Goal: Task Accomplishment & Management: Use online tool/utility

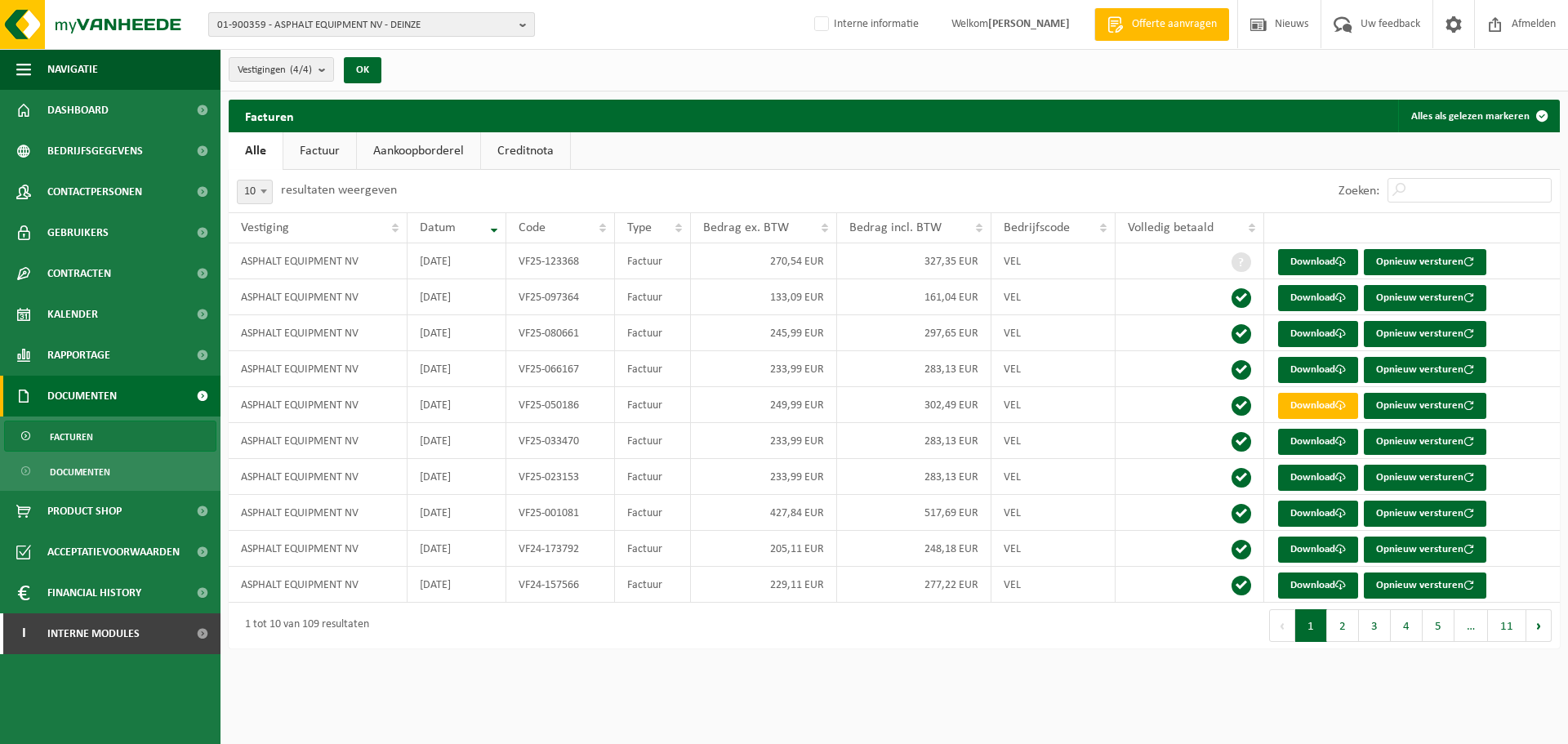
click at [428, 31] on span "01-900359 - ASPHALT EQUIPMENT NV - DEINZE" at bounding box center [364, 25] width 295 height 25
type input "10-934131"
click at [426, 66] on li "10-934131 - SAS METHA TERNOIS - ARMENTIERES CEDEX" at bounding box center [371, 76] width 318 height 20
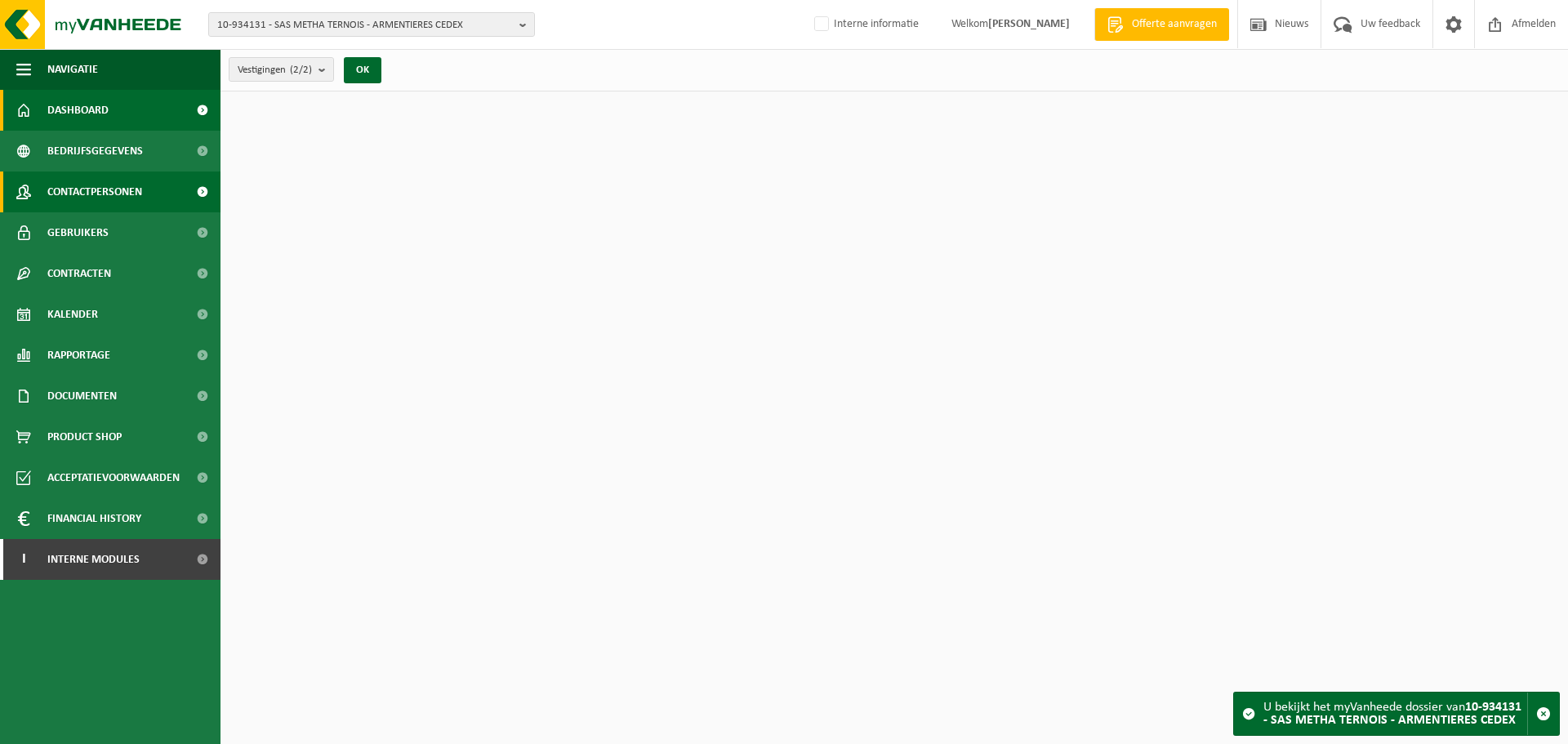
click at [179, 198] on link "Contactpersonen" at bounding box center [110, 192] width 220 height 41
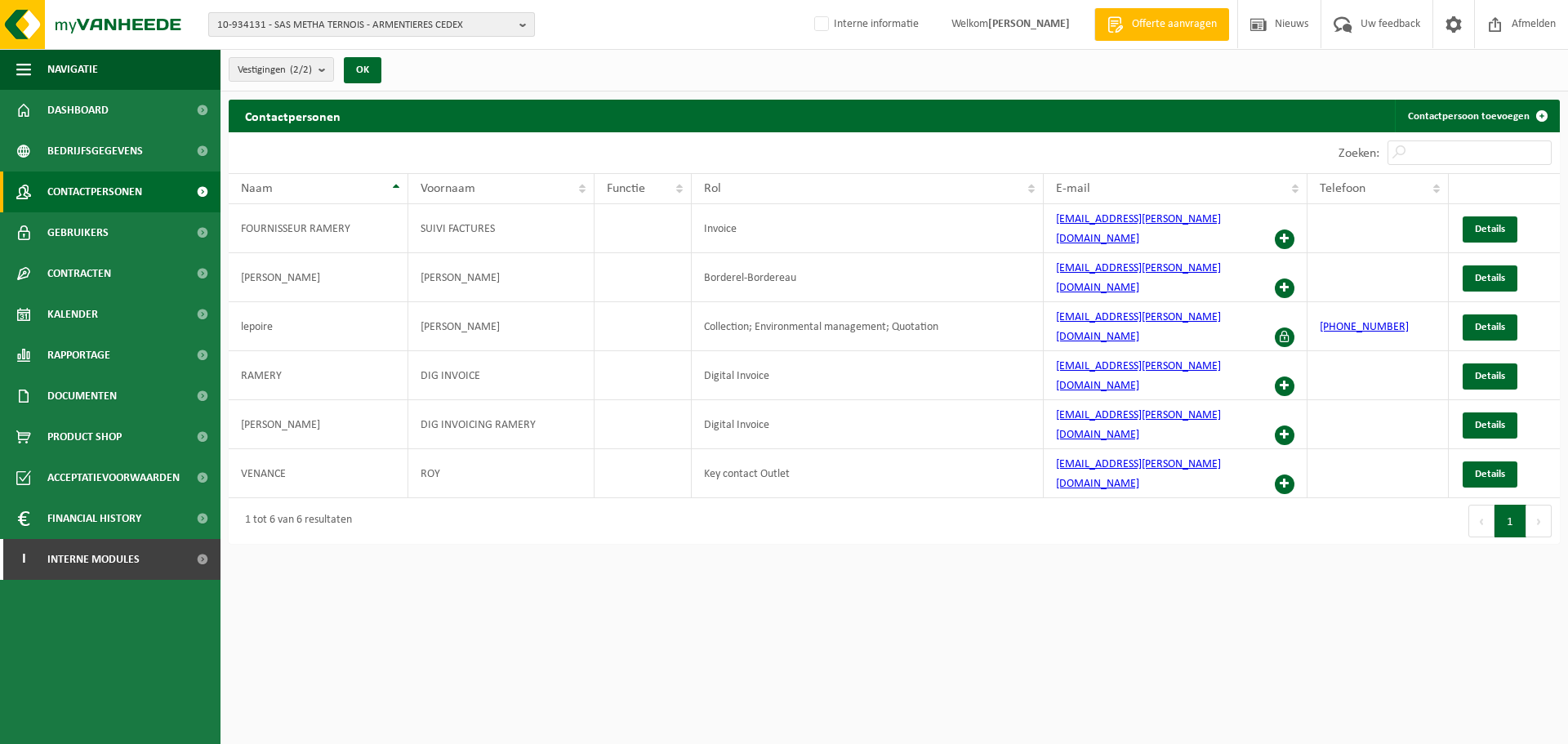
click at [498, 29] on span "10-934131 - SAS METHA TERNOIS - ARMENTIERES CEDEX" at bounding box center [364, 25] width 295 height 25
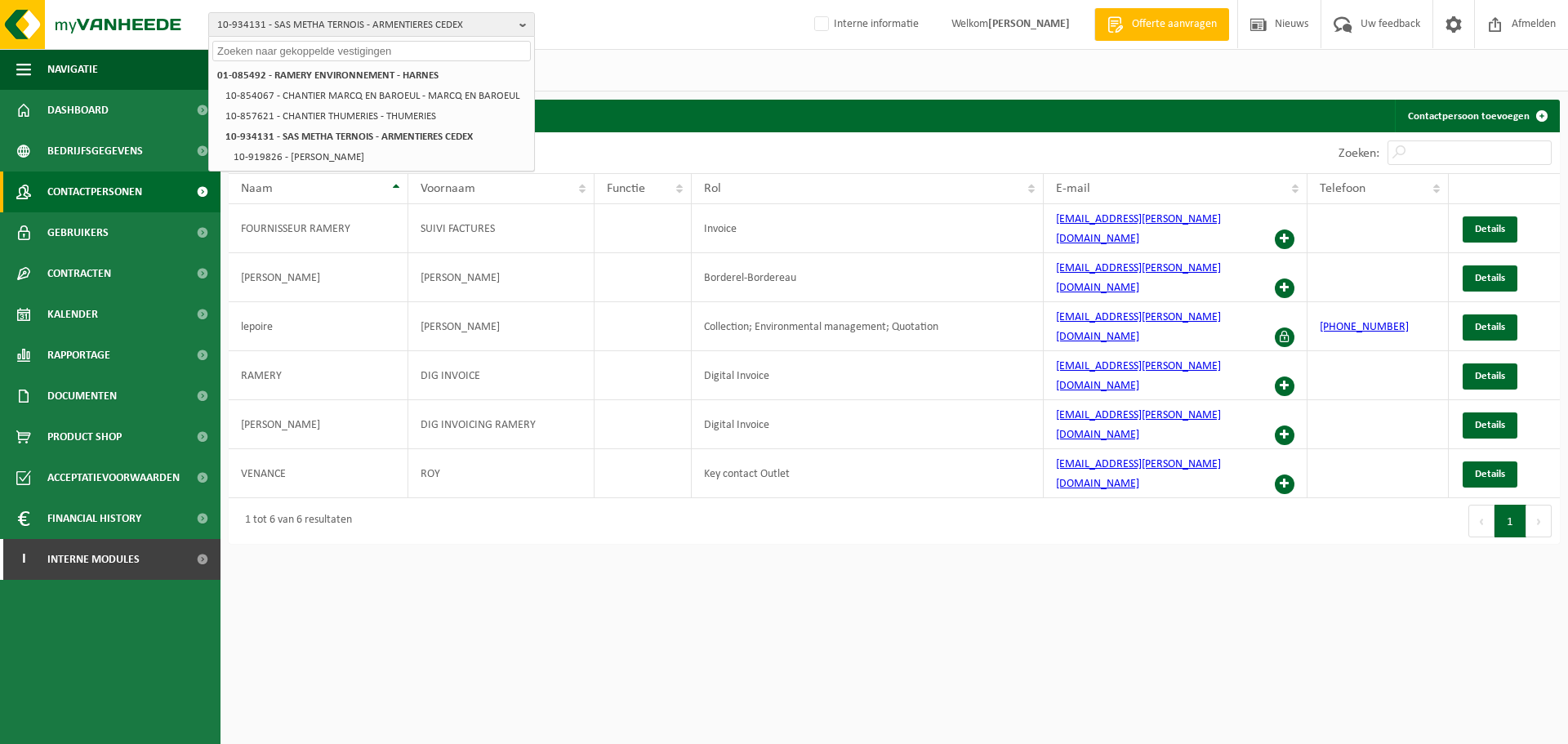
click at [1076, 659] on html "10-934131 - SAS METHA TERNOIS - ARMENTIERES CEDEX 01-085492 - RAMERY ENVIRONNEM…" at bounding box center [784, 372] width 1568 height 744
click at [968, 351] on td "Digital Invoice" at bounding box center [867, 375] width 352 height 49
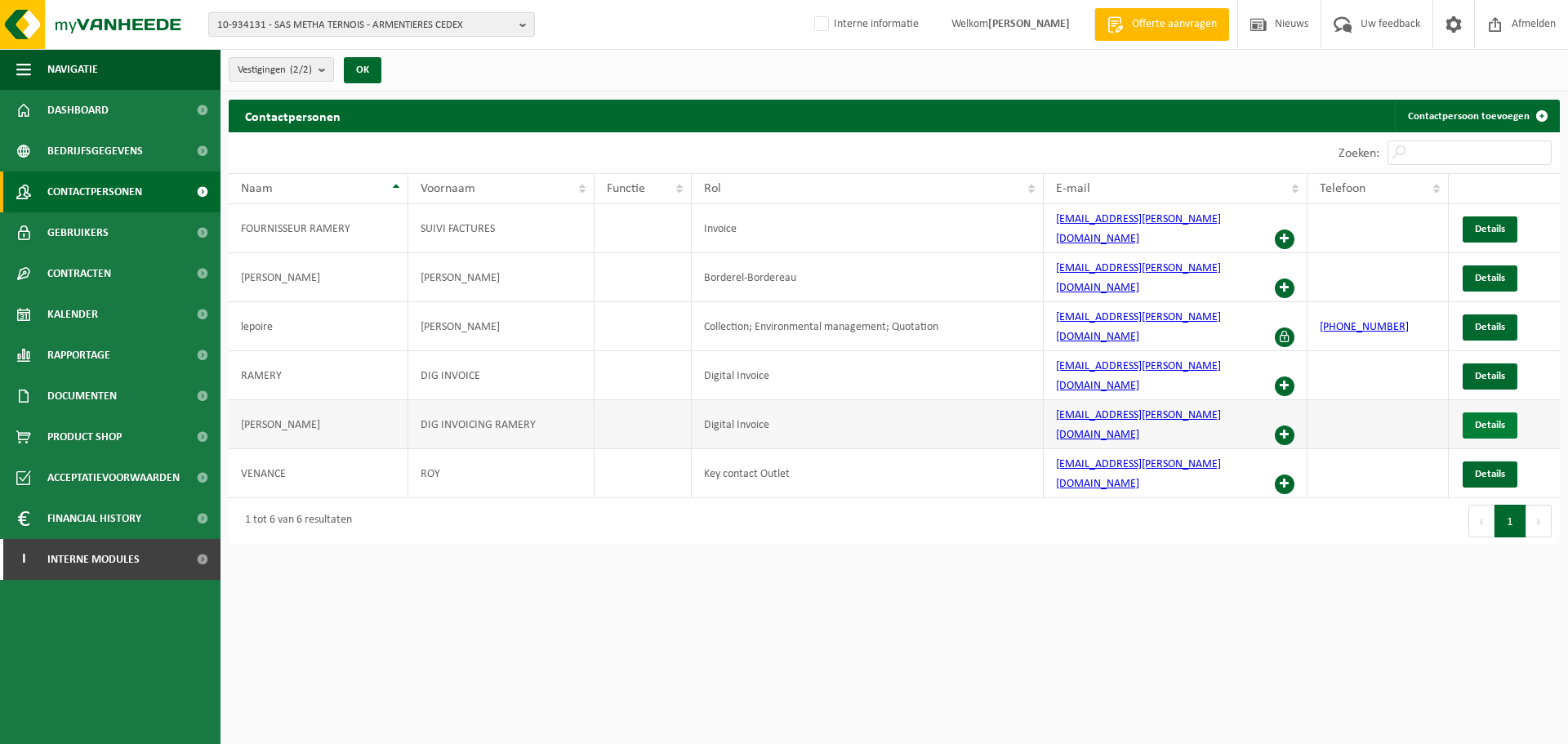
click at [1488, 420] on span "Details" at bounding box center [1489, 425] width 30 height 10
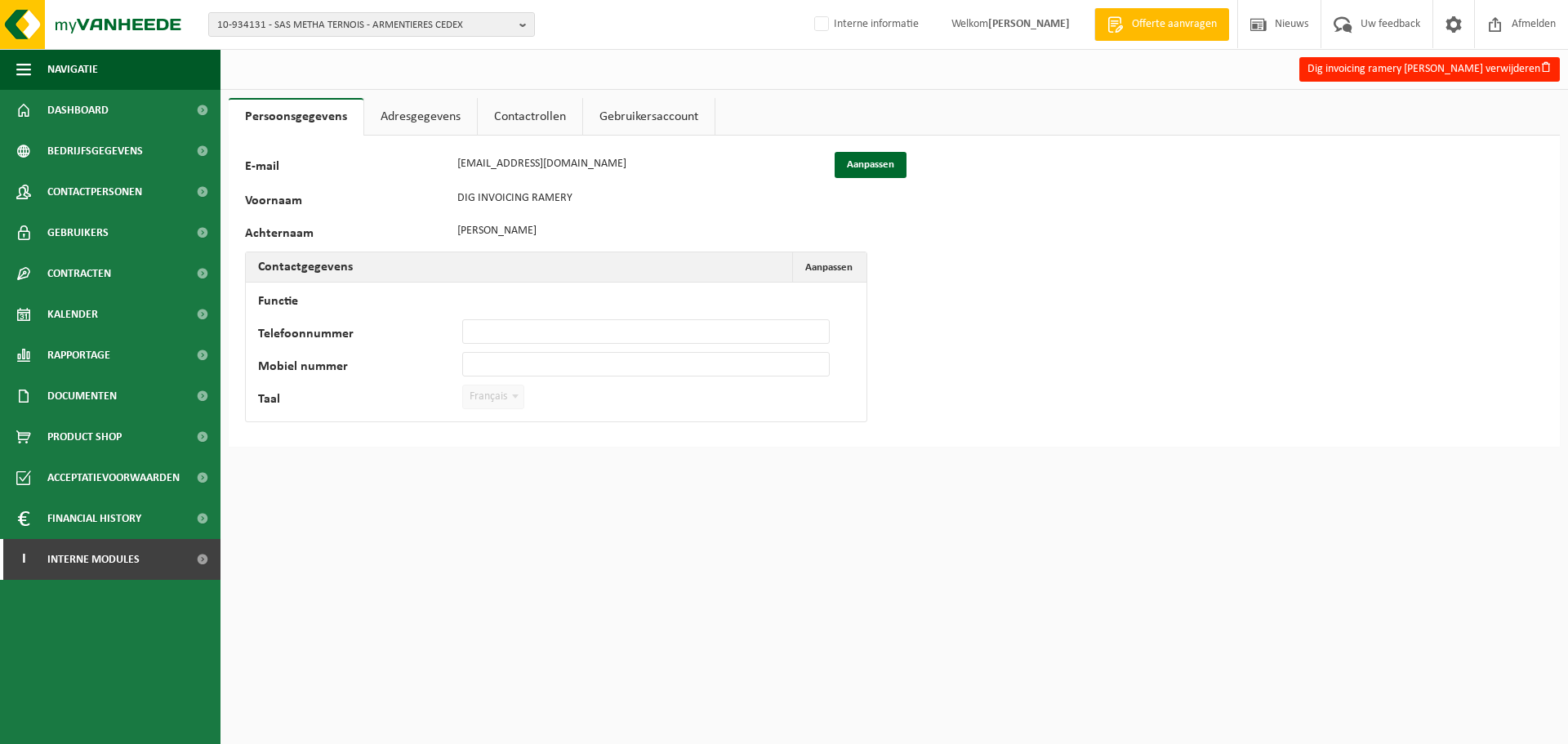
click at [518, 109] on link "Contactrollen" at bounding box center [529, 117] width 105 height 37
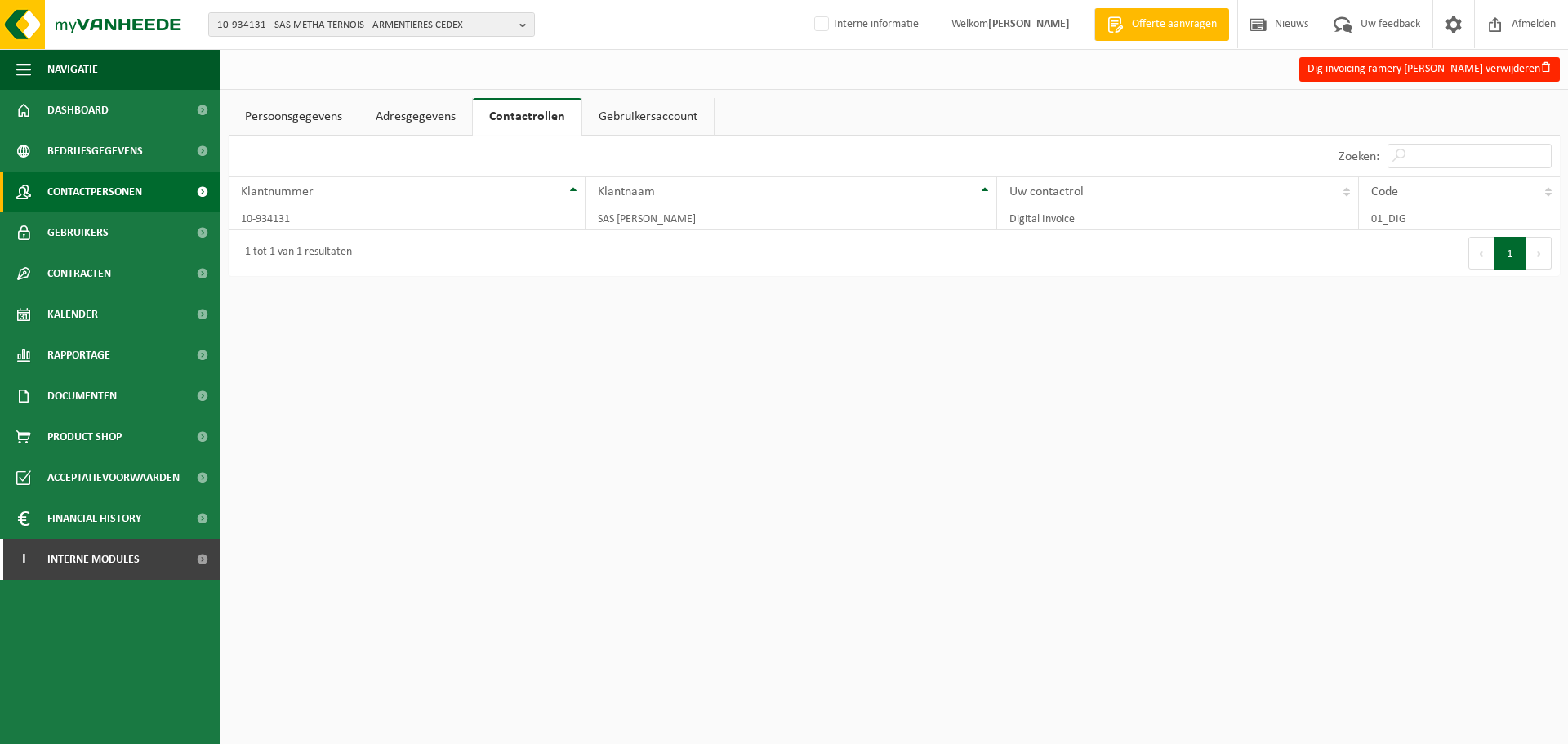
click at [112, 179] on span "Contactpersonen" at bounding box center [94, 192] width 94 height 41
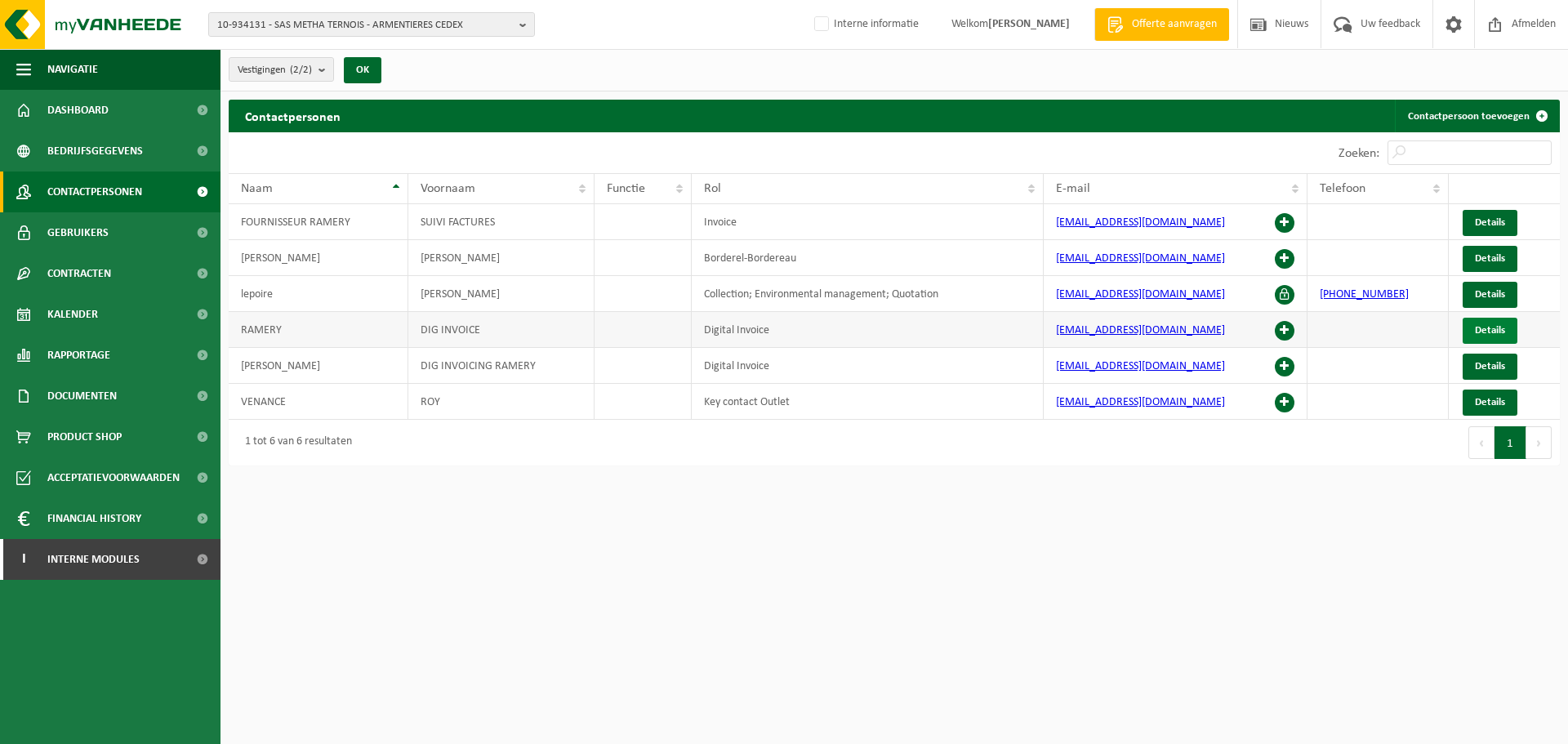
click at [1490, 341] on link "Details" at bounding box center [1490, 330] width 54 height 26
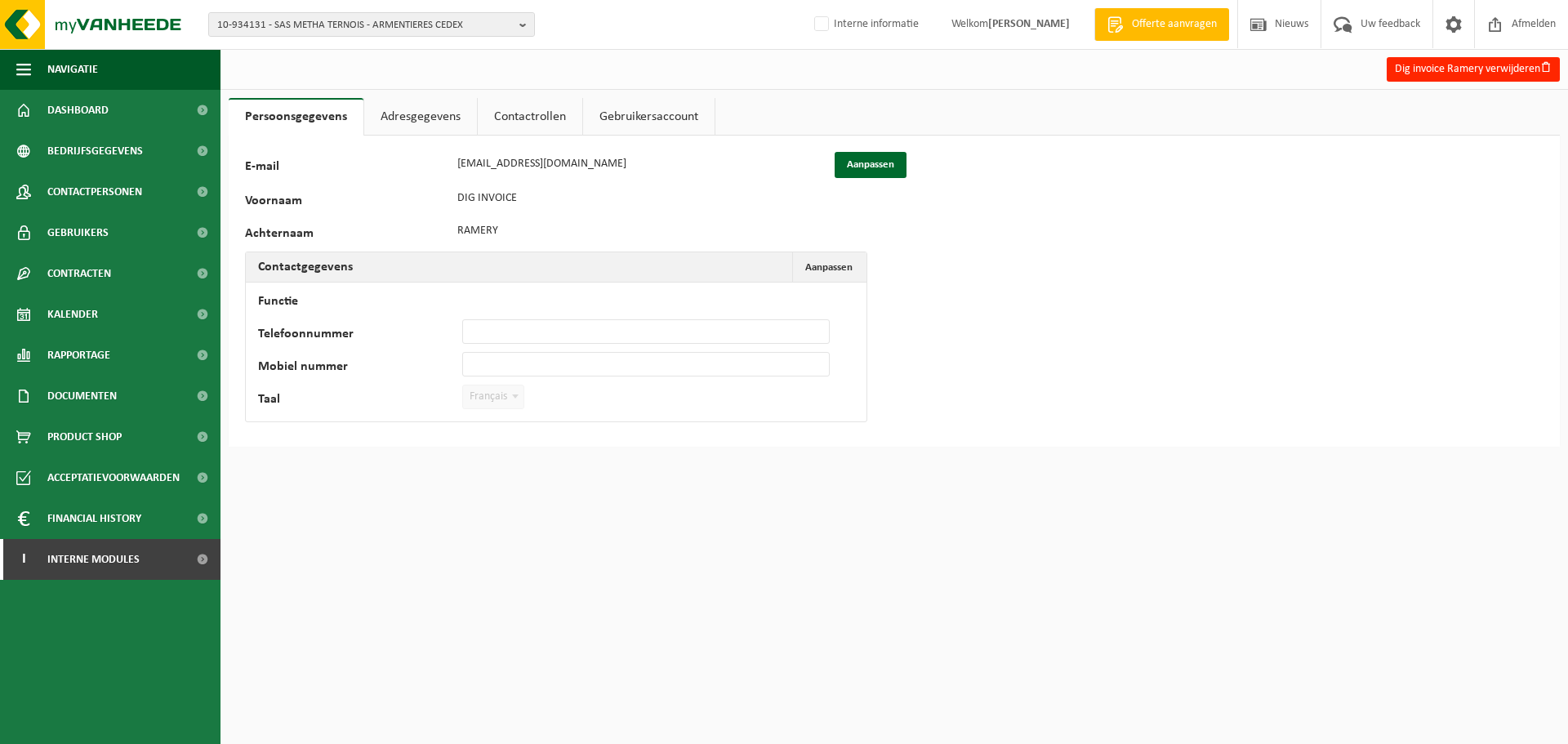
click at [560, 89] on div "Dig invoice Ramery verwijderen" at bounding box center [894, 70] width 1348 height 41
click at [525, 114] on link "Contactrollen" at bounding box center [529, 117] width 105 height 37
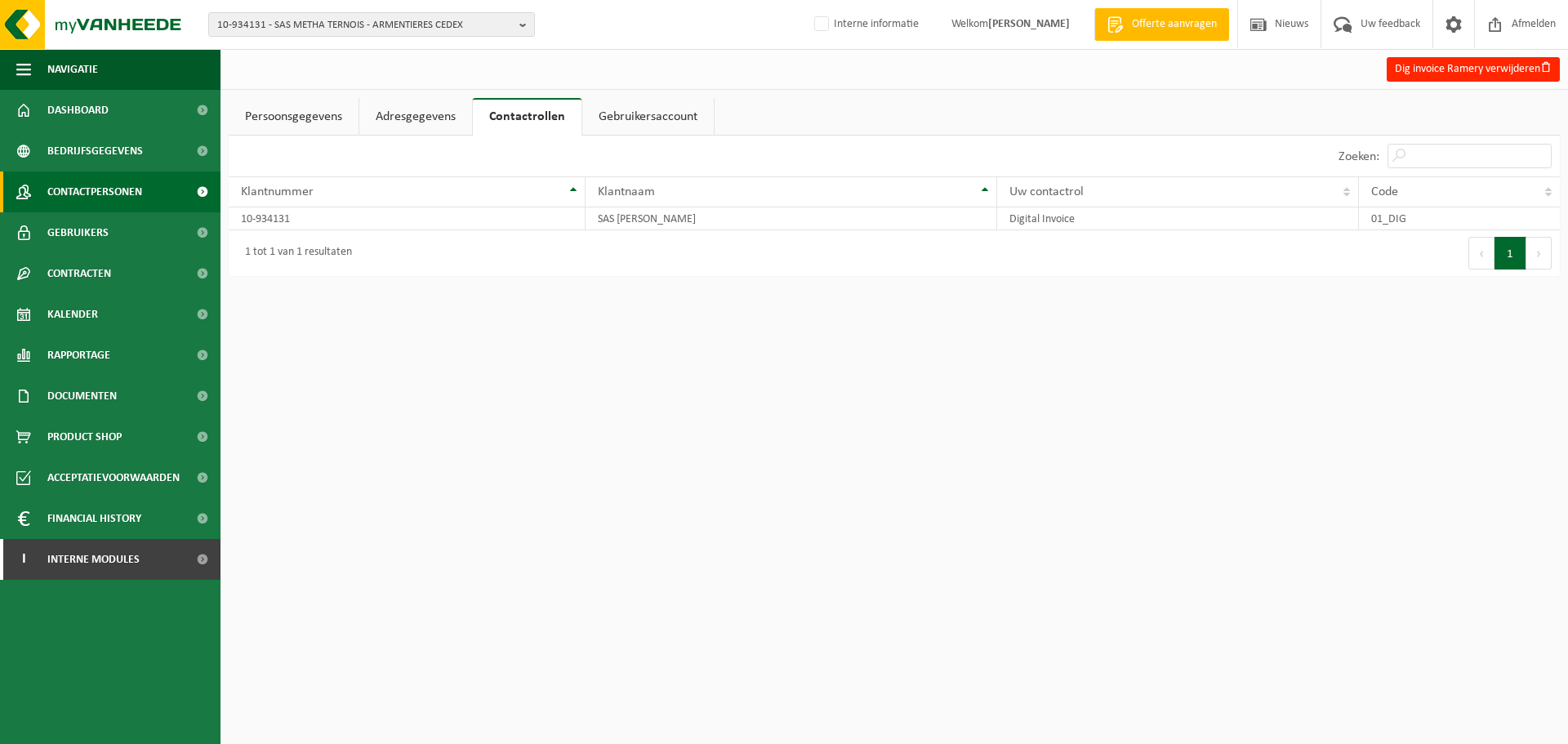
click at [109, 210] on span "Contactpersonen" at bounding box center [94, 192] width 94 height 41
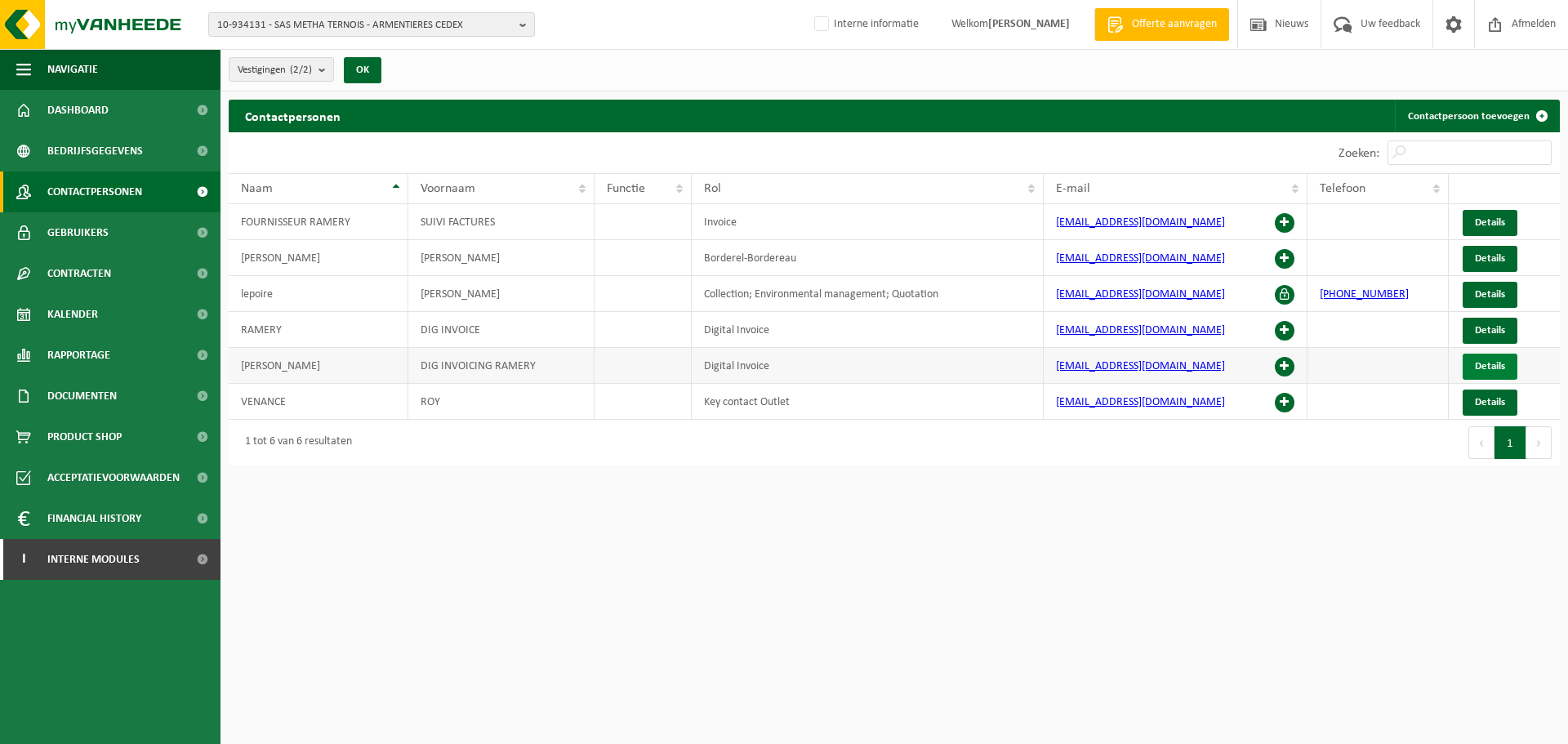
click at [1483, 364] on span "Details" at bounding box center [1489, 366] width 30 height 10
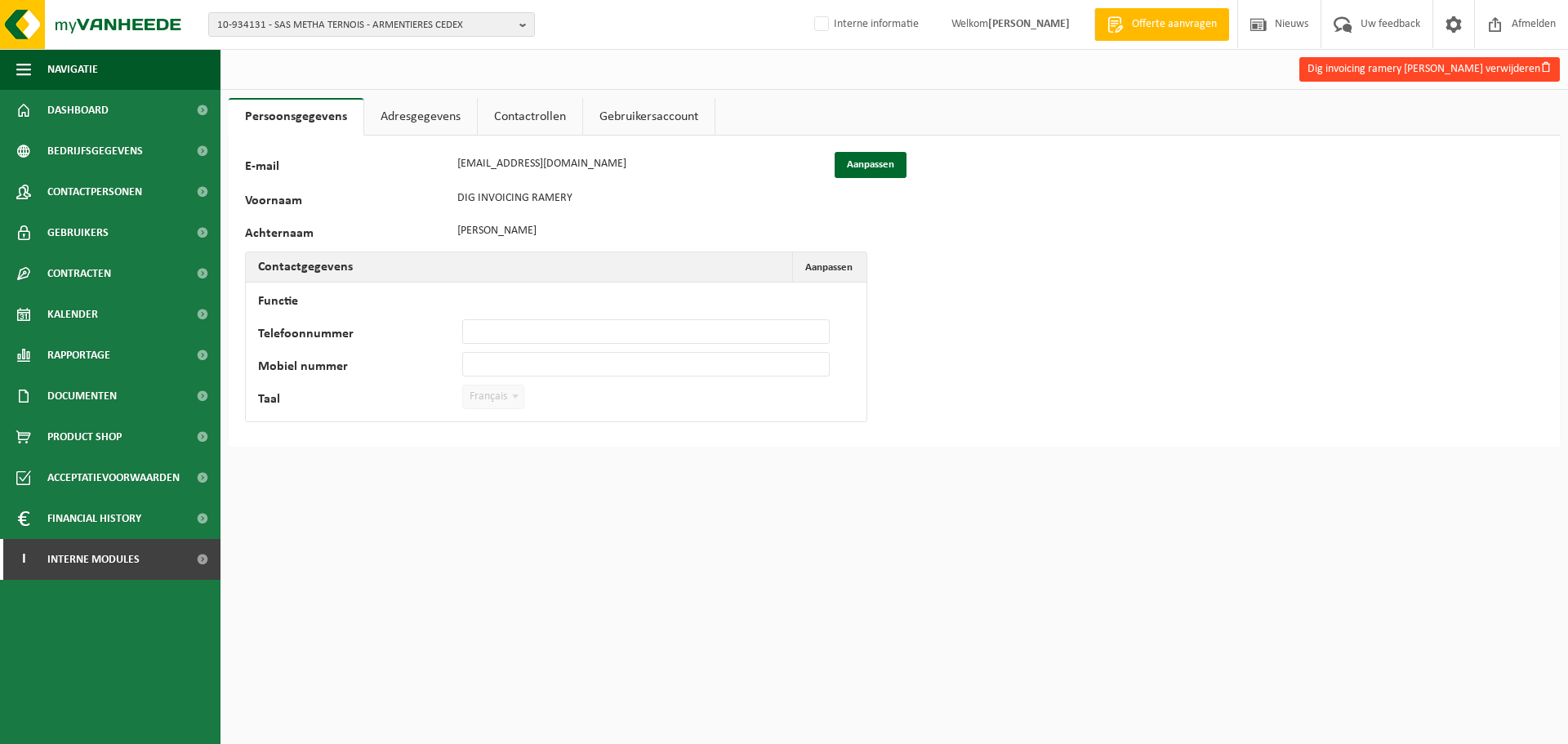
click at [1478, 63] on button "Dig invoicing ramery Sonia forestier verwijderen" at bounding box center [1429, 69] width 260 height 25
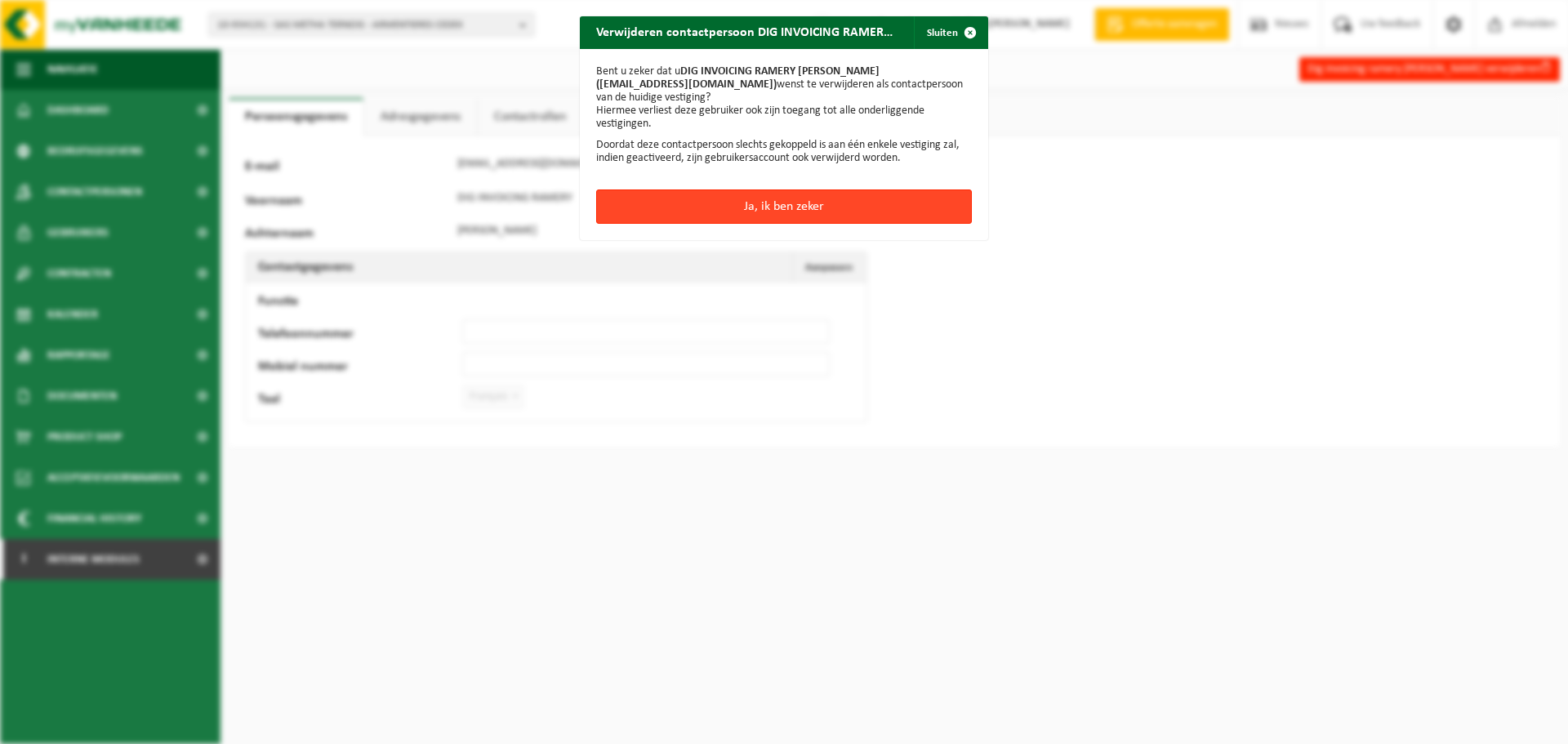
click at [853, 215] on button "Ja, ik ben zeker" at bounding box center [783, 207] width 375 height 34
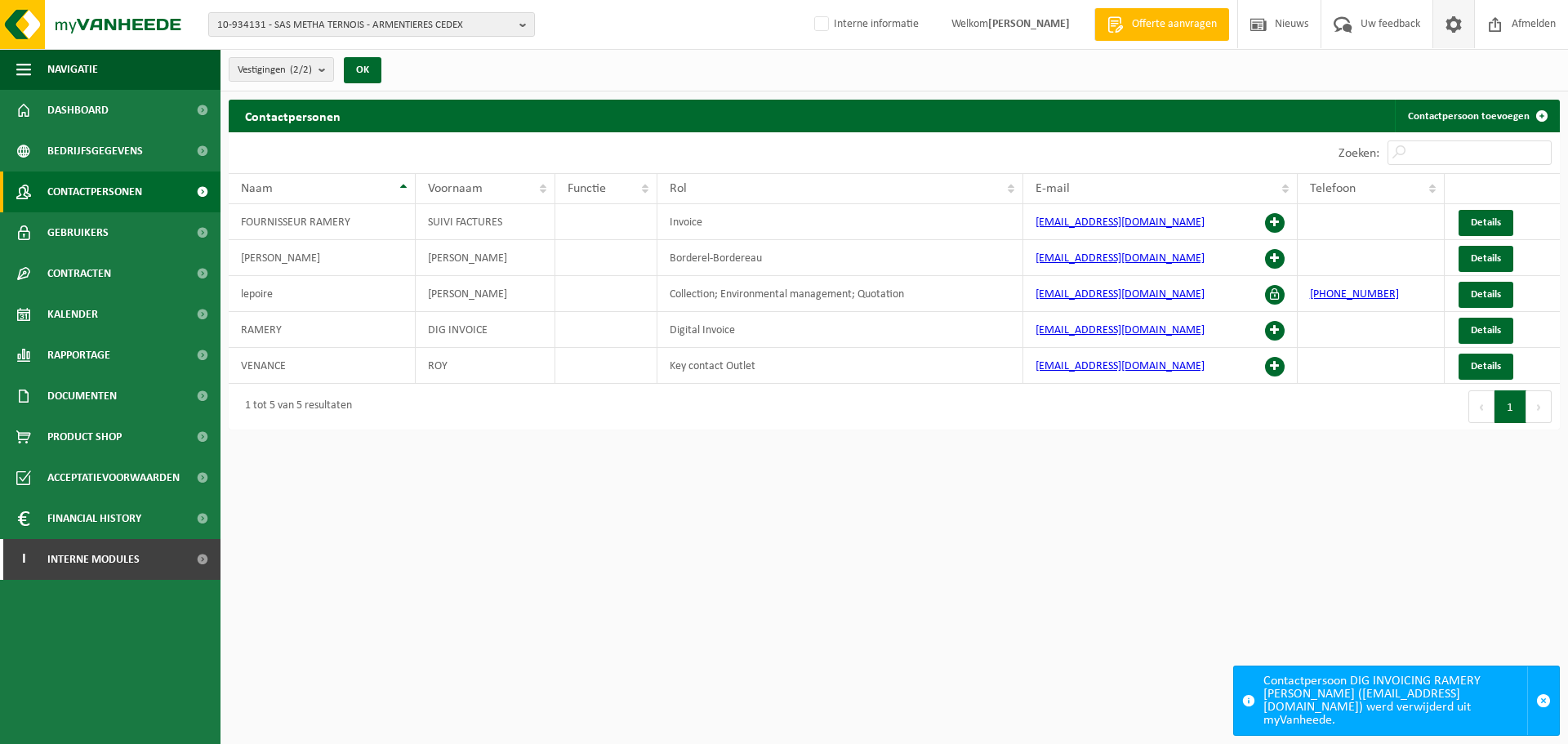
click at [1451, 26] on span at bounding box center [1453, 24] width 25 height 49
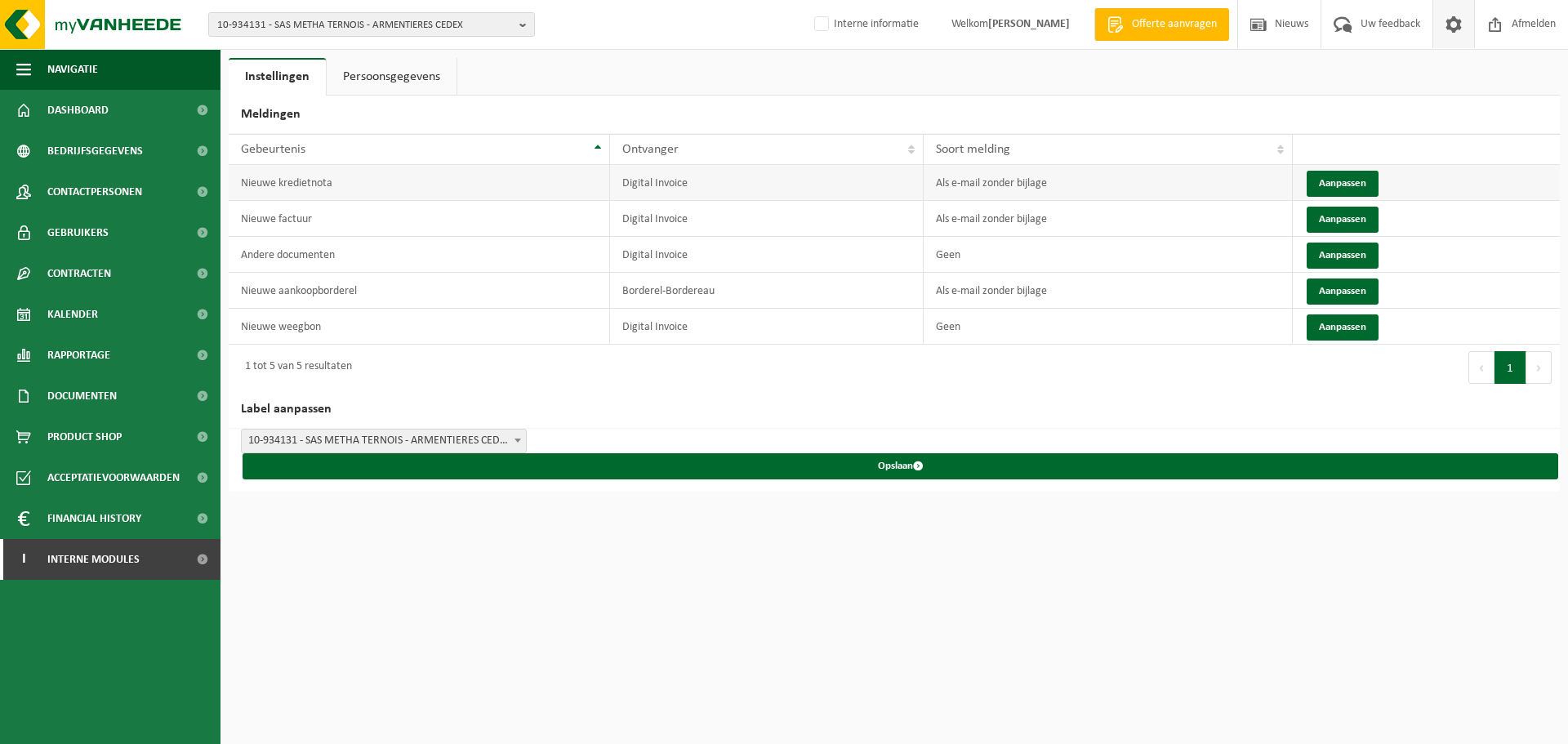
click at [1330, 169] on td "Aanpassen" at bounding box center [1426, 183] width 267 height 36
click at [1328, 191] on button "Aanpassen" at bounding box center [1342, 183] width 72 height 26
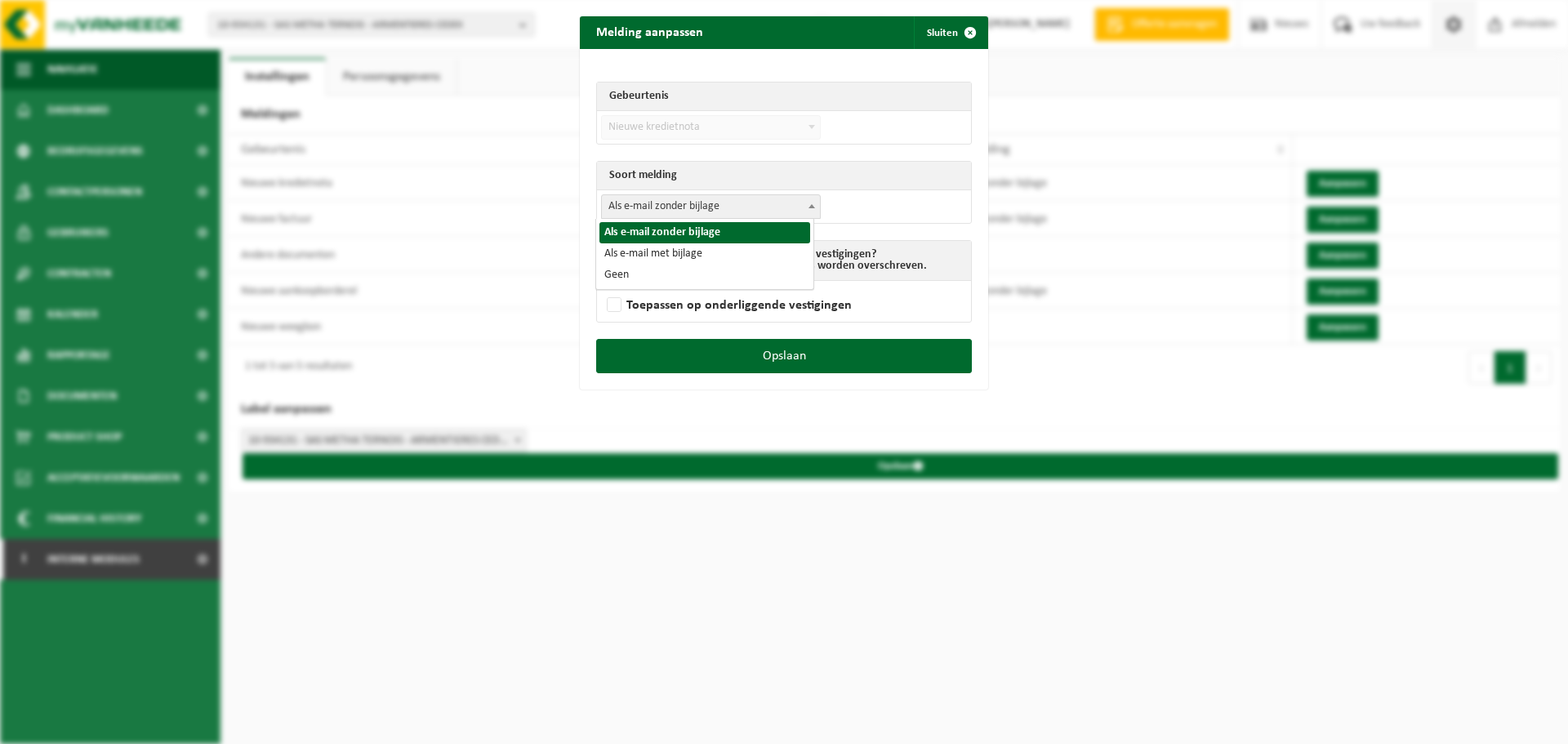
click at [668, 210] on span "Als e-mail zonder bijlage" at bounding box center [711, 206] width 218 height 23
select select "3"
click at [643, 313] on label "Toepassen op onderliggende vestigingen" at bounding box center [728, 305] width 249 height 25
click at [643, 285] on input "Toepassen op onderliggende vestigingen" at bounding box center [804, 284] width 409 height 1
checkbox input "true"
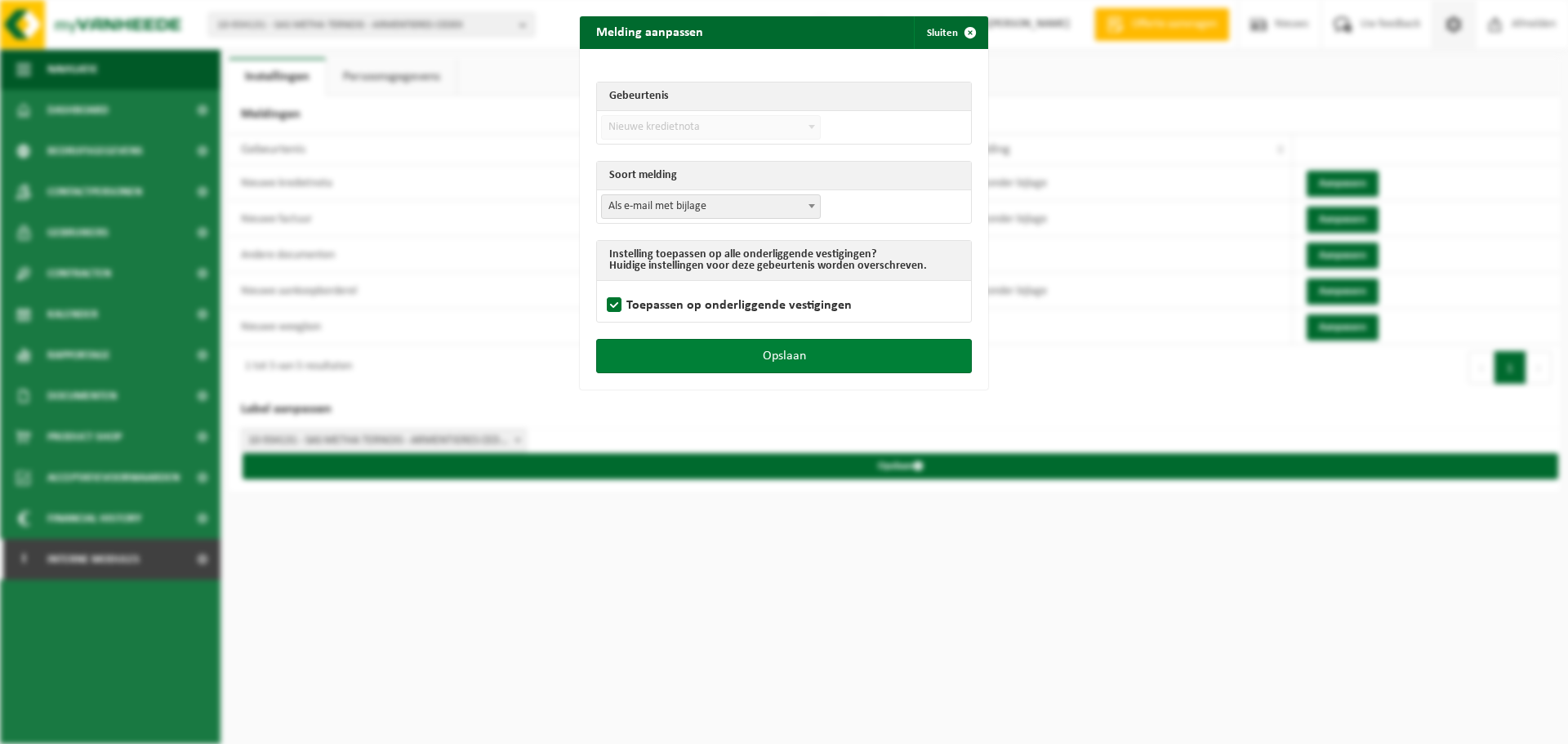
click at [667, 349] on button "Opslaan" at bounding box center [783, 356] width 375 height 34
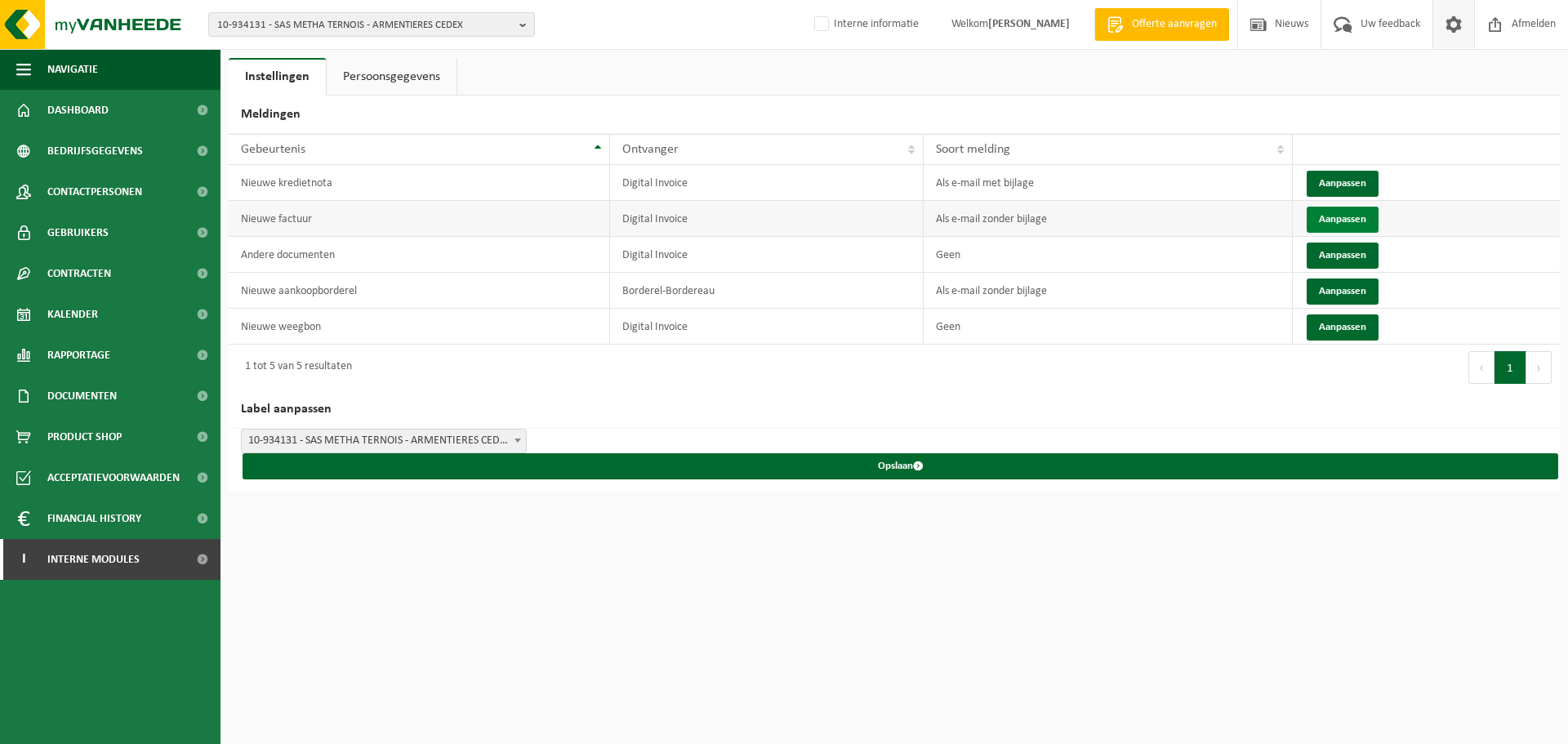
click at [1331, 220] on button "Aanpassen" at bounding box center [1342, 220] width 72 height 26
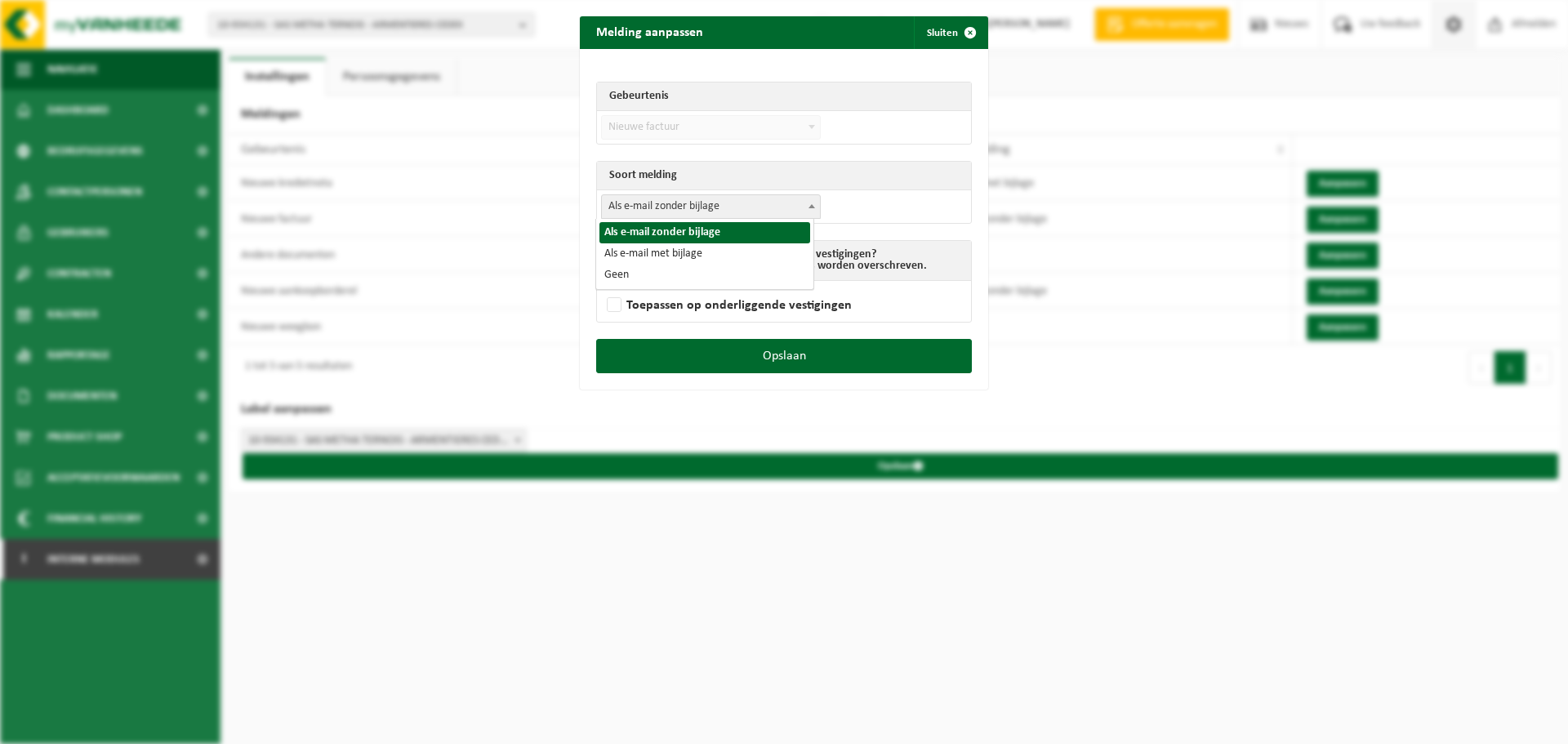
click at [732, 201] on span "Als e-mail zonder bijlage" at bounding box center [711, 206] width 218 height 23
select select "3"
click at [694, 308] on label "Toepassen op onderliggende vestigingen" at bounding box center [728, 305] width 249 height 25
click at [694, 285] on input "Toepassen op onderliggende vestigingen" at bounding box center [804, 284] width 409 height 1
checkbox input "true"
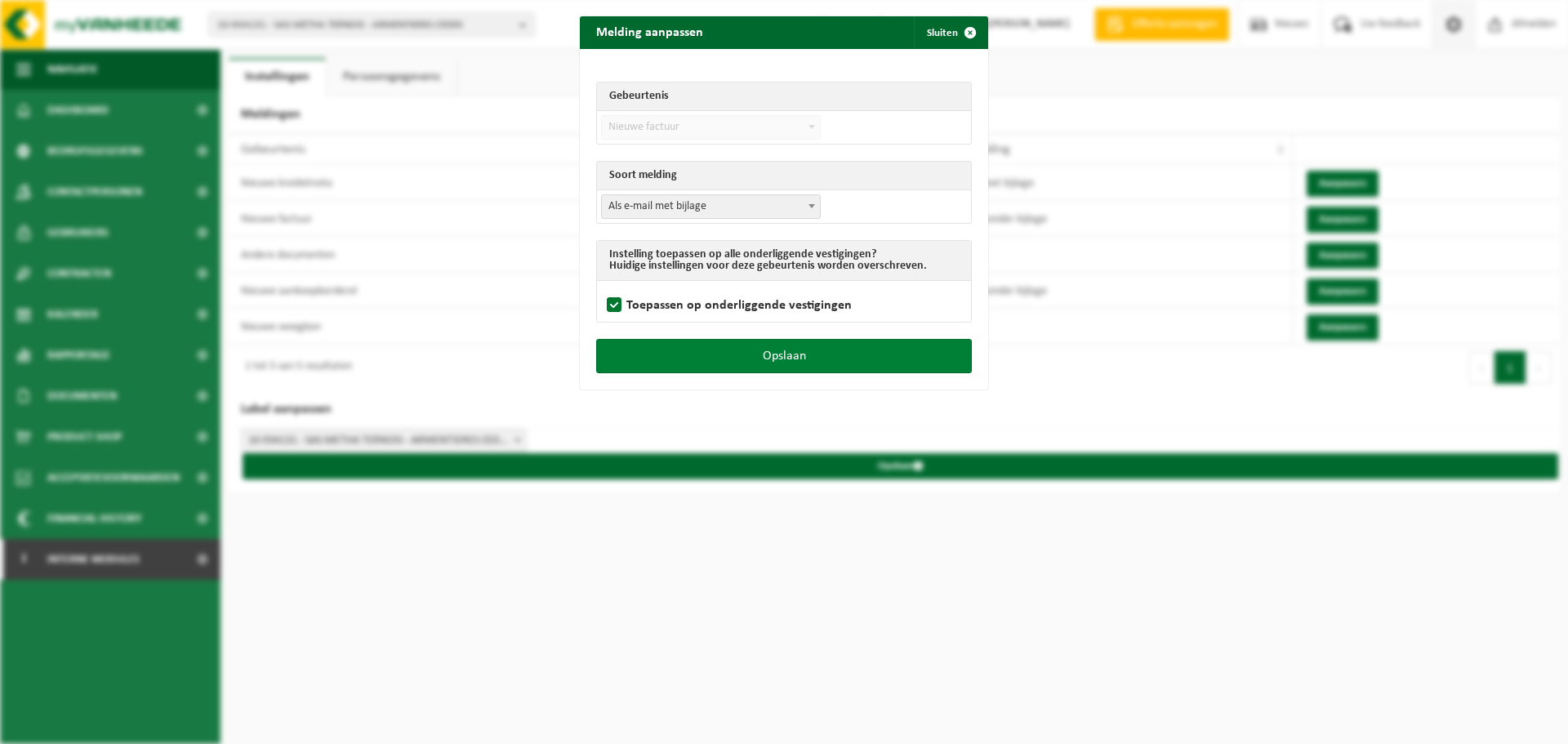
click at [746, 364] on button "Opslaan" at bounding box center [783, 356] width 375 height 34
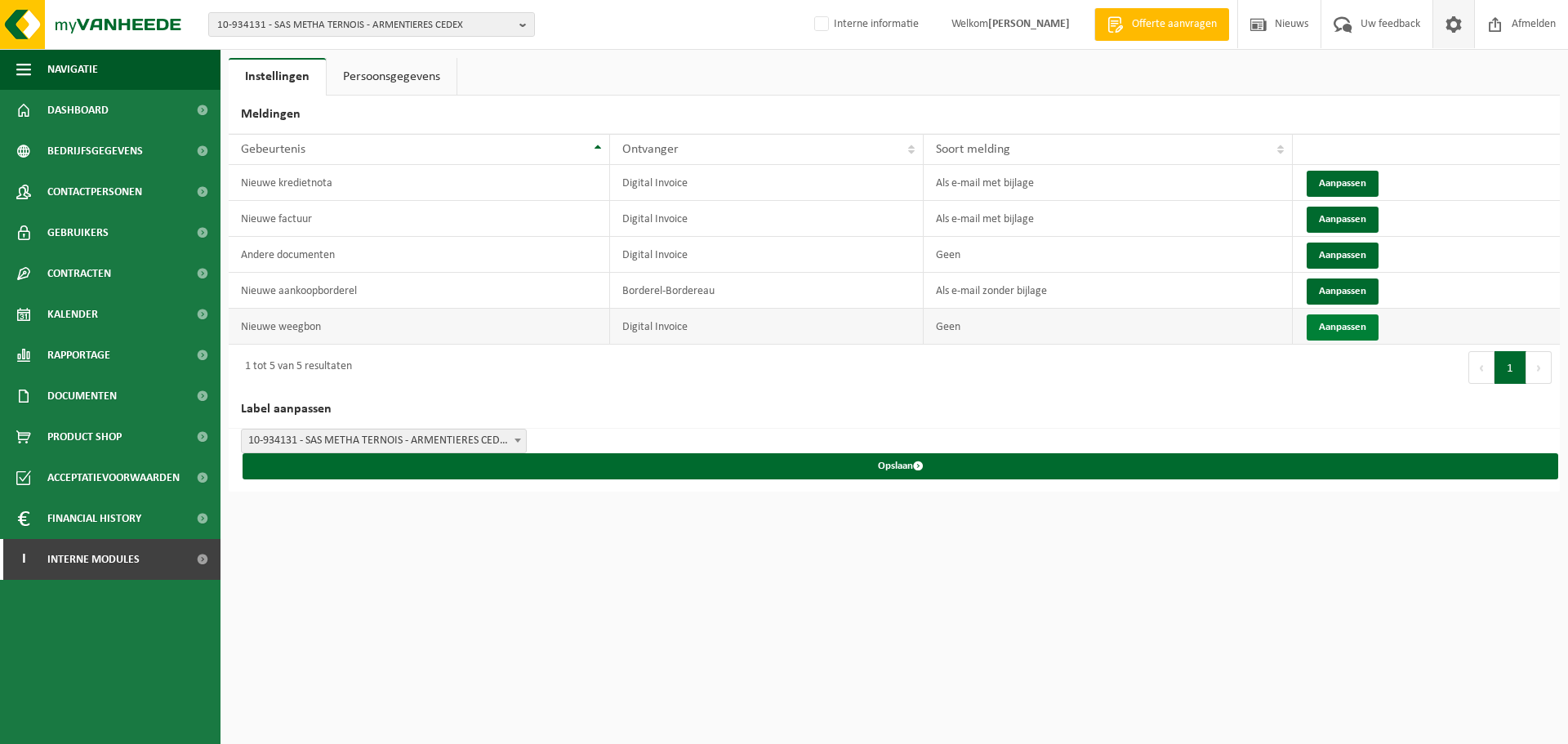
click at [1352, 320] on button "Aanpassen" at bounding box center [1342, 327] width 72 height 26
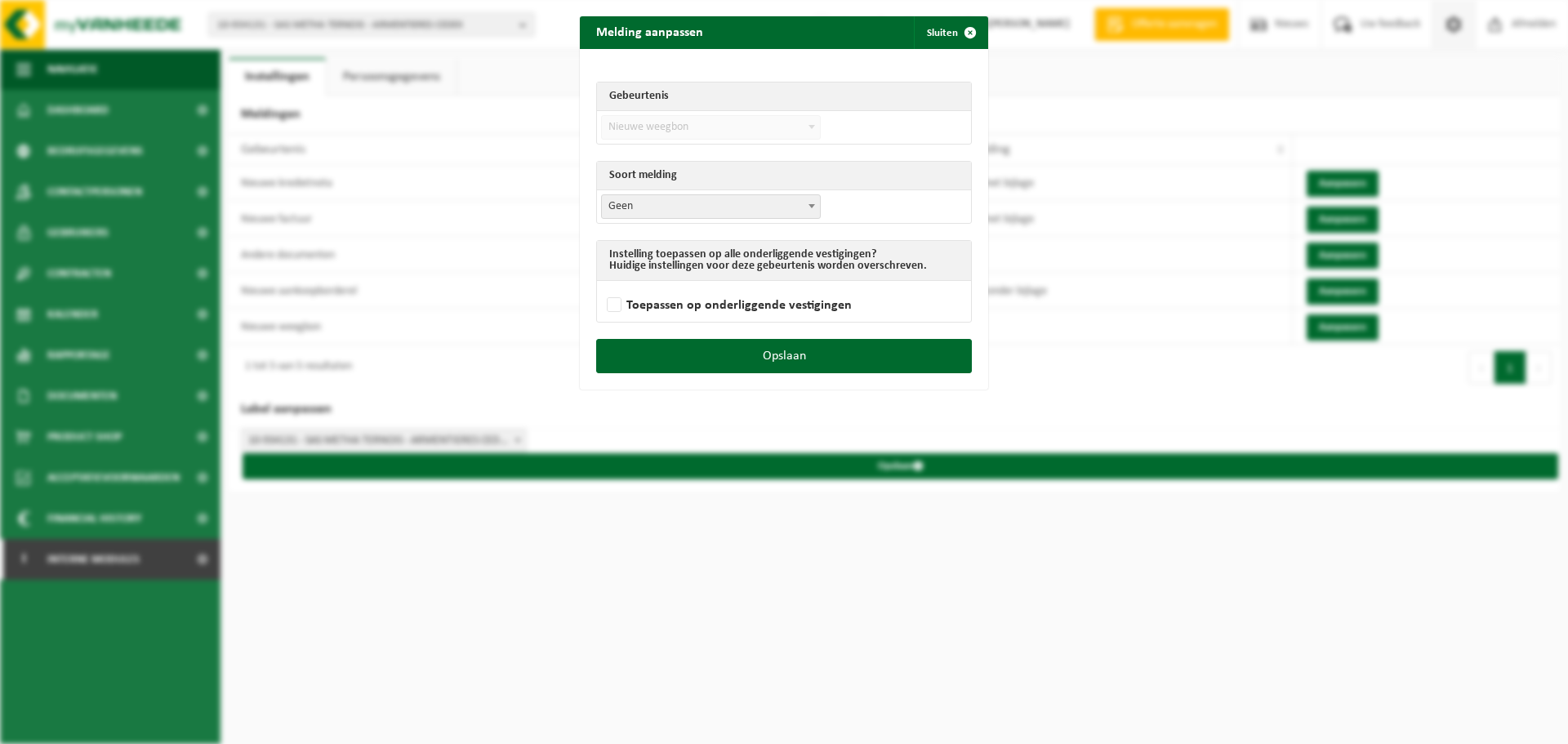
click at [734, 199] on span "Geen" at bounding box center [711, 206] width 218 height 23
select select "3"
click at [615, 311] on label "Toepassen op onderliggende vestigingen" at bounding box center [728, 305] width 249 height 25
click at [615, 285] on input "Toepassen op onderliggende vestigingen" at bounding box center [804, 284] width 409 height 1
checkbox input "true"
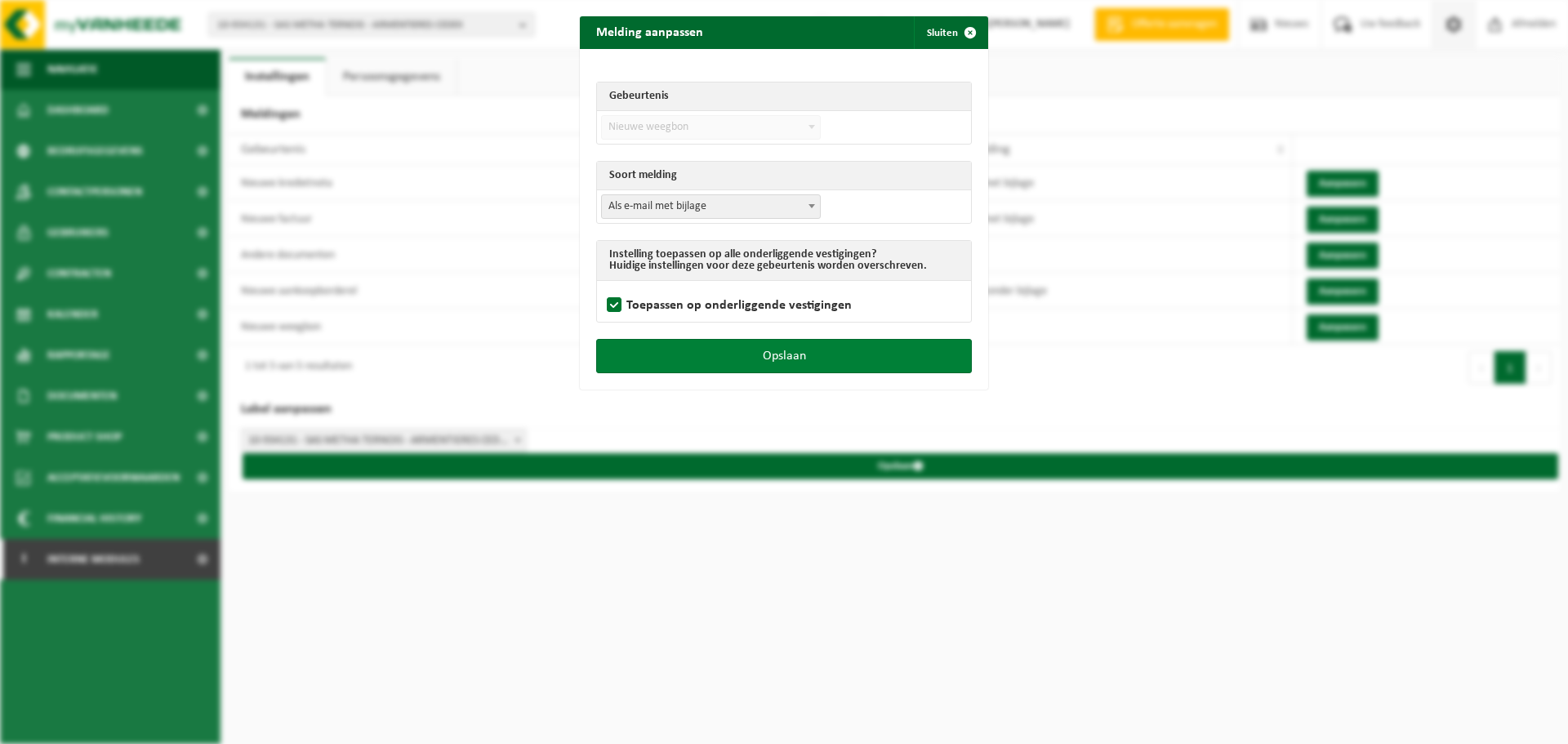
click at [708, 375] on div "Opslaan" at bounding box center [784, 363] width 409 height 50
click at [709, 358] on button "Opslaan" at bounding box center [783, 356] width 375 height 34
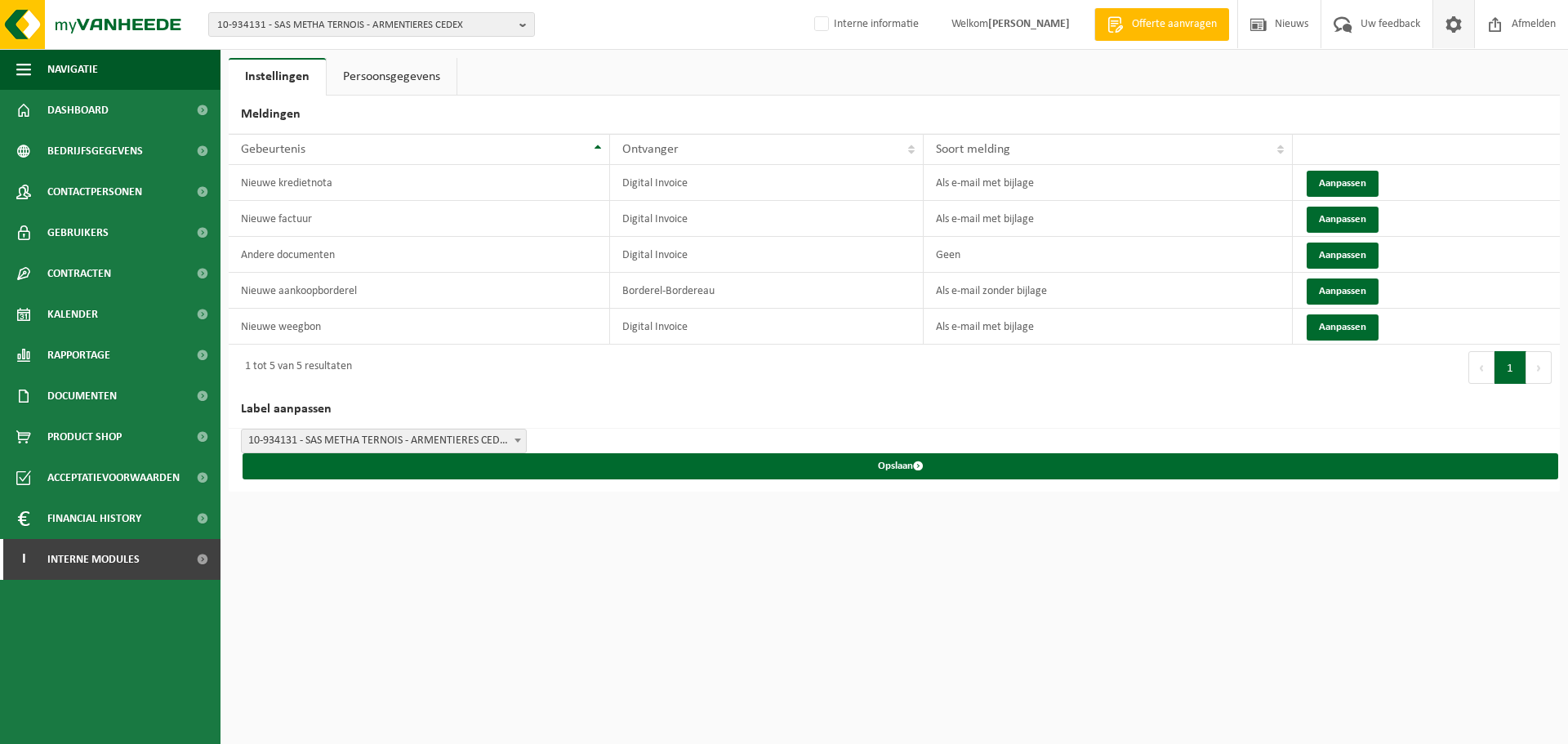
click at [1228, 678] on div "10-934131 - SAS METHA TERNOIS - ARMENTIERES CEDEX 01-085492 - RAMERY ENVIRONNEM…" at bounding box center [784, 372] width 1568 height 744
click at [1365, 296] on button "Aanpassen" at bounding box center [1342, 291] width 72 height 26
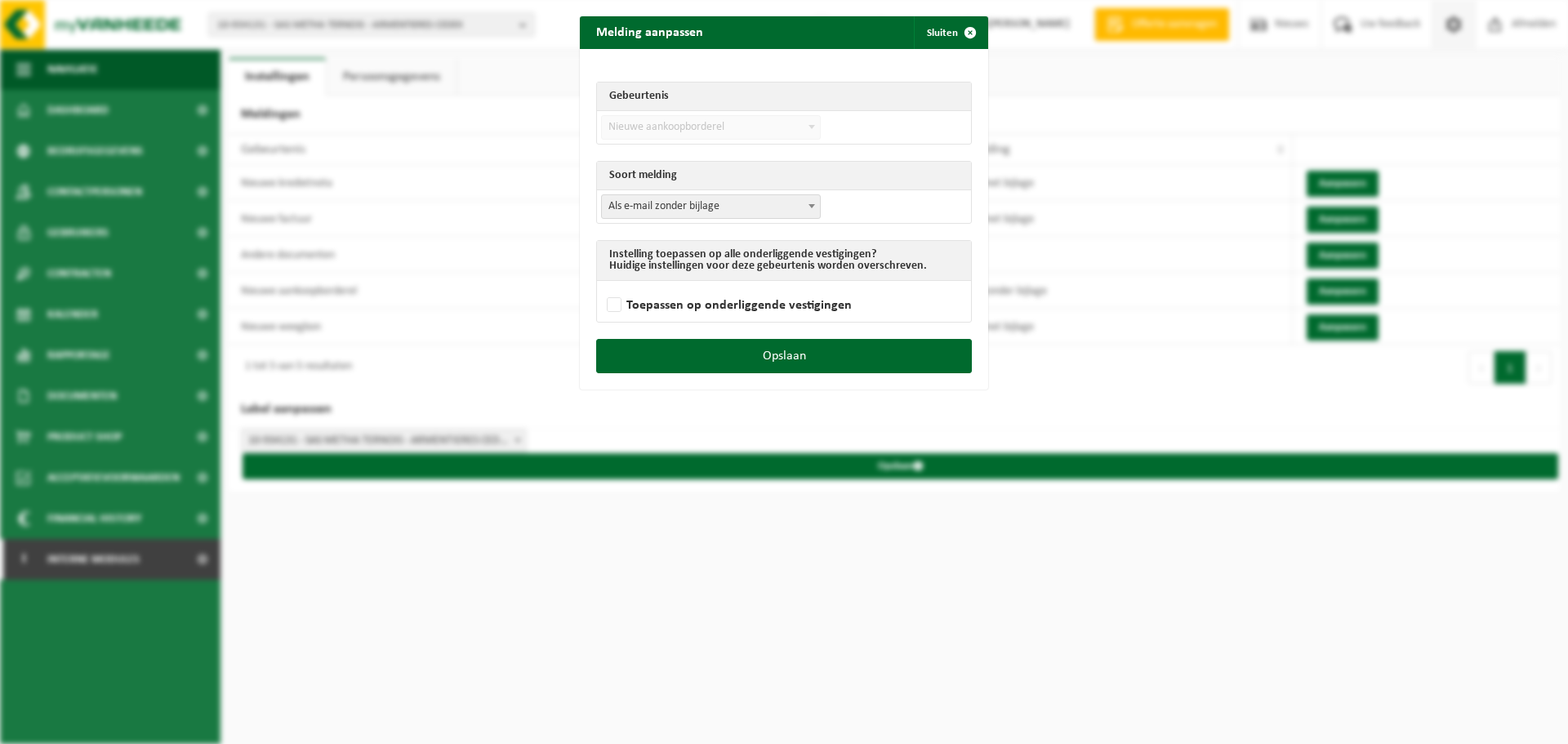
click at [732, 207] on span "Als e-mail zonder bijlage" at bounding box center [711, 206] width 218 height 23
select select "3"
click at [663, 304] on label "Toepassen op onderliggende vestigingen" at bounding box center [728, 305] width 249 height 25
click at [663, 285] on input "Toepassen op onderliggende vestigingen" at bounding box center [804, 284] width 409 height 1
checkbox input "true"
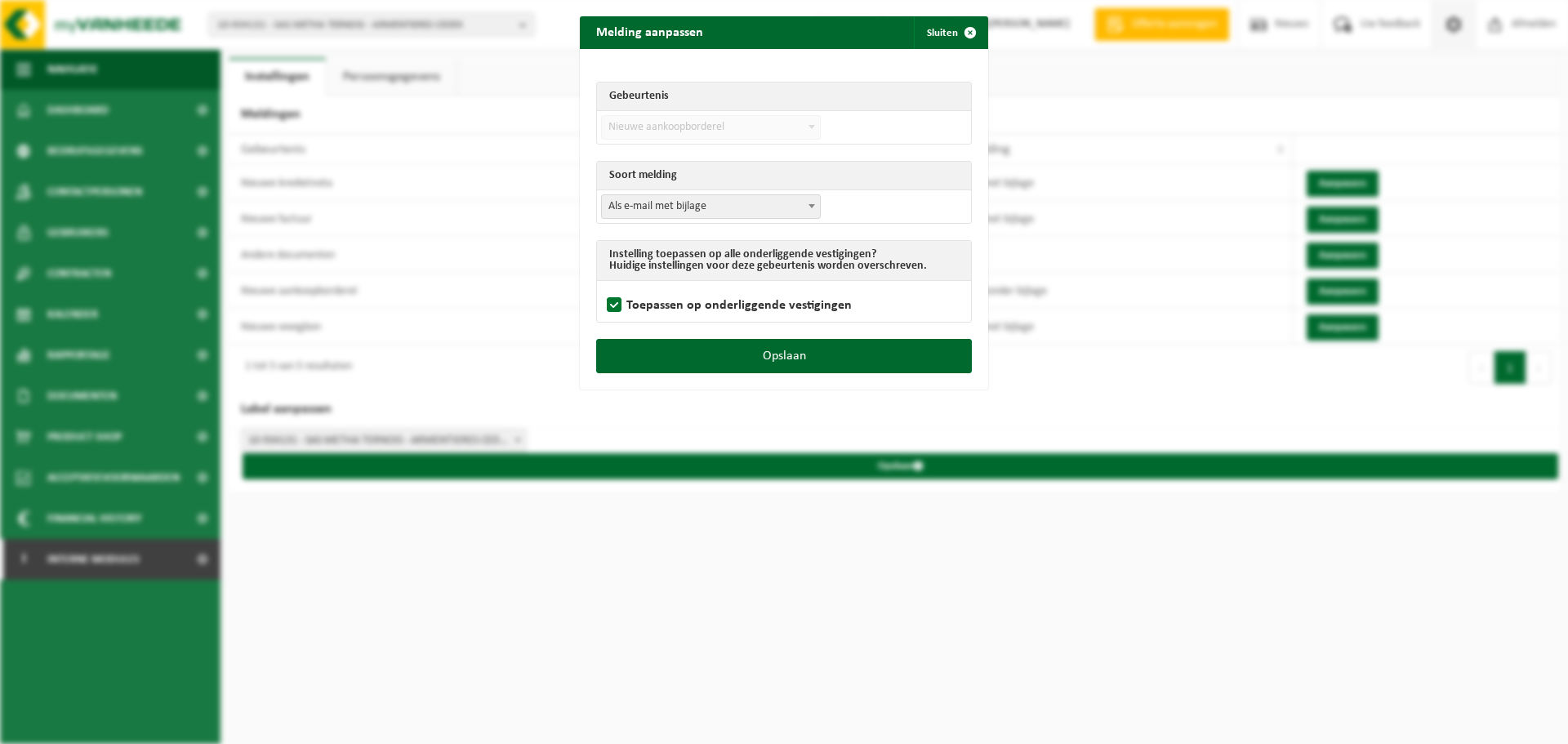
drag, startPoint x: 687, startPoint y: 346, endPoint x: 896, endPoint y: 375, distance: 211.0
click at [687, 347] on button "Opslaan" at bounding box center [783, 356] width 375 height 34
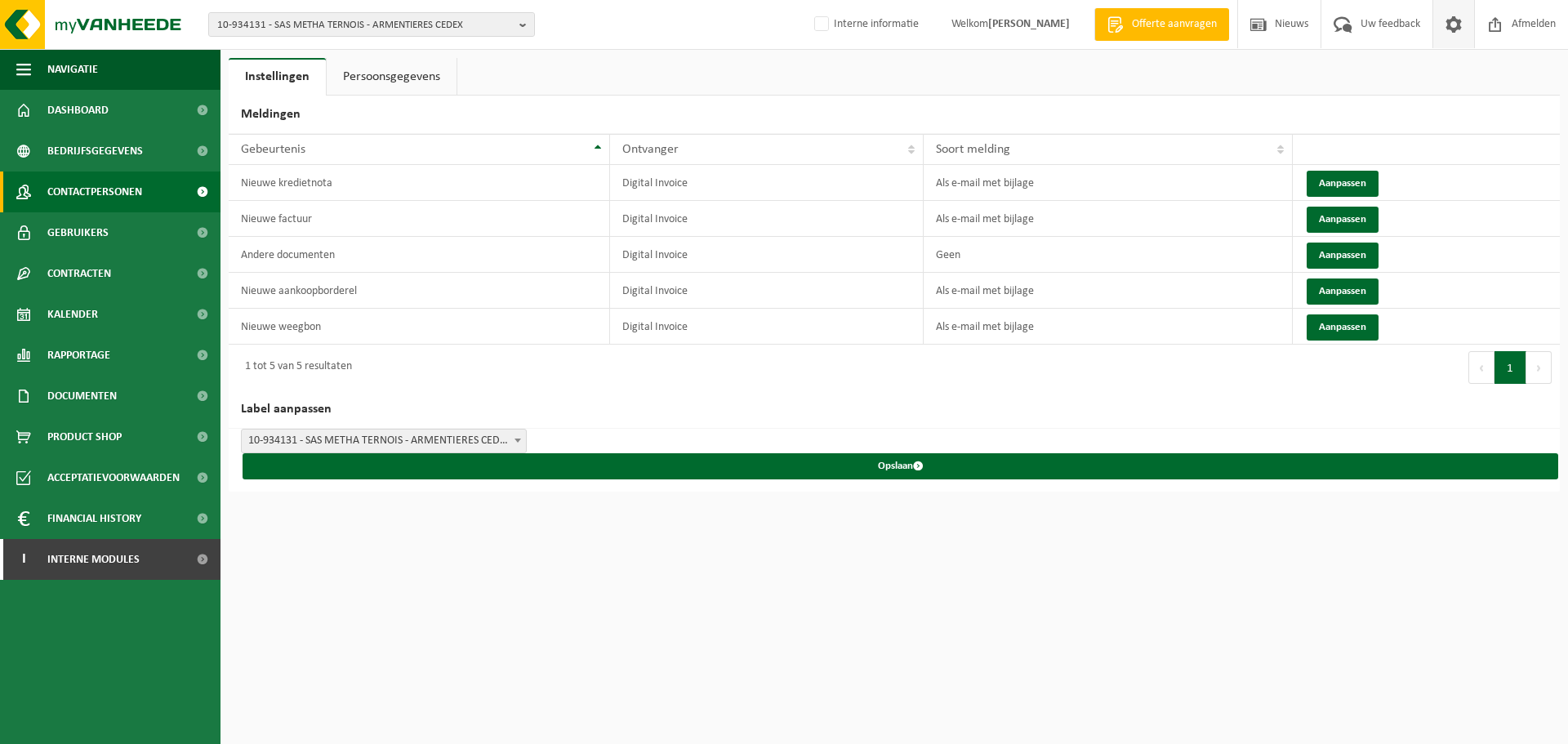
click at [149, 182] on link "Contactpersonen" at bounding box center [110, 192] width 220 height 41
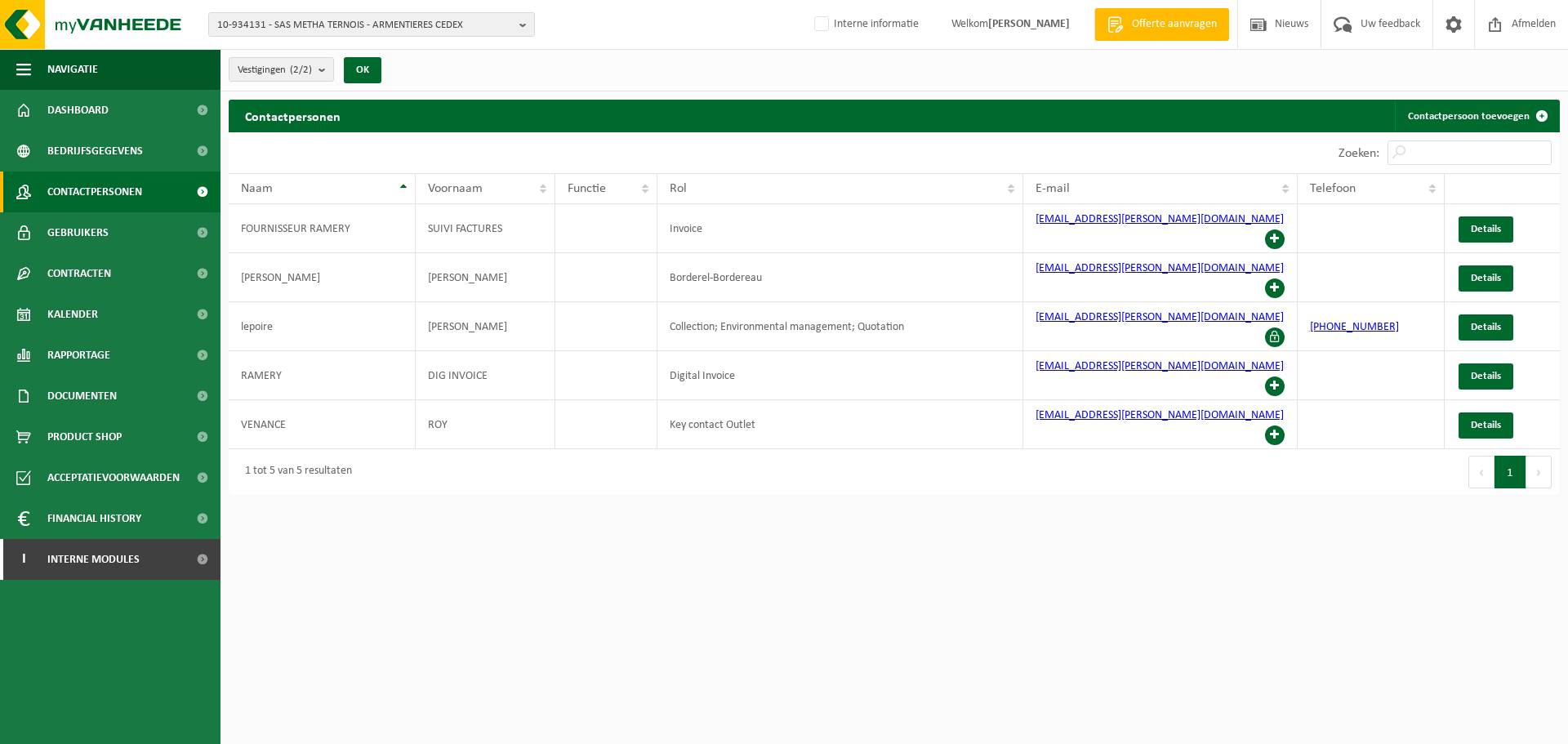
click at [852, 634] on html "10-934131 - SAS METHA TERNOIS - ARMENTIERES CEDEX 01-085492 - [PERSON_NAME] ENV…" at bounding box center [784, 372] width 1568 height 744
click at [474, 26] on span "10-934131 - SAS METHA TERNOIS - ARMENTIERES CEDEX" at bounding box center [364, 25] width 295 height 25
type input "finipur"
click at [301, 66] on li "01-065090 - FINIPUR BV - DEERLIJK" at bounding box center [371, 76] width 318 height 20
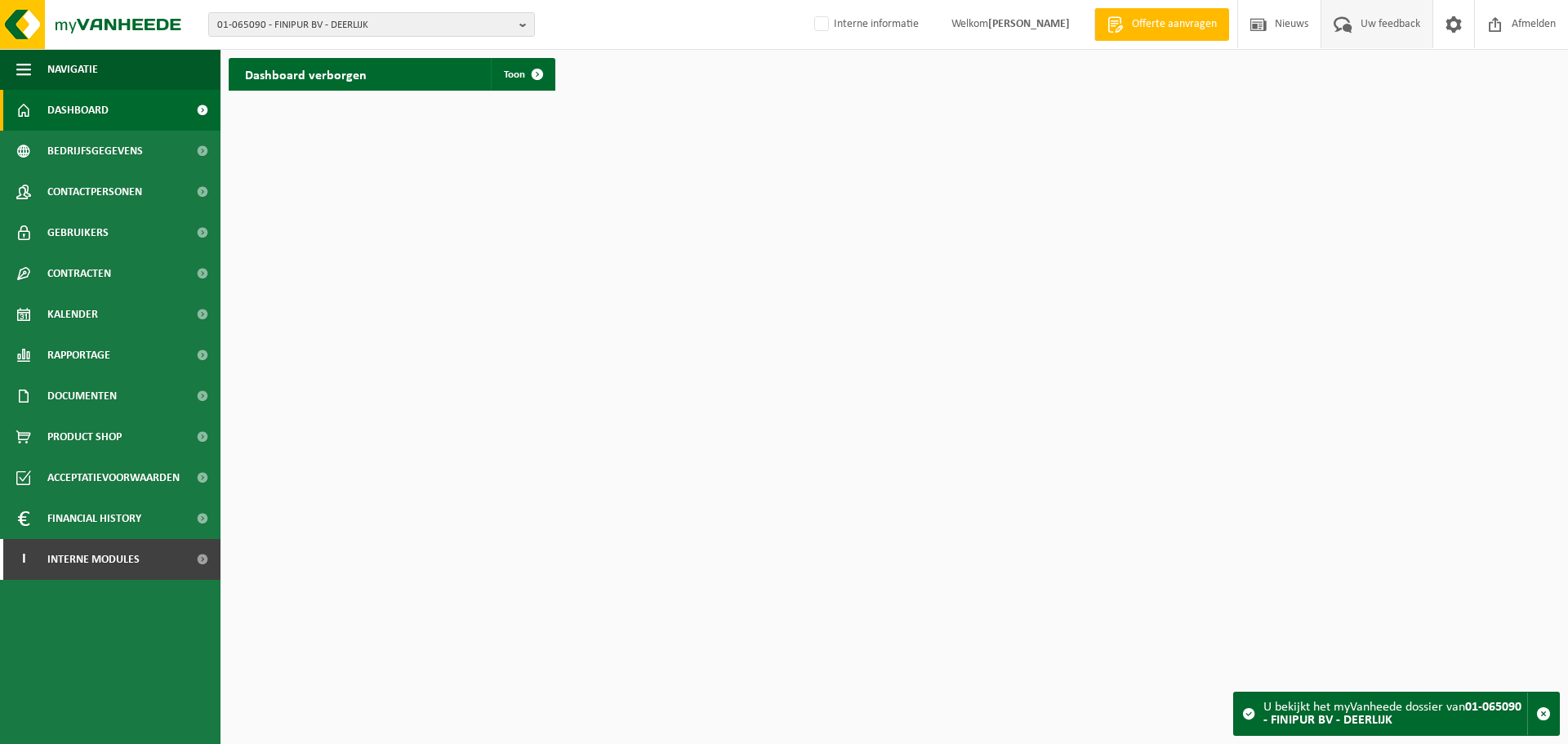
click at [1363, 36] on span "Uw feedback" at bounding box center [1390, 24] width 68 height 49
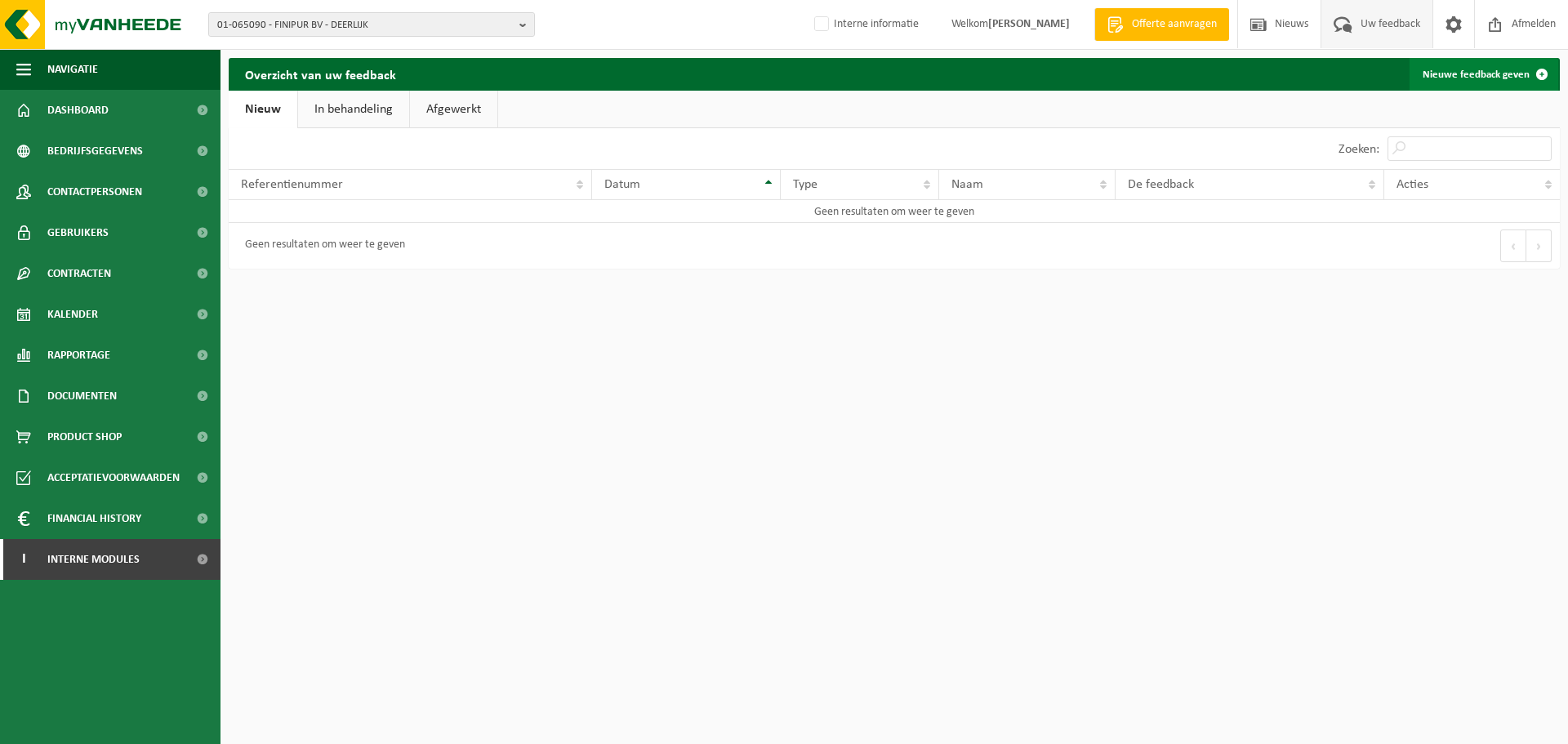
click at [1510, 78] on link "Nieuwe feedback geven" at bounding box center [1484, 74] width 149 height 32
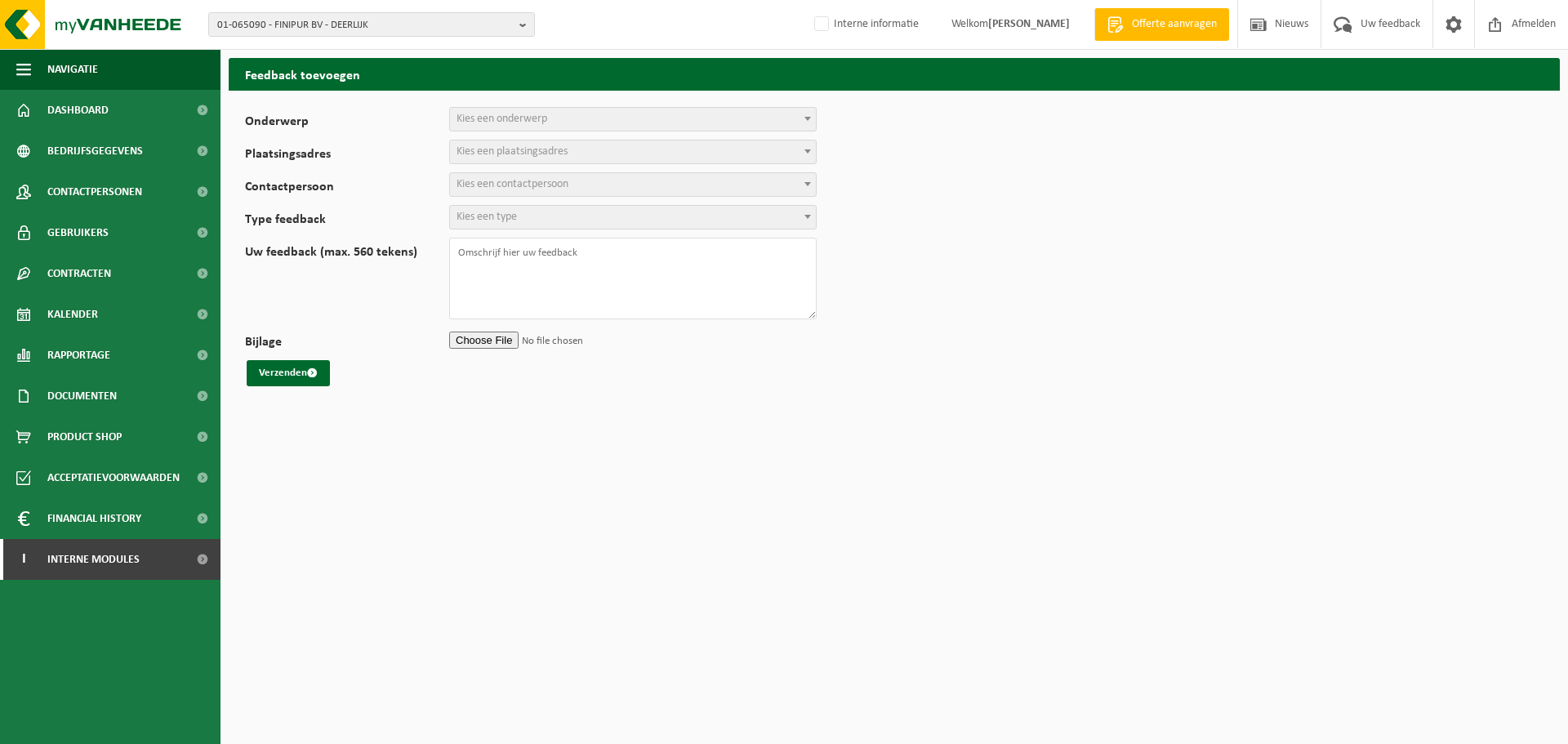
select select
click at [621, 117] on span "Kies een onderwerp" at bounding box center [633, 119] width 366 height 23
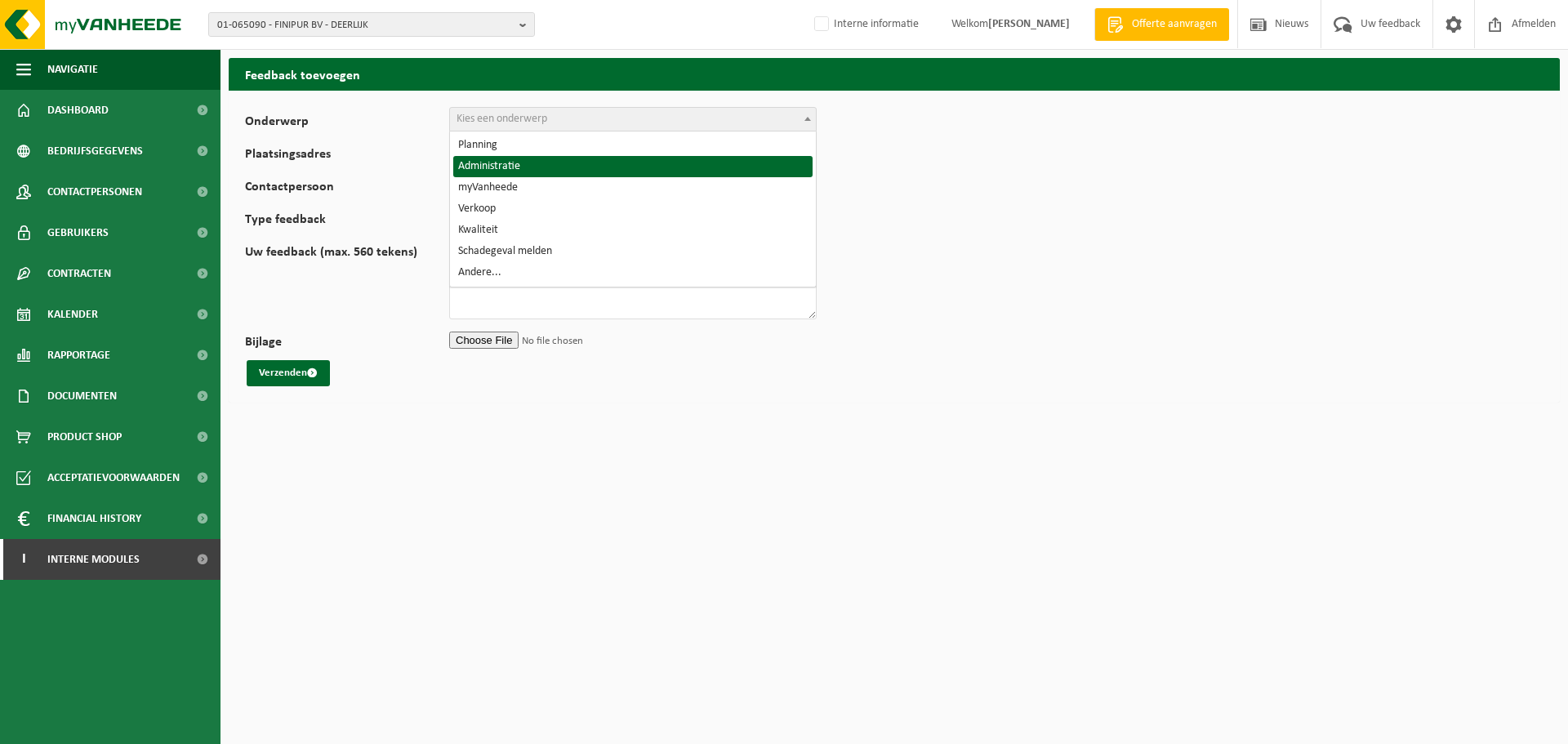
select select "7"
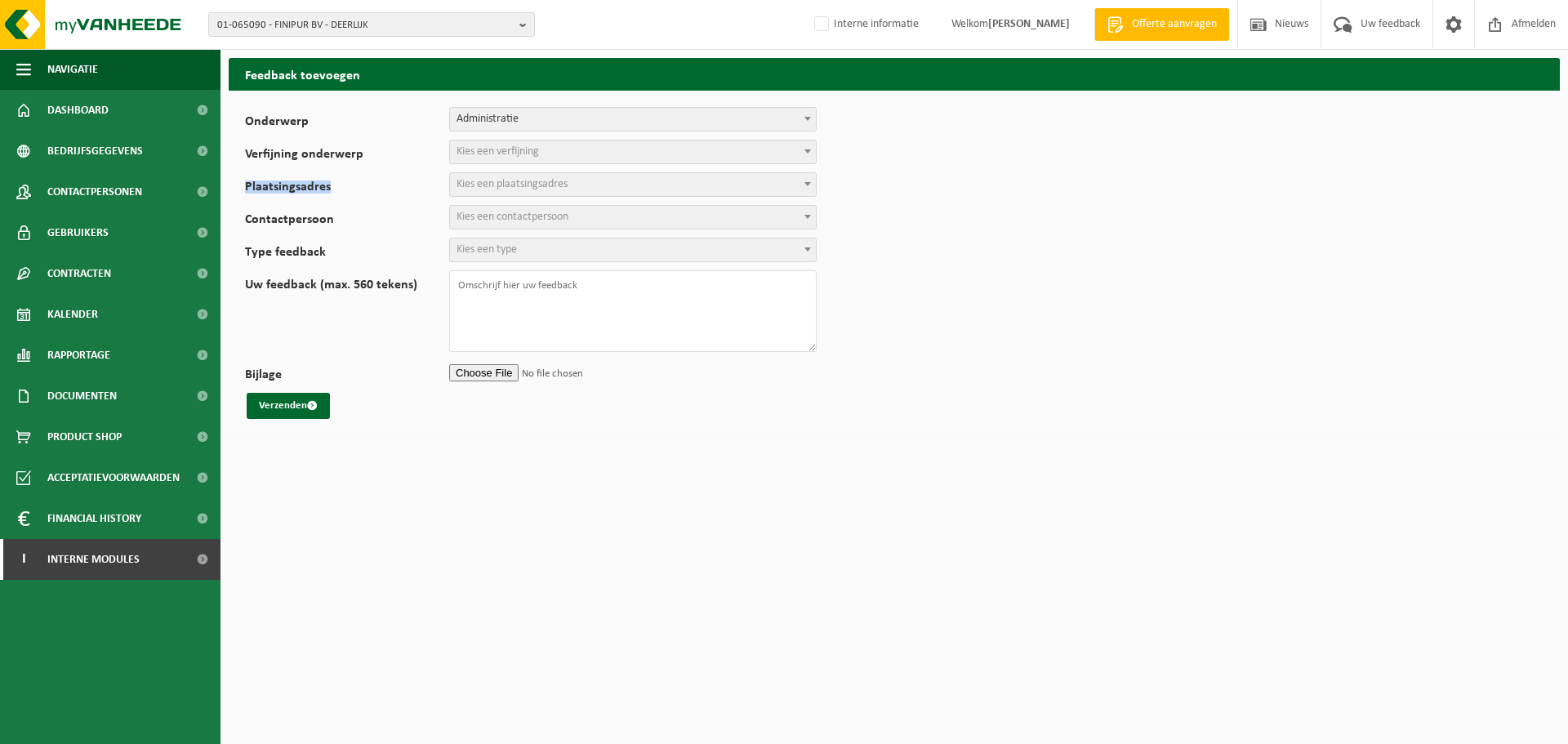
click at [555, 164] on form "Onderwerp Planning Administratie myVanheede Verkoop Kwaliteit Schadegeval melde…" at bounding box center [894, 263] width 1298 height 312
click at [559, 152] on span "Kies een verfijning" at bounding box center [633, 152] width 366 height 23
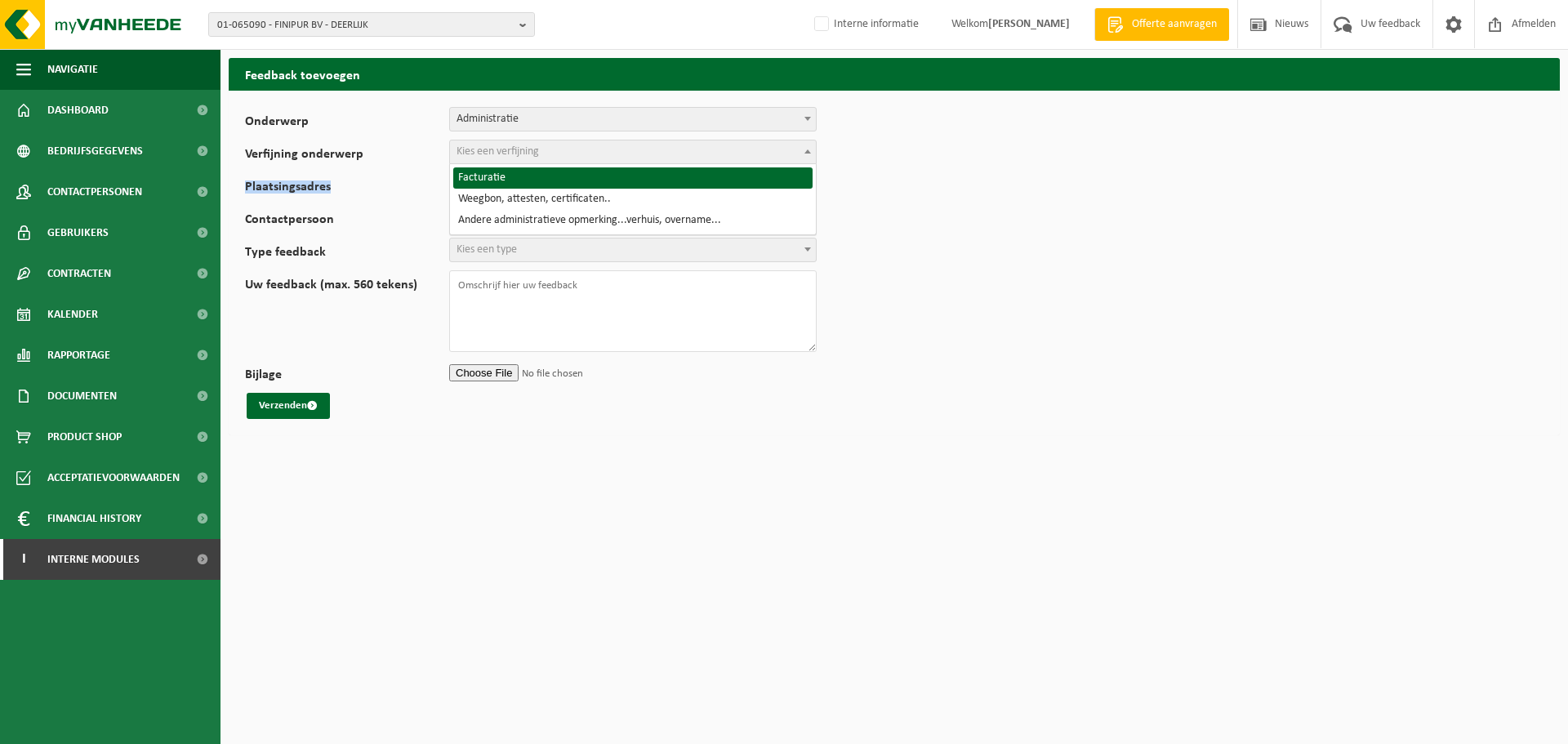
select select "8"
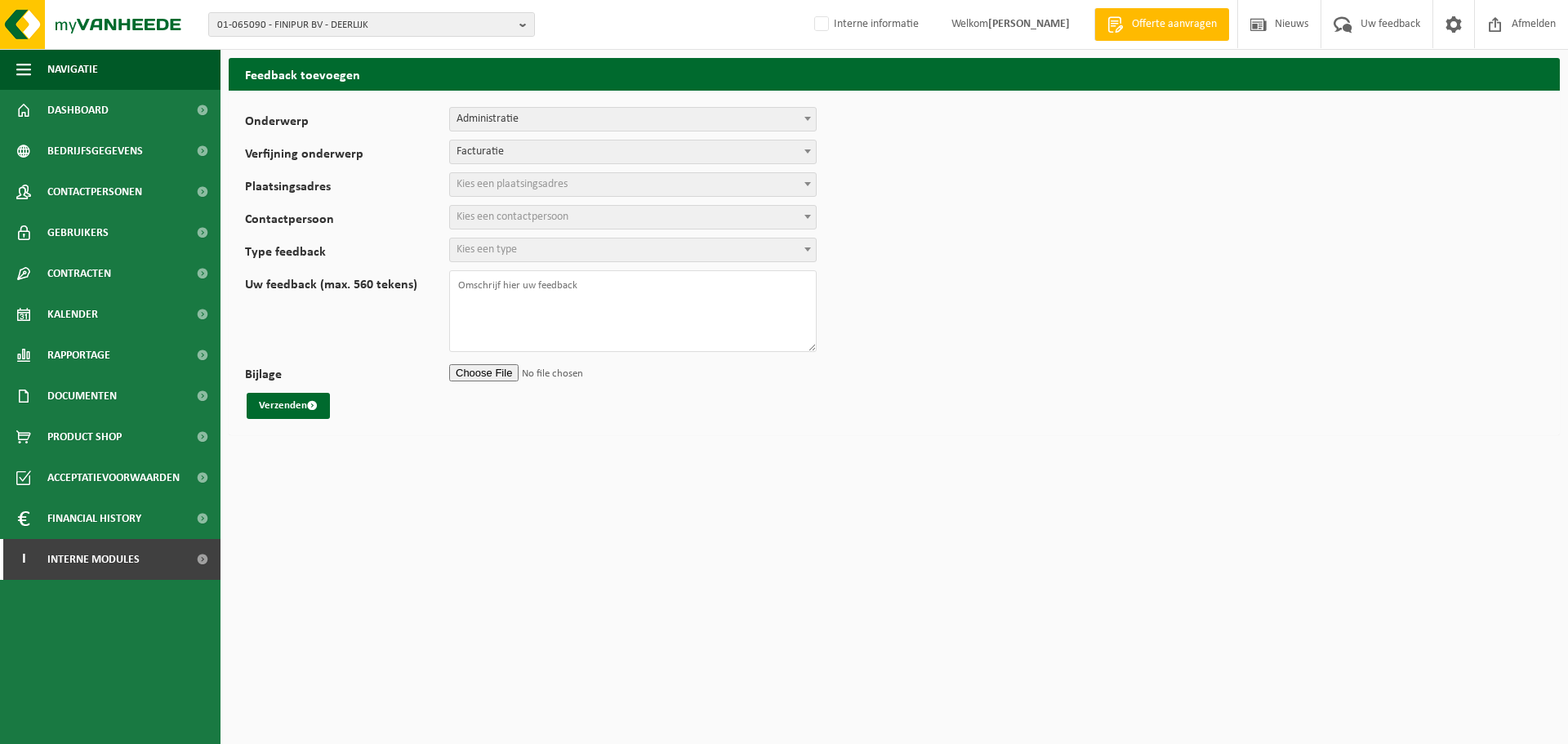
click at [616, 193] on span "Kies een plaatsingsadres" at bounding box center [633, 184] width 366 height 23
click at [617, 186] on span "Kies een plaatsingsadres" at bounding box center [633, 184] width 366 height 23
select select "418"
click at [573, 218] on span "Kies een contactpersoon" at bounding box center [633, 217] width 366 height 23
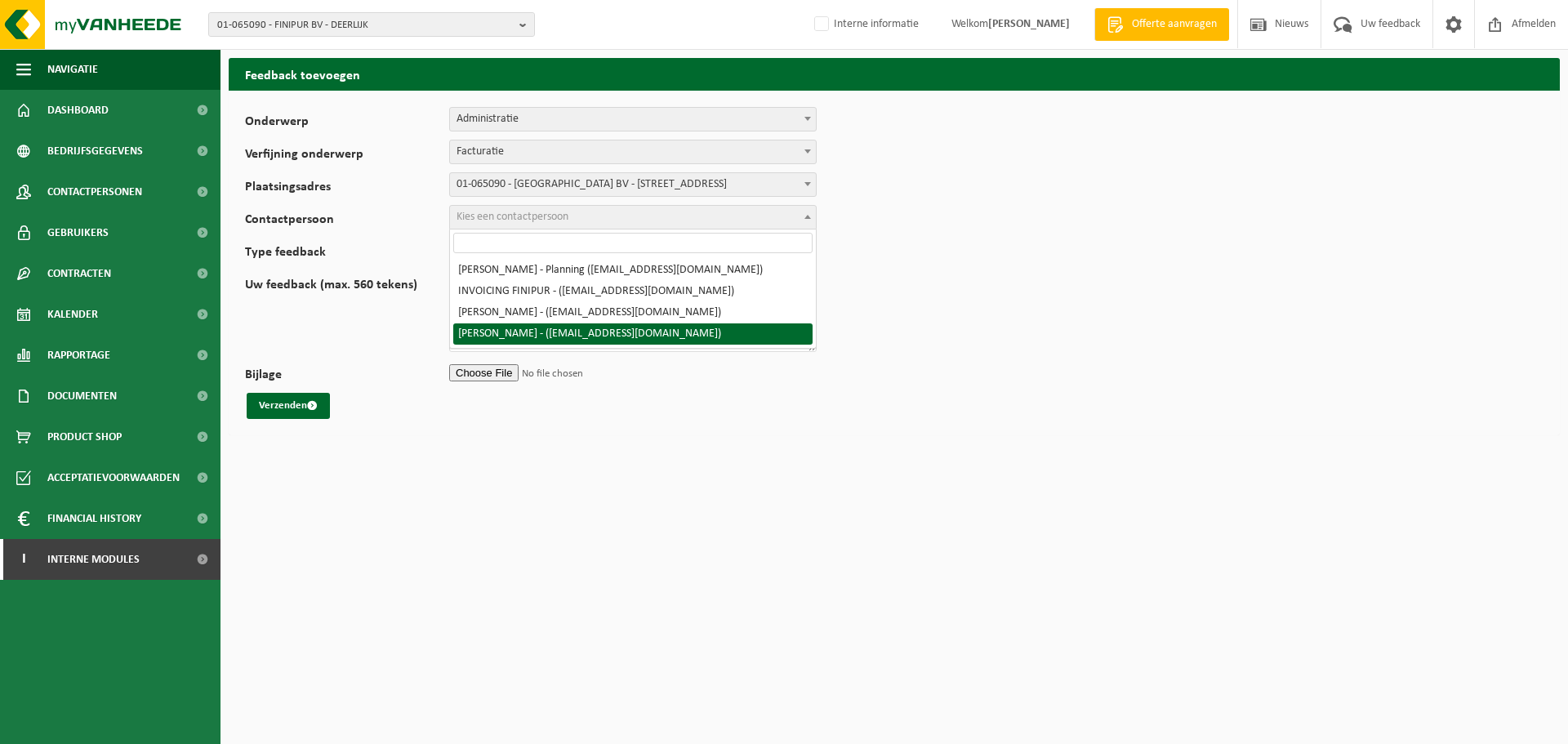
select select "118739"
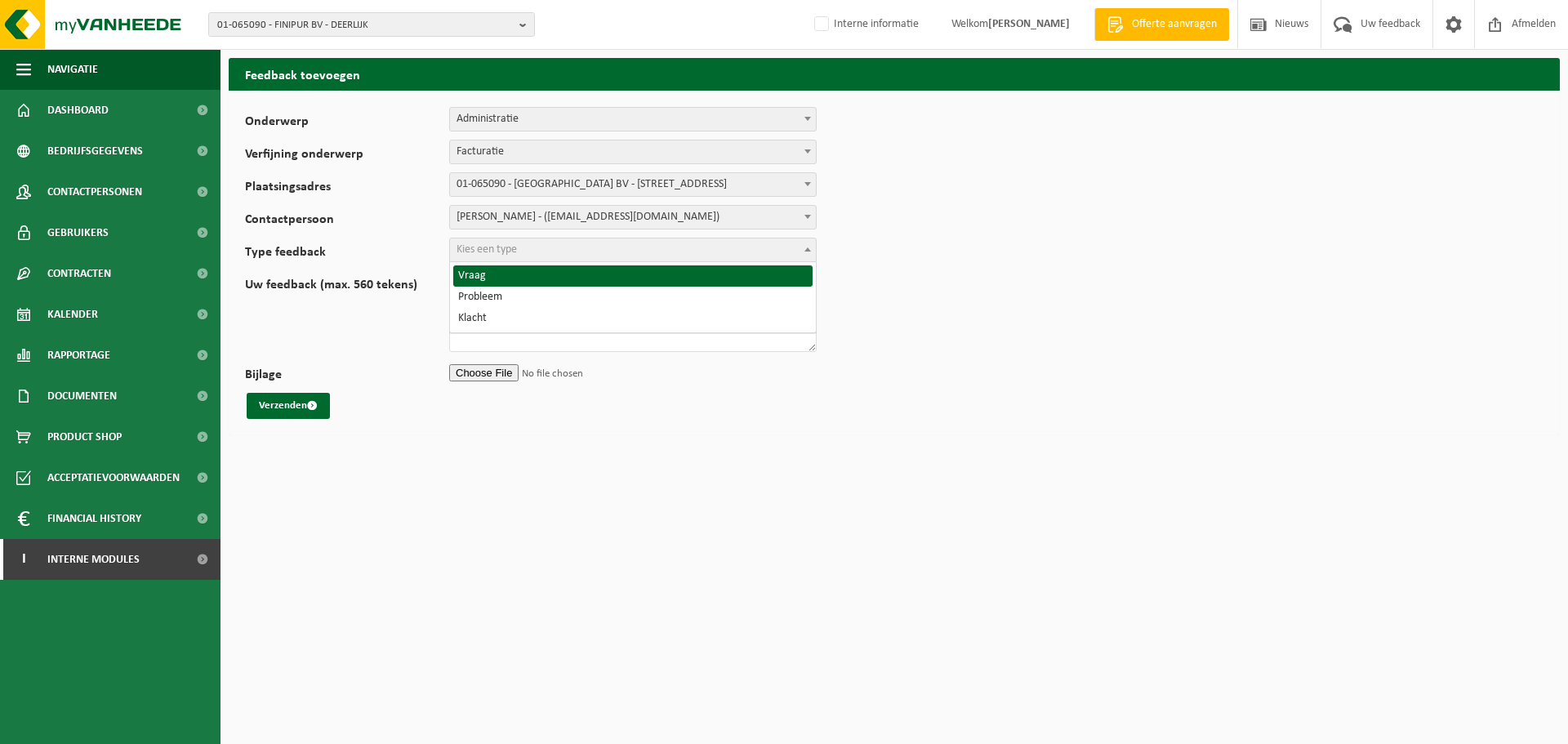
click at [526, 251] on span "Kies een type" at bounding box center [633, 249] width 366 height 23
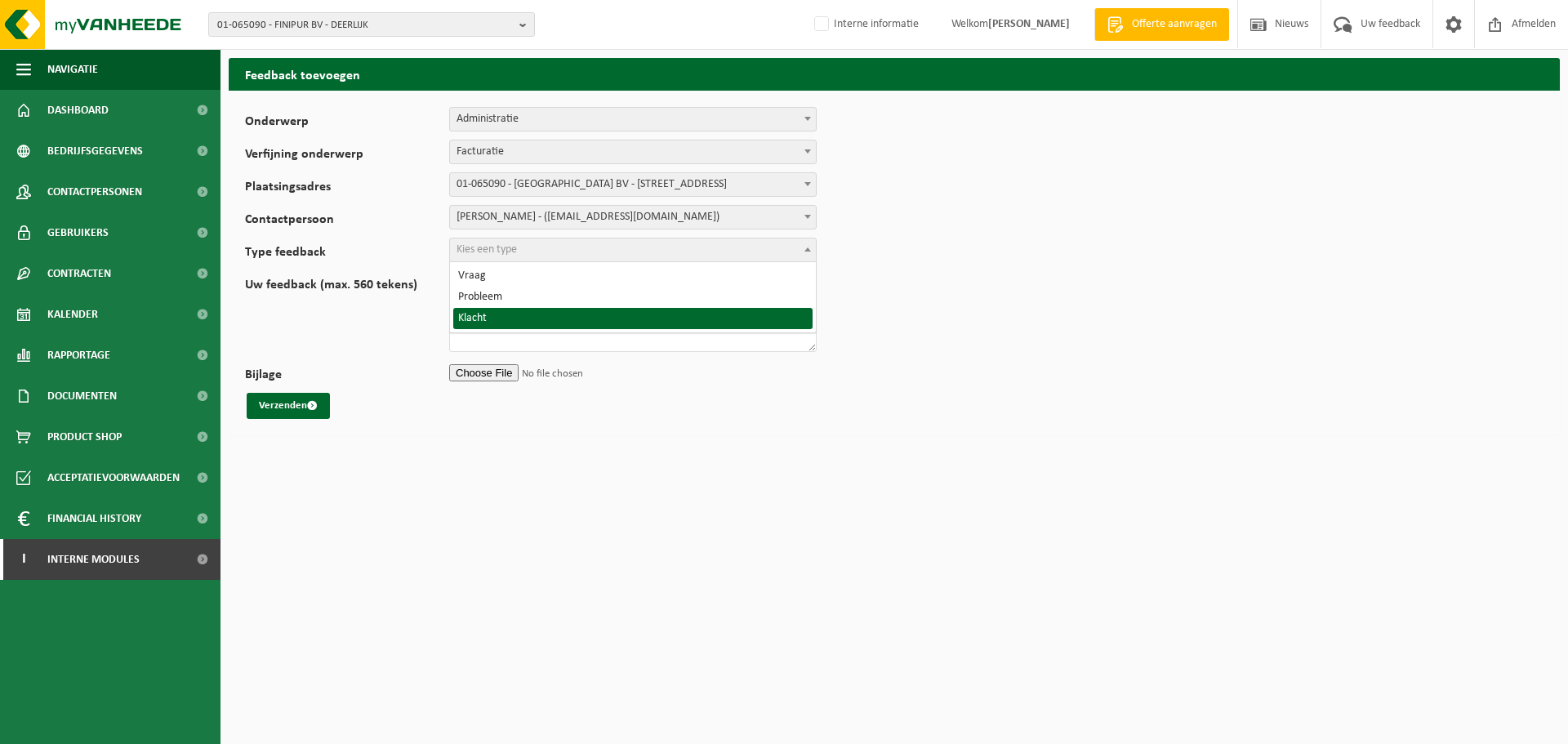
select select "COM"
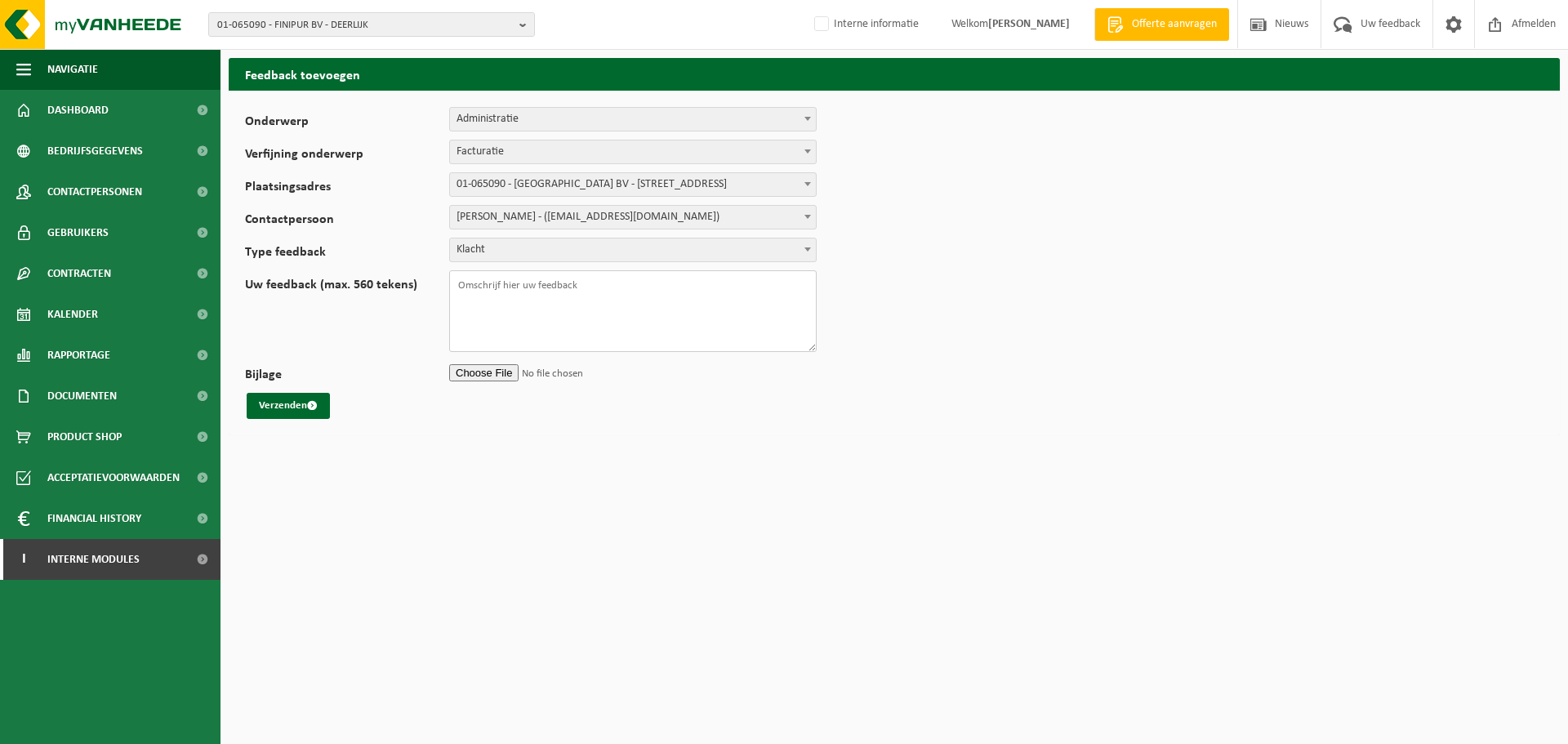
click at [483, 325] on textarea "Uw feedback (max. 560 tekens)" at bounding box center [633, 311] width 368 height 82
type textarea "F"
type textarea "Non-conformiteit werd foutief t.a.v. Finipur opgemaakt"
click at [754, 159] on span "Facturatie" at bounding box center [633, 152] width 366 height 23
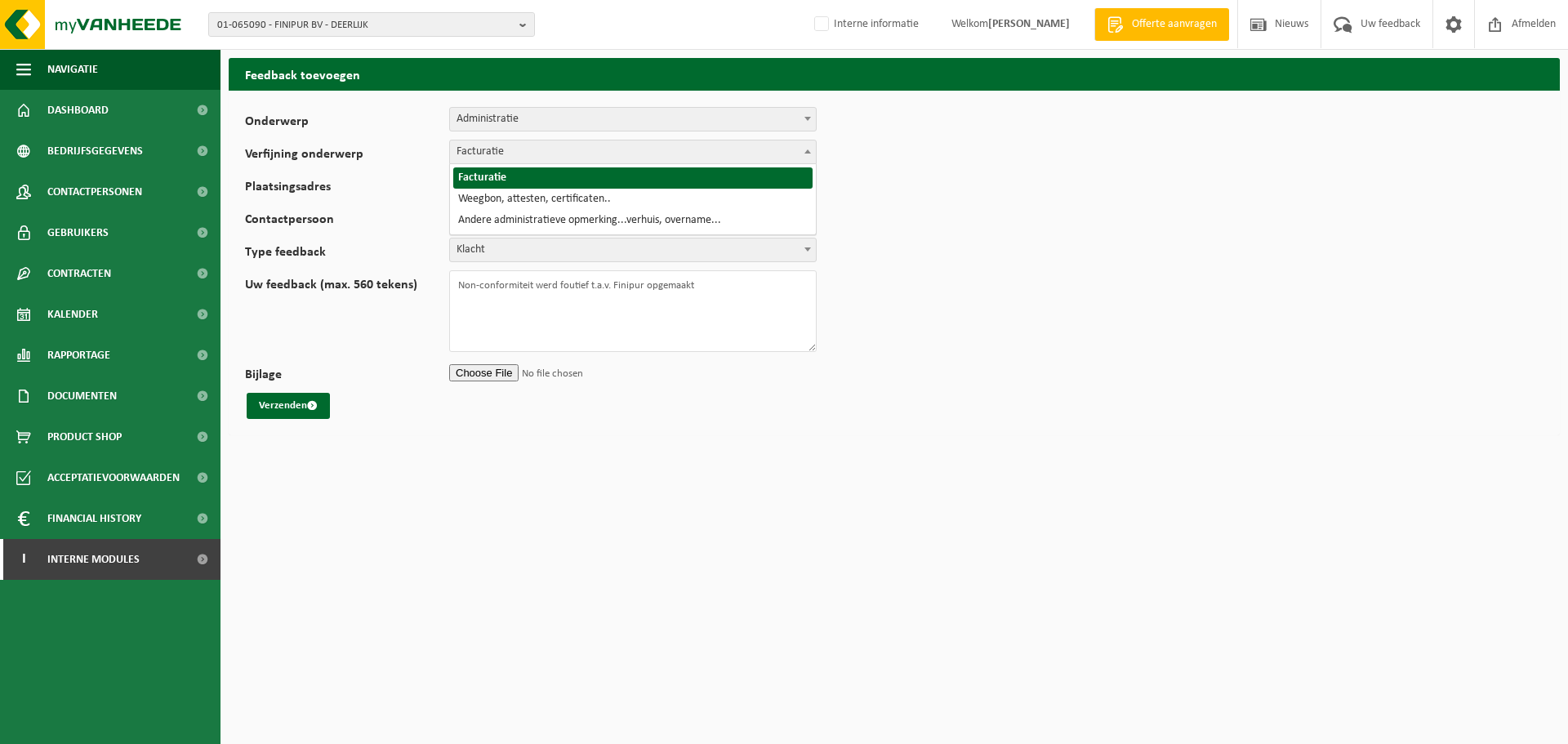
click at [766, 117] on span "Administratie" at bounding box center [633, 119] width 366 height 23
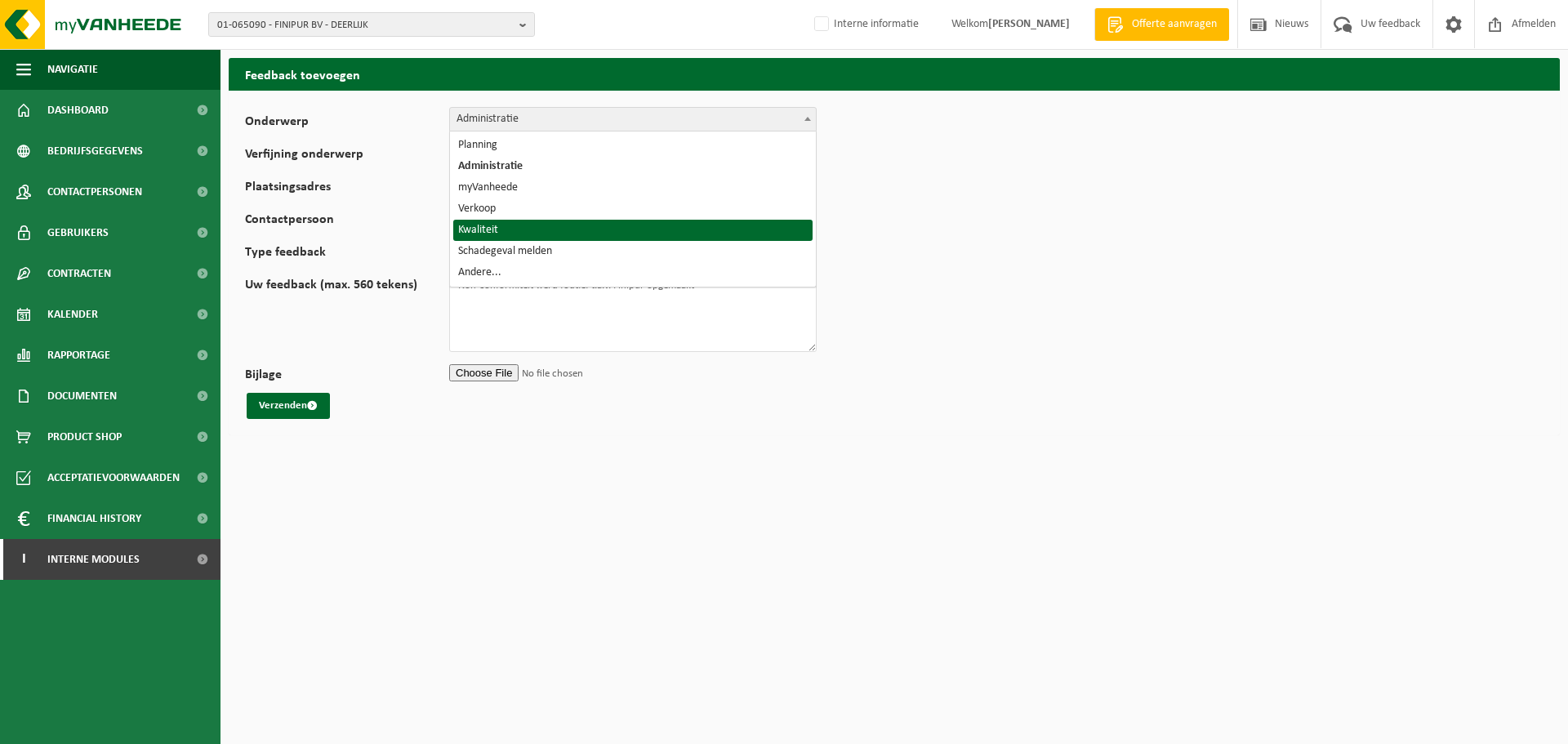
select select "25"
select select
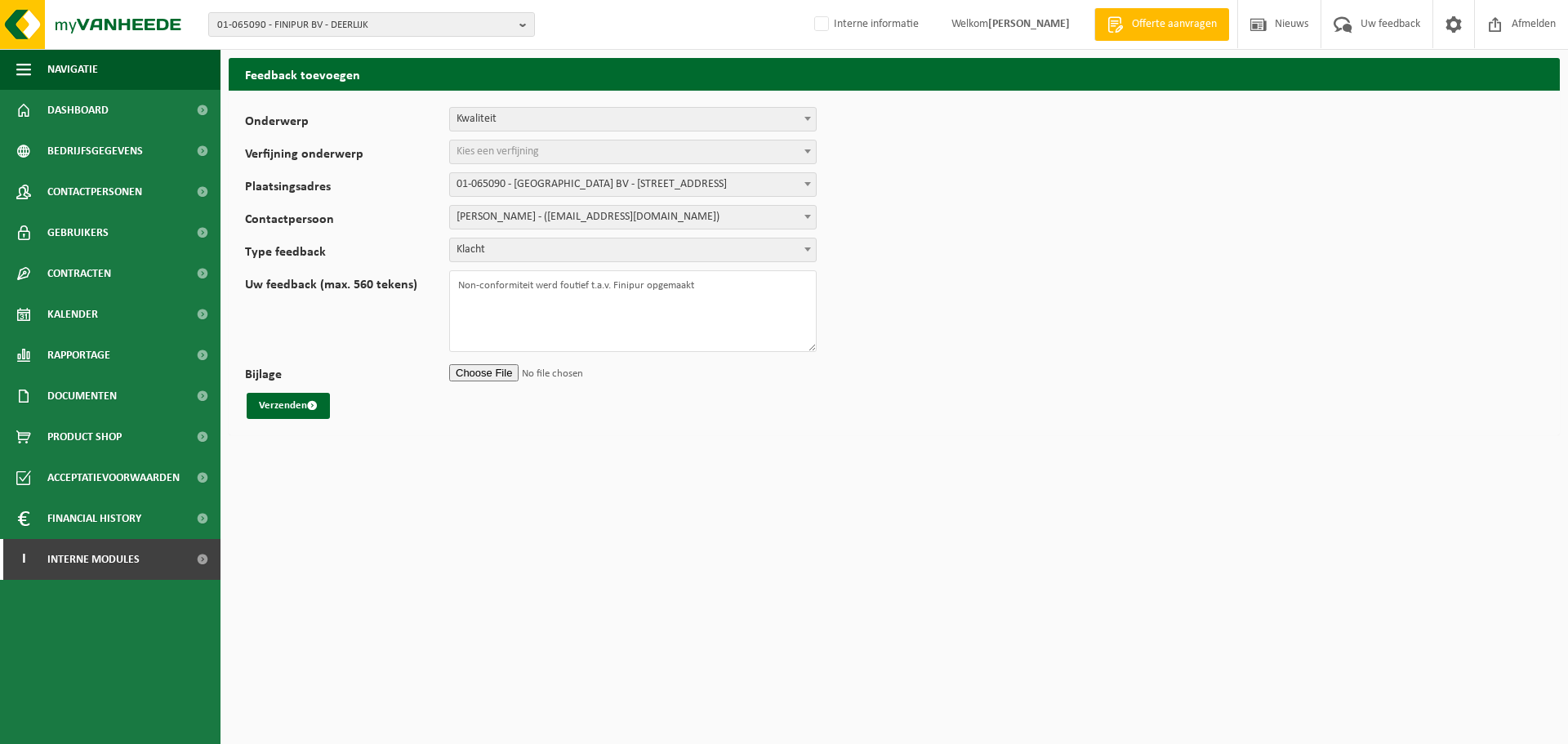
click at [530, 142] on span "Kies een verfijning" at bounding box center [633, 152] width 366 height 23
click at [554, 102] on div "Onderwerp Planning Administratie myVanheede Verkoop Kwaliteit Schadegeval melde…" at bounding box center [894, 262] width 1331 height 345
click at [552, 105] on div "Onderwerp Planning Administratie myVanheede Verkoop Kwaliteit Schadegeval melde…" at bounding box center [894, 262] width 1331 height 345
click at [540, 123] on span "Kwaliteit" at bounding box center [633, 119] width 366 height 23
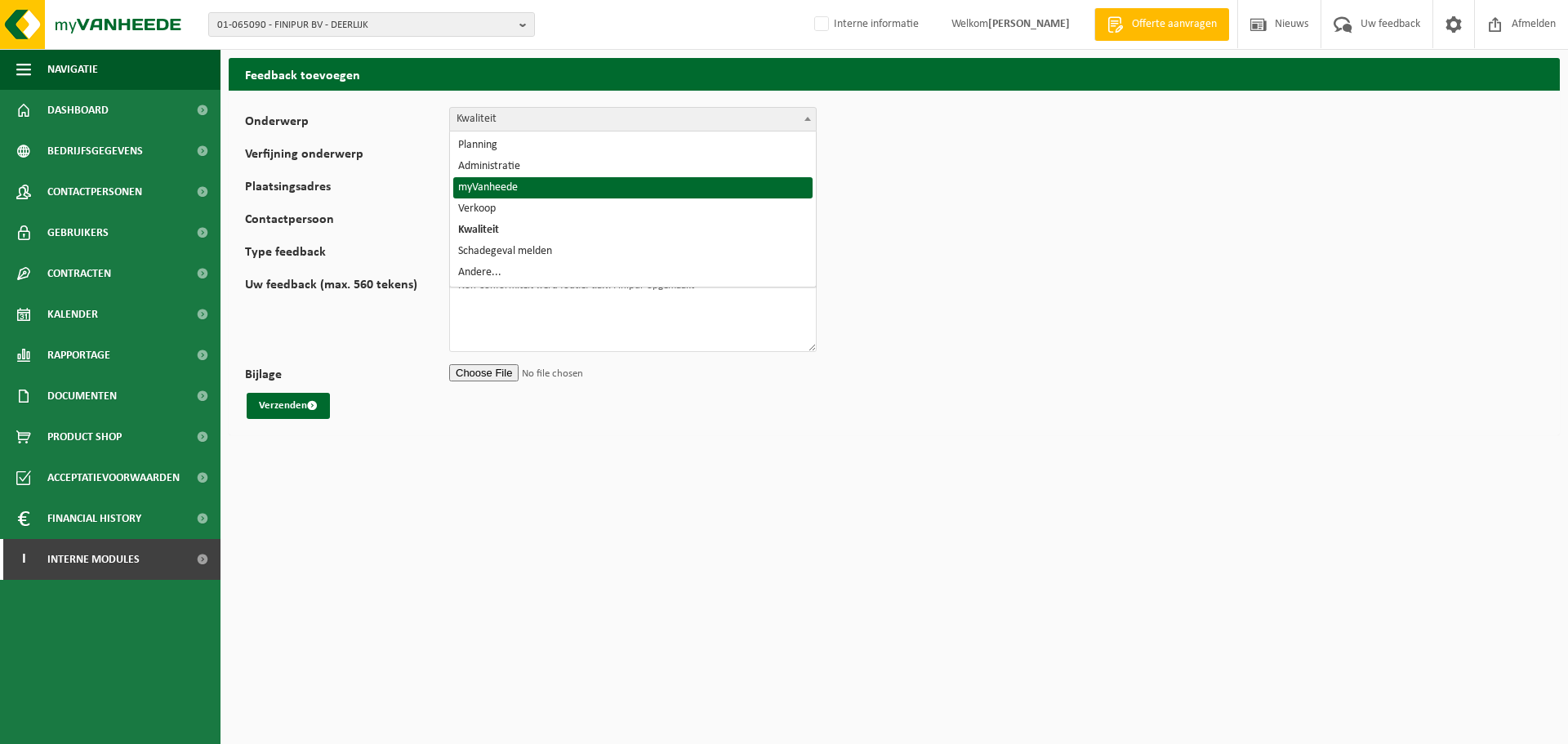
select select "11"
select select
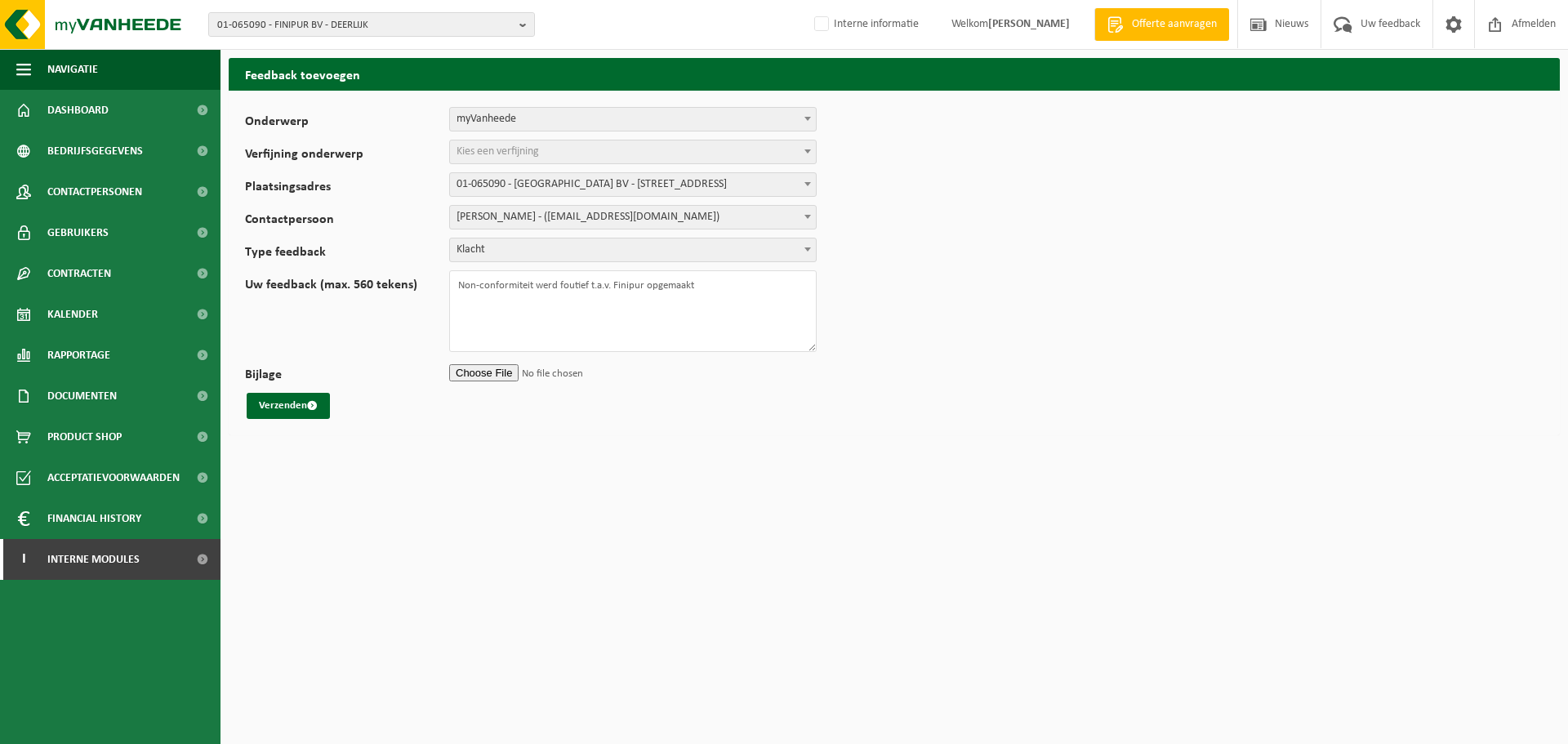
click at [513, 149] on span "Kies een verfijning" at bounding box center [497, 152] width 83 height 12
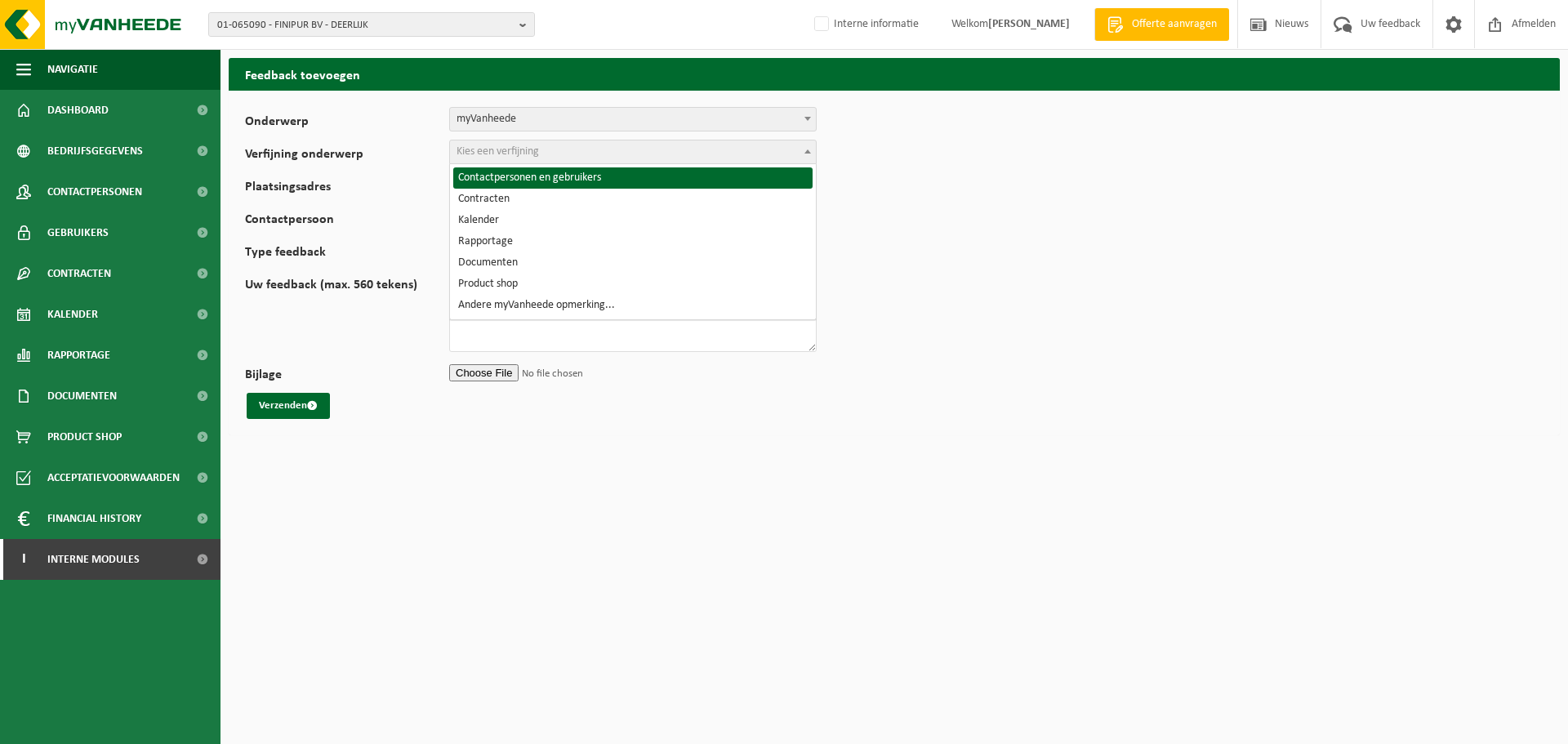
click at [527, 114] on span "myVanheede" at bounding box center [633, 119] width 366 height 23
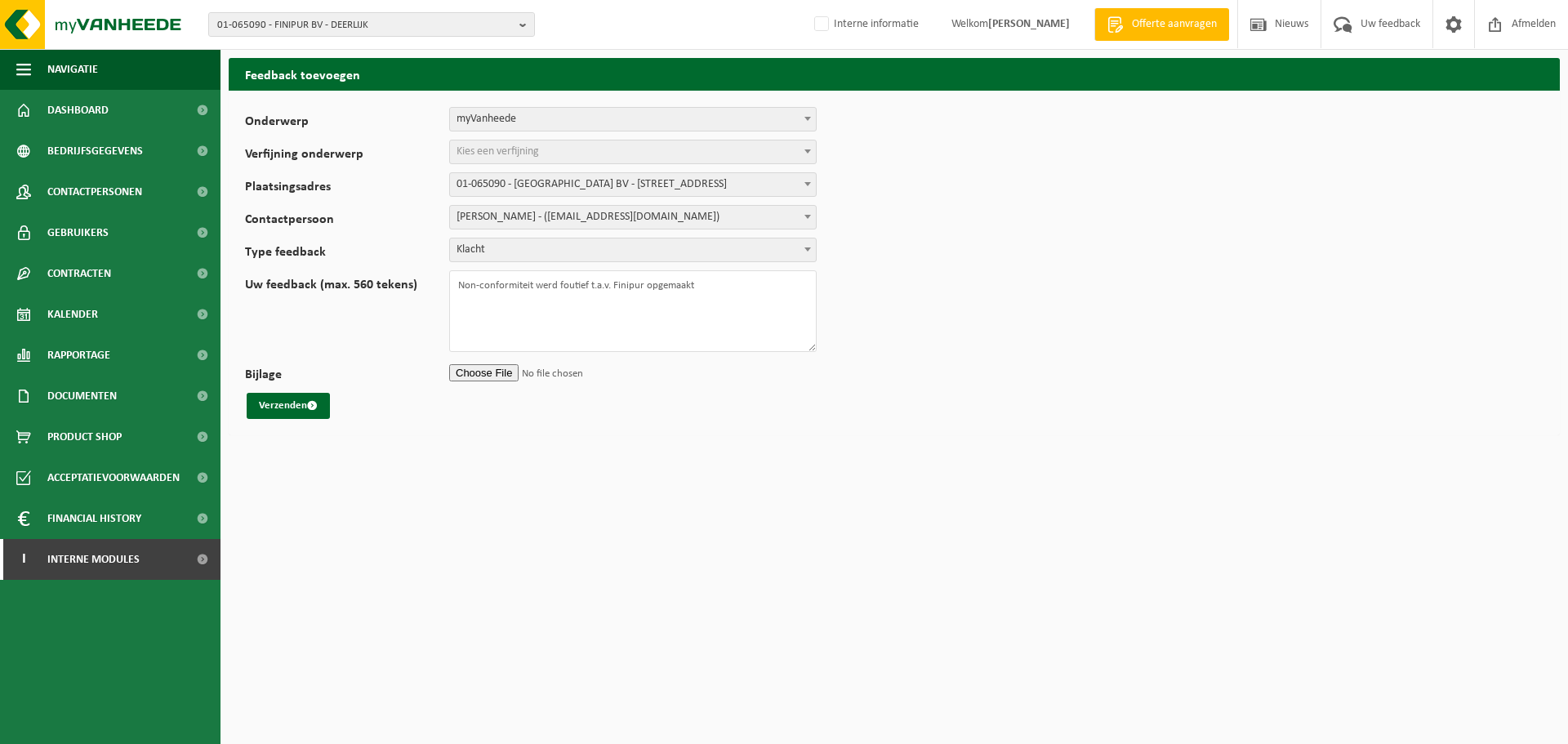
click at [527, 114] on span "myVanheede" at bounding box center [633, 119] width 366 height 23
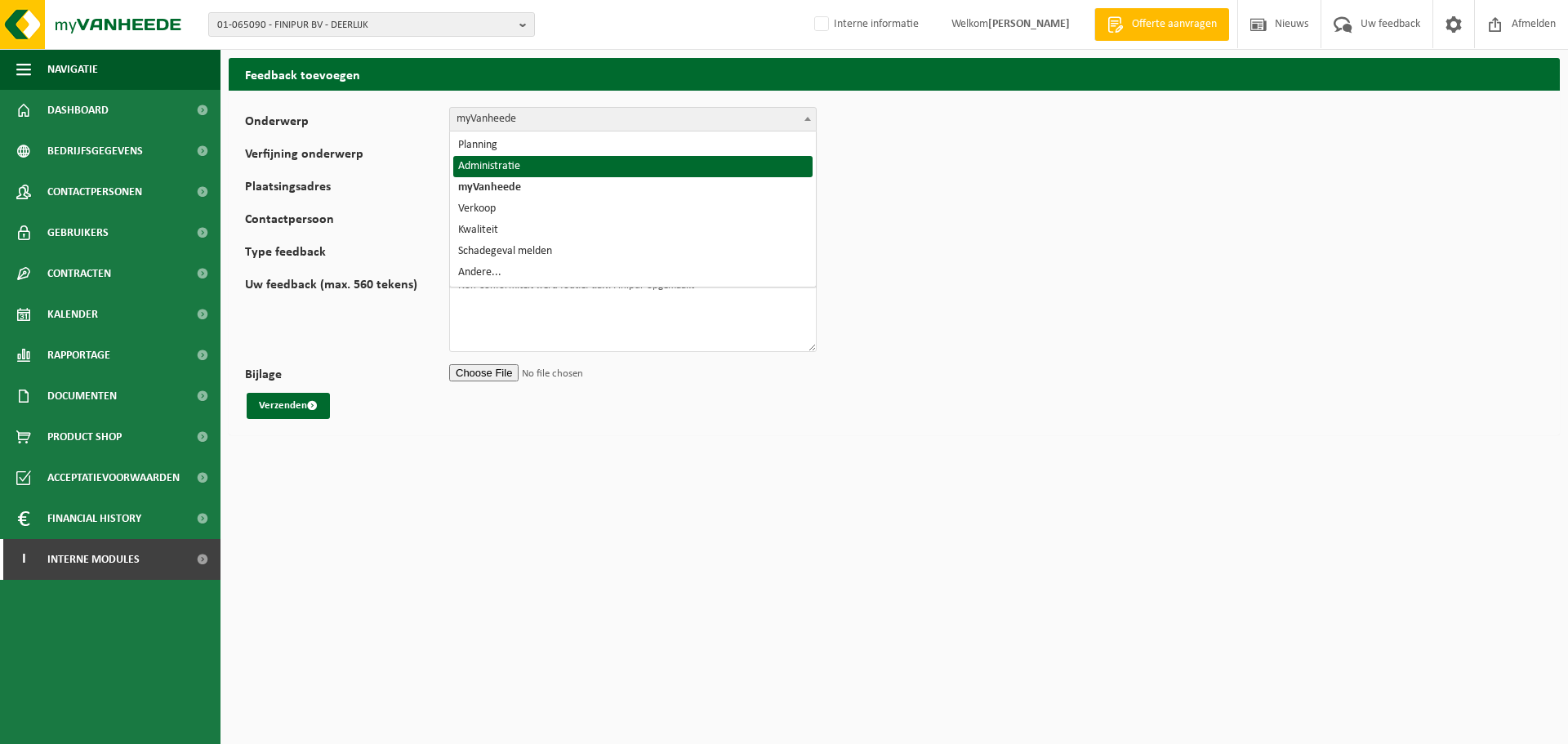
select select "7"
select select
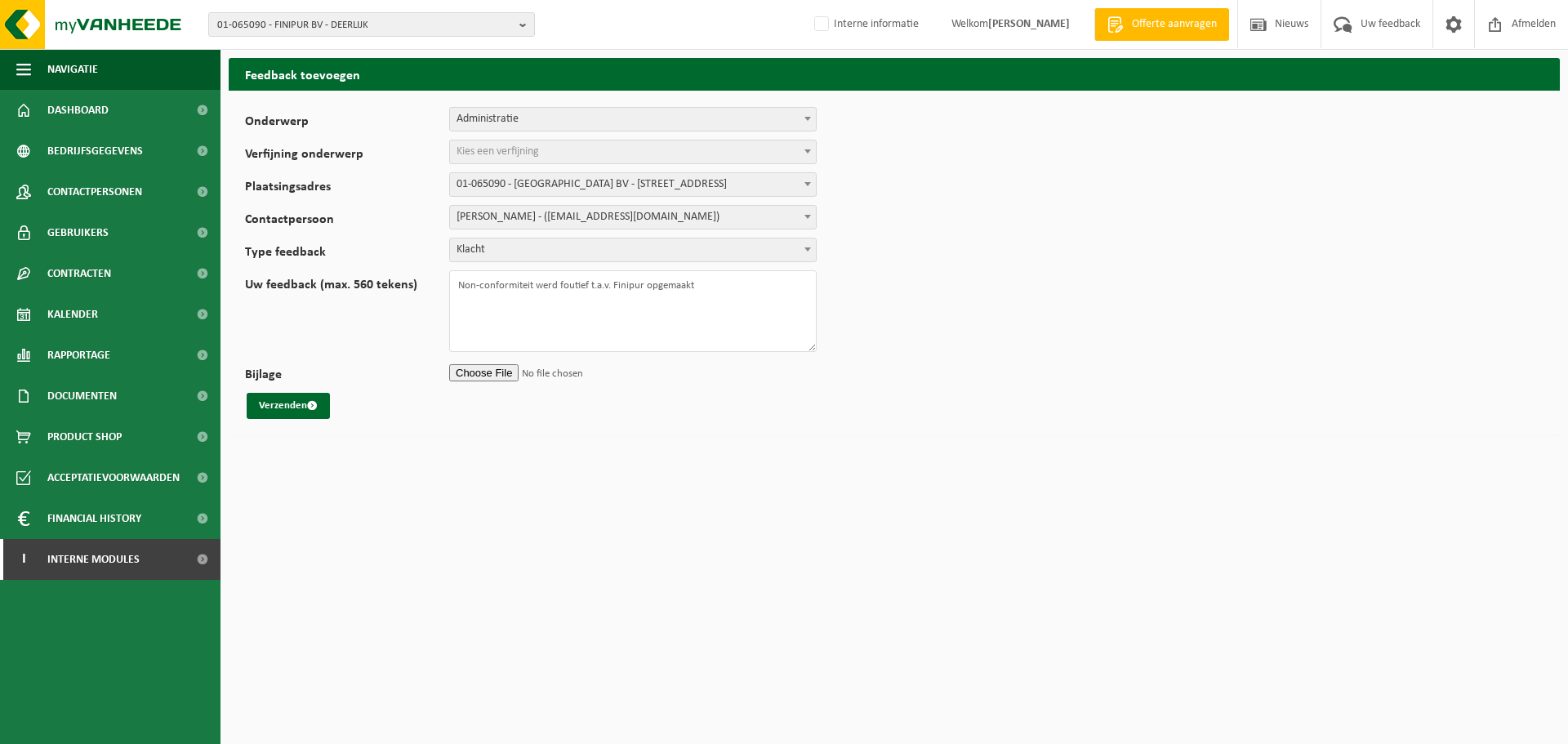
click at [482, 157] on span "Kies een verfijning" at bounding box center [497, 152] width 83 height 12
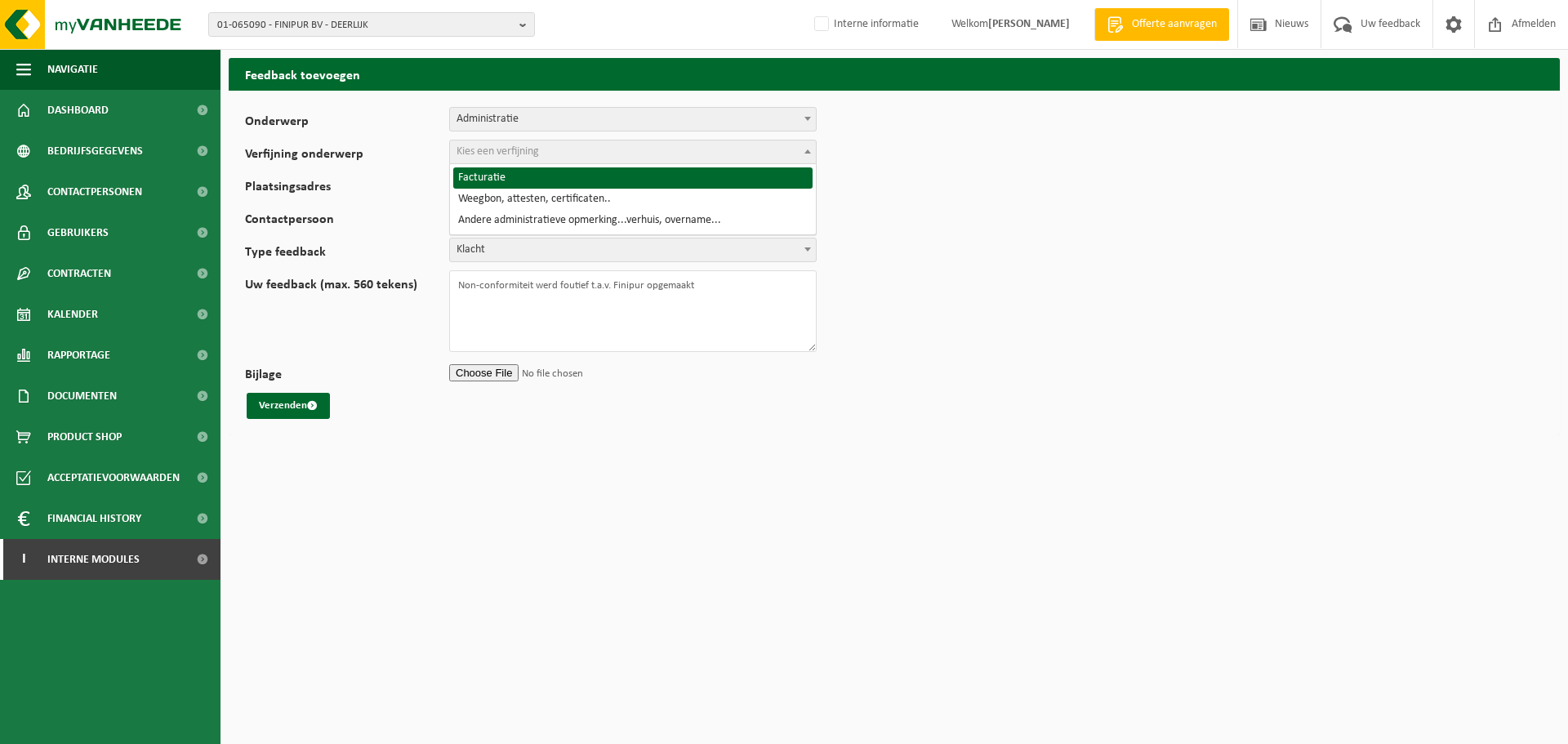
click at [494, 130] on span "Administratie" at bounding box center [633, 119] width 368 height 25
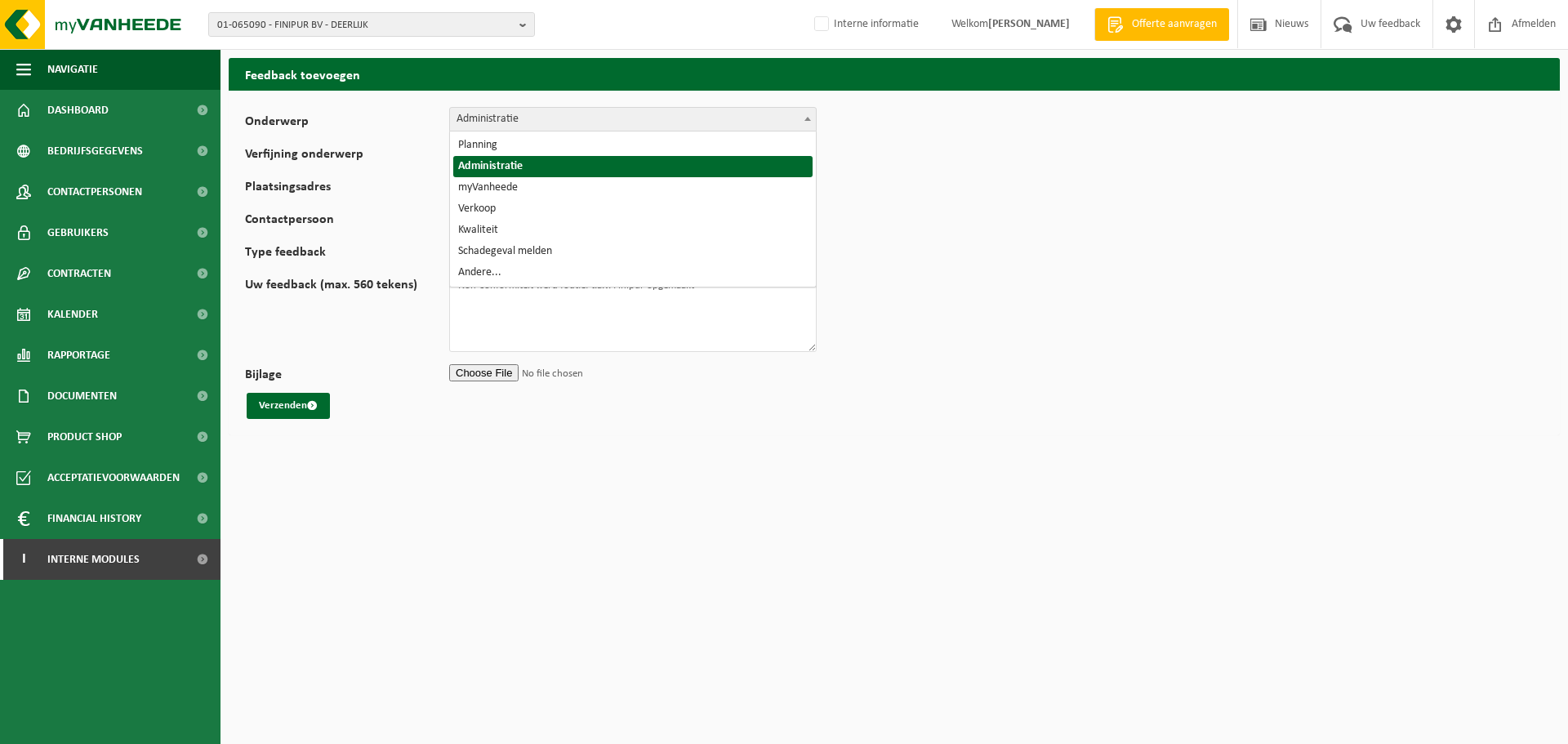
click at [495, 123] on span "Administratie" at bounding box center [633, 119] width 366 height 23
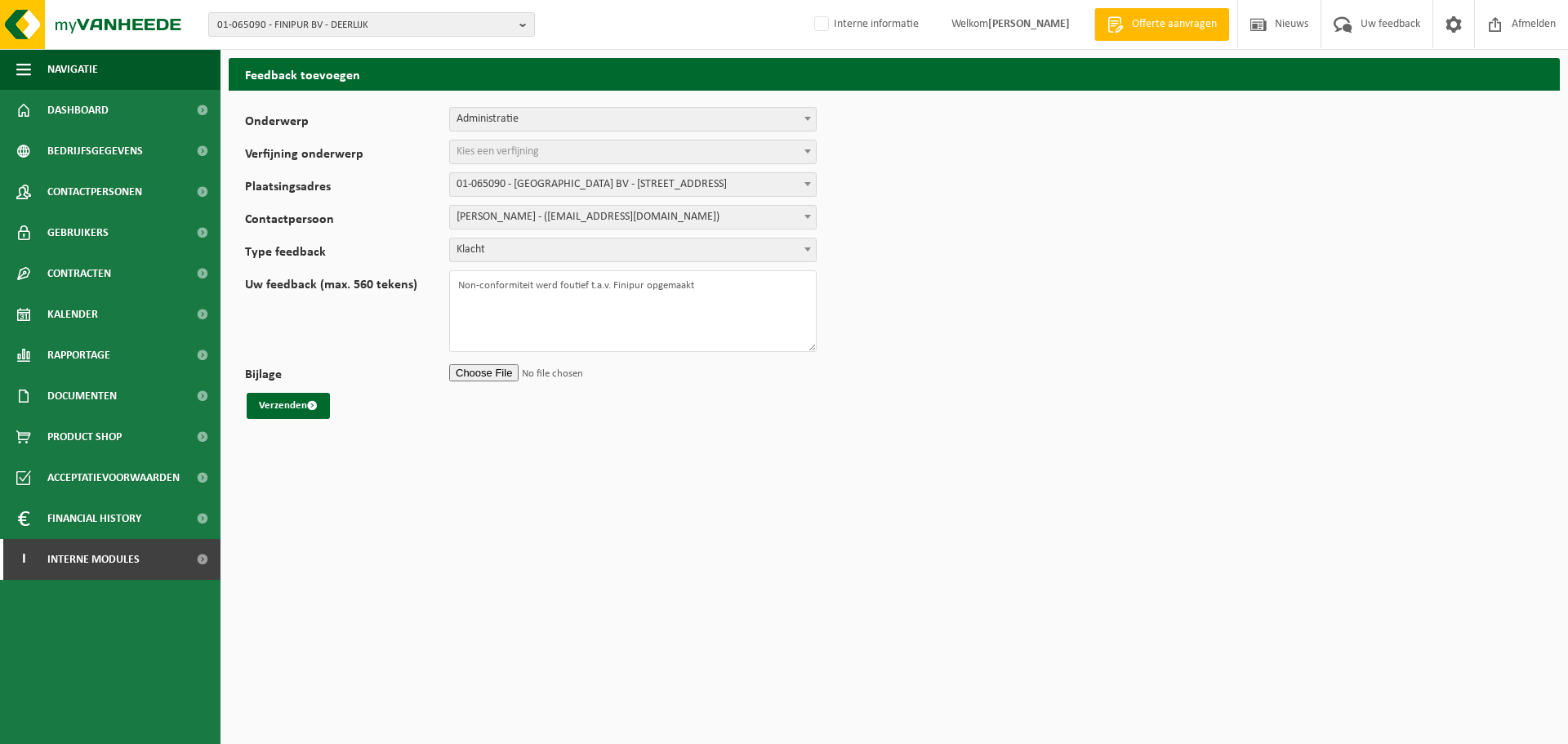
click at [495, 123] on span "Administratie" at bounding box center [633, 119] width 366 height 23
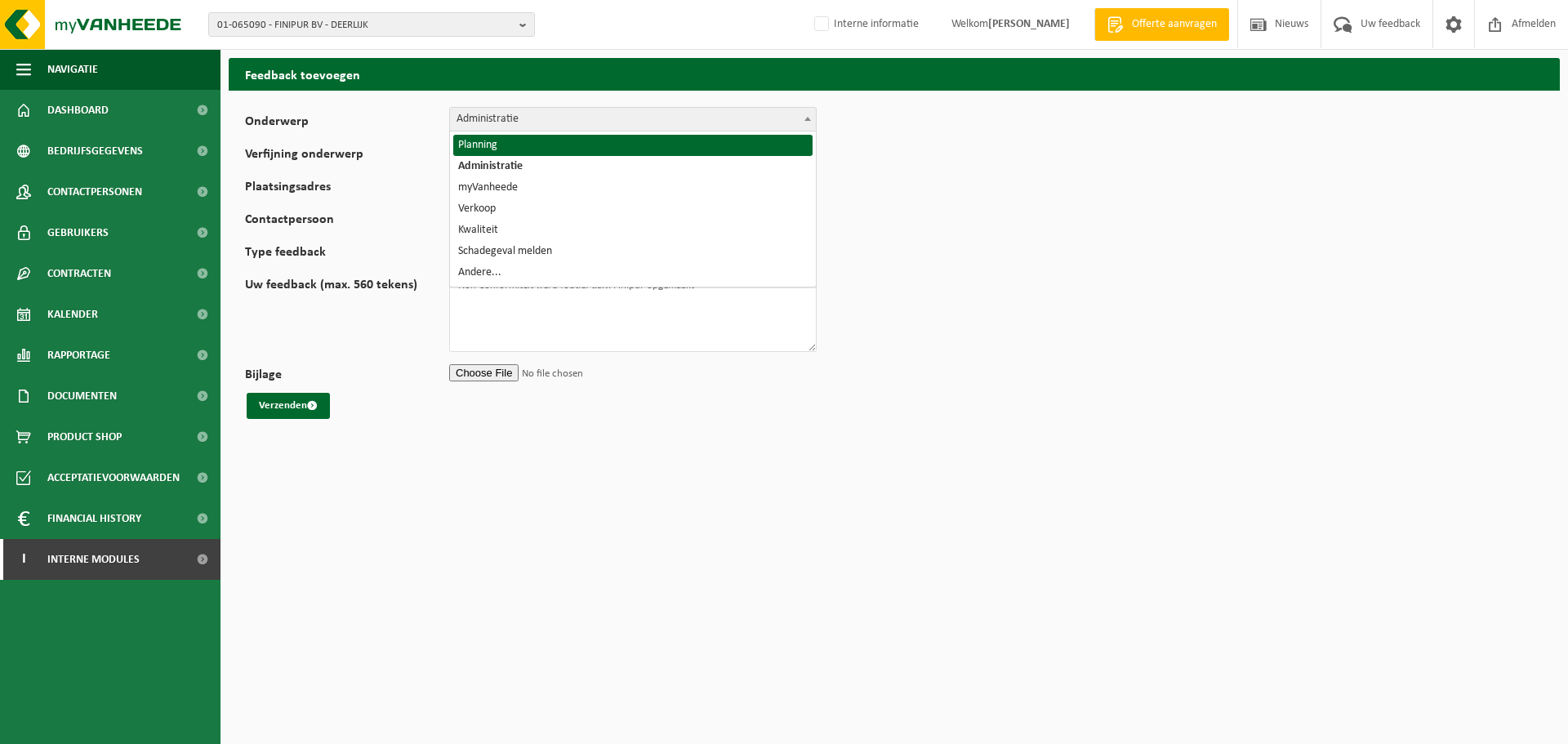
select select "1"
select select
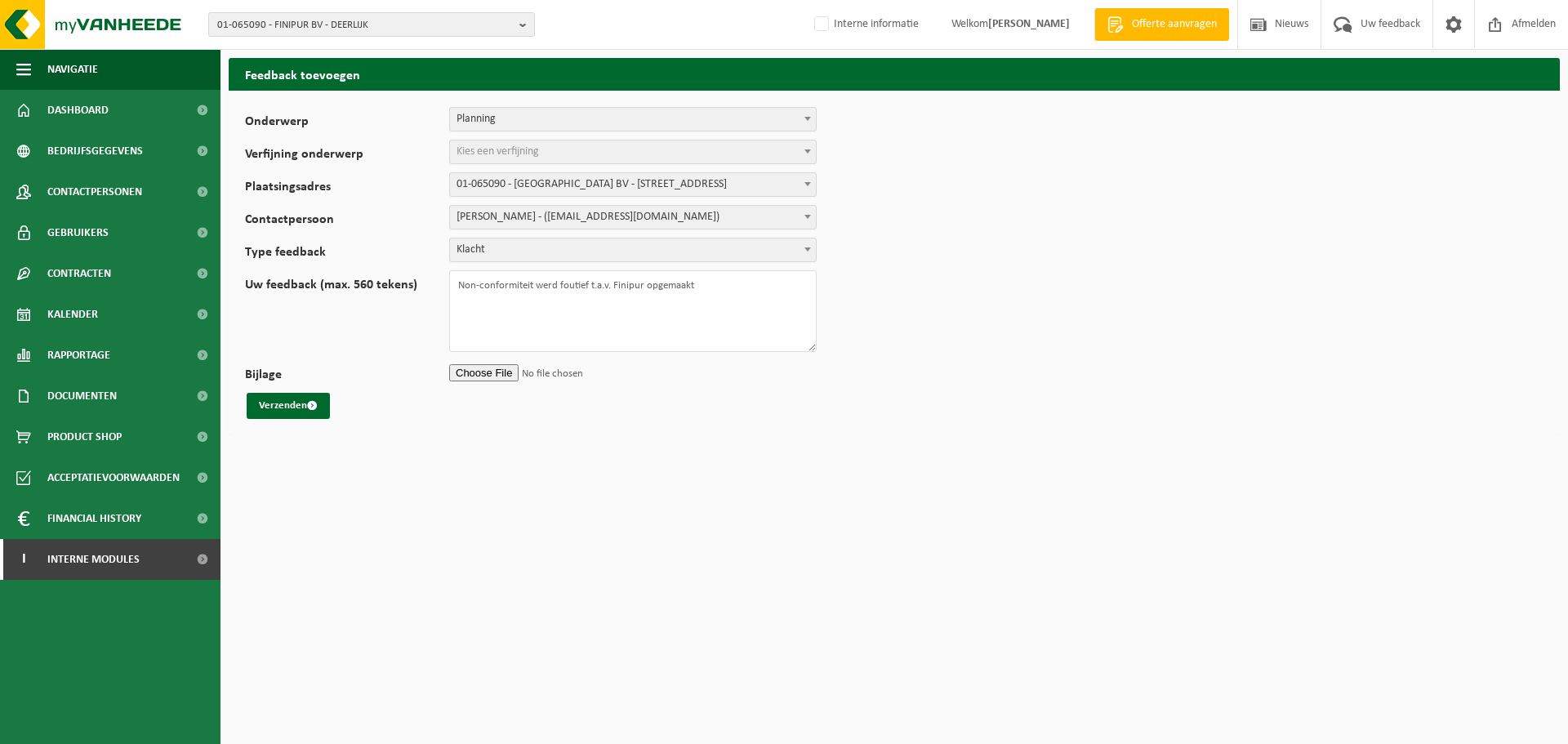
click at [495, 141] on span "Kies een verfijning" at bounding box center [633, 152] width 366 height 23
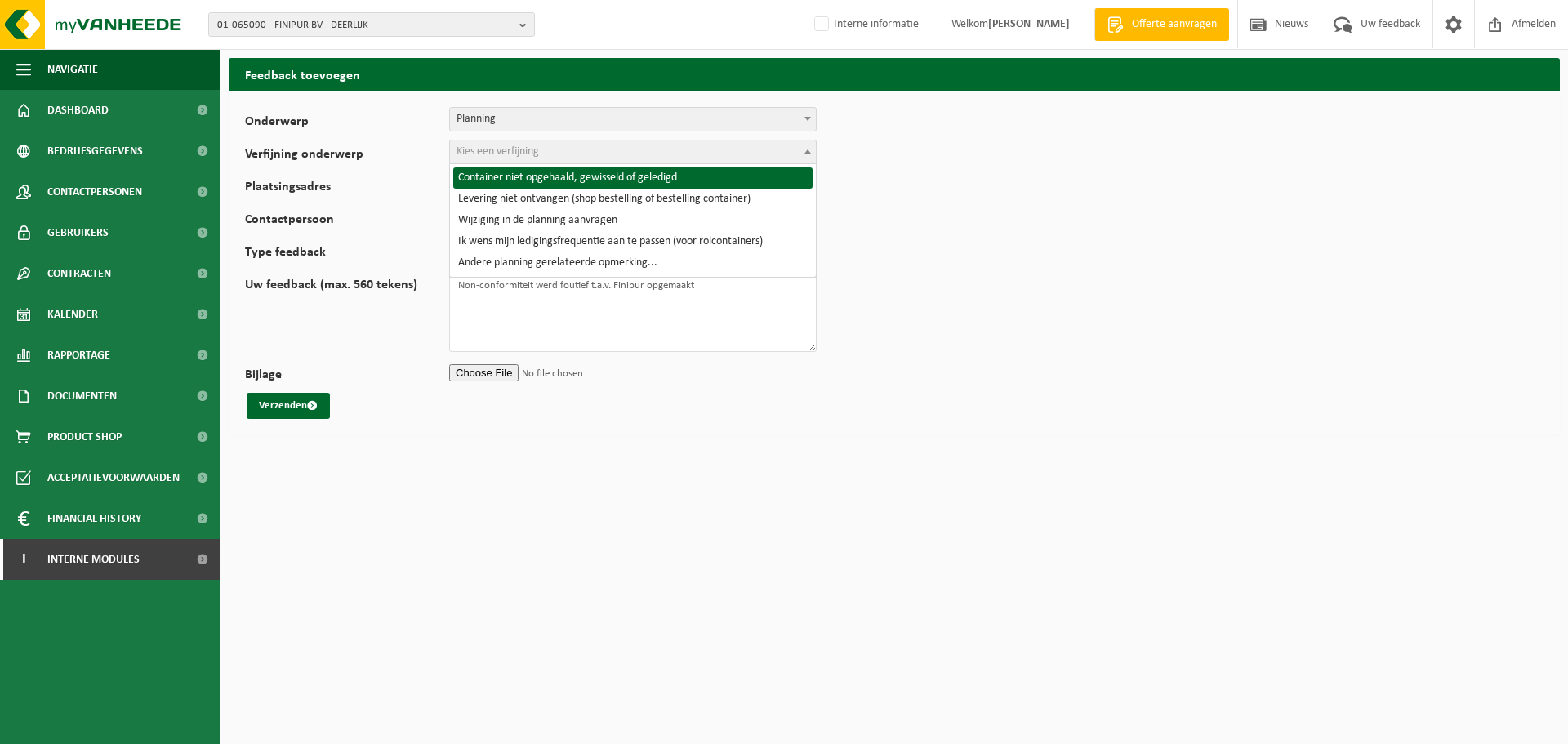
click at [498, 129] on span "Planning" at bounding box center [633, 119] width 366 height 23
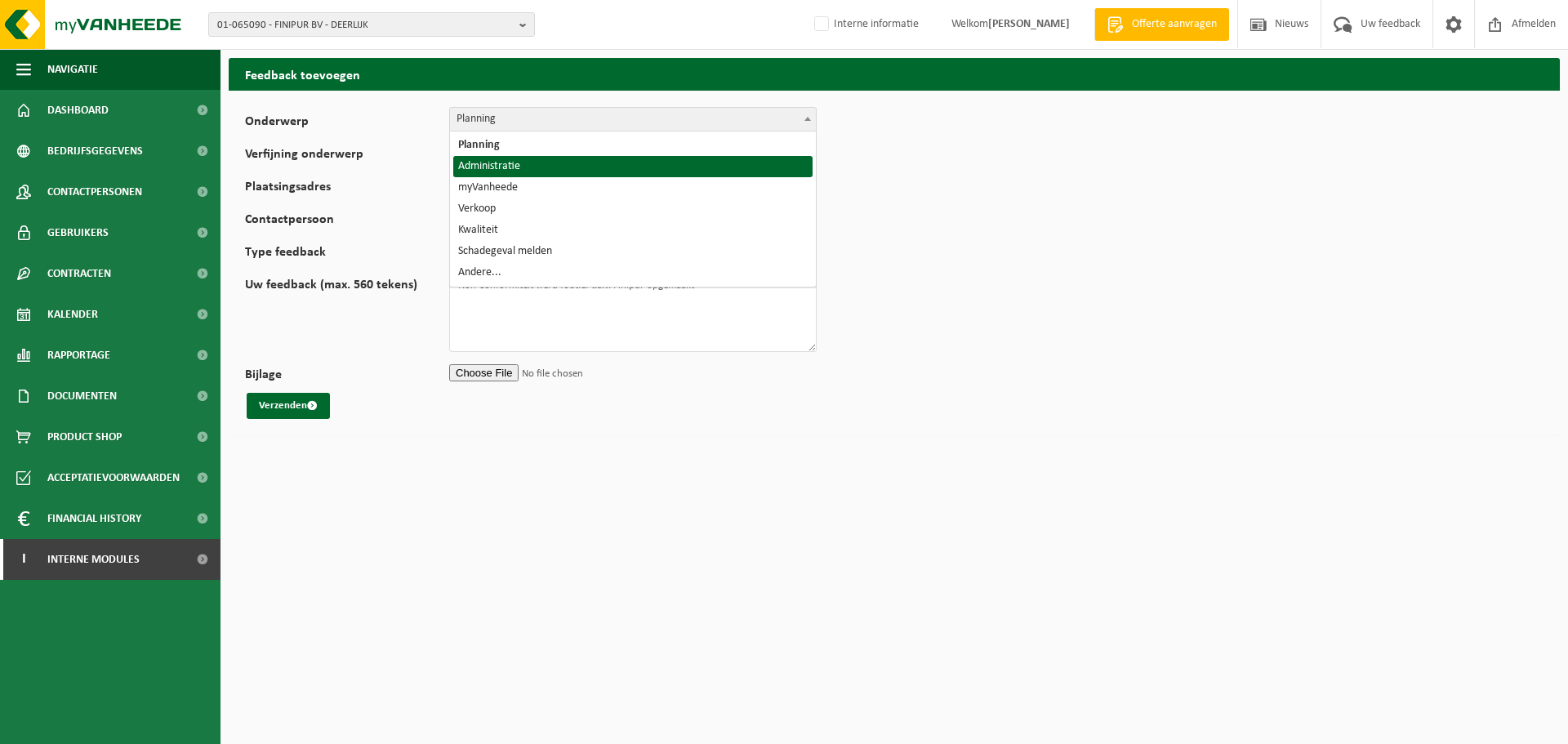
select select "7"
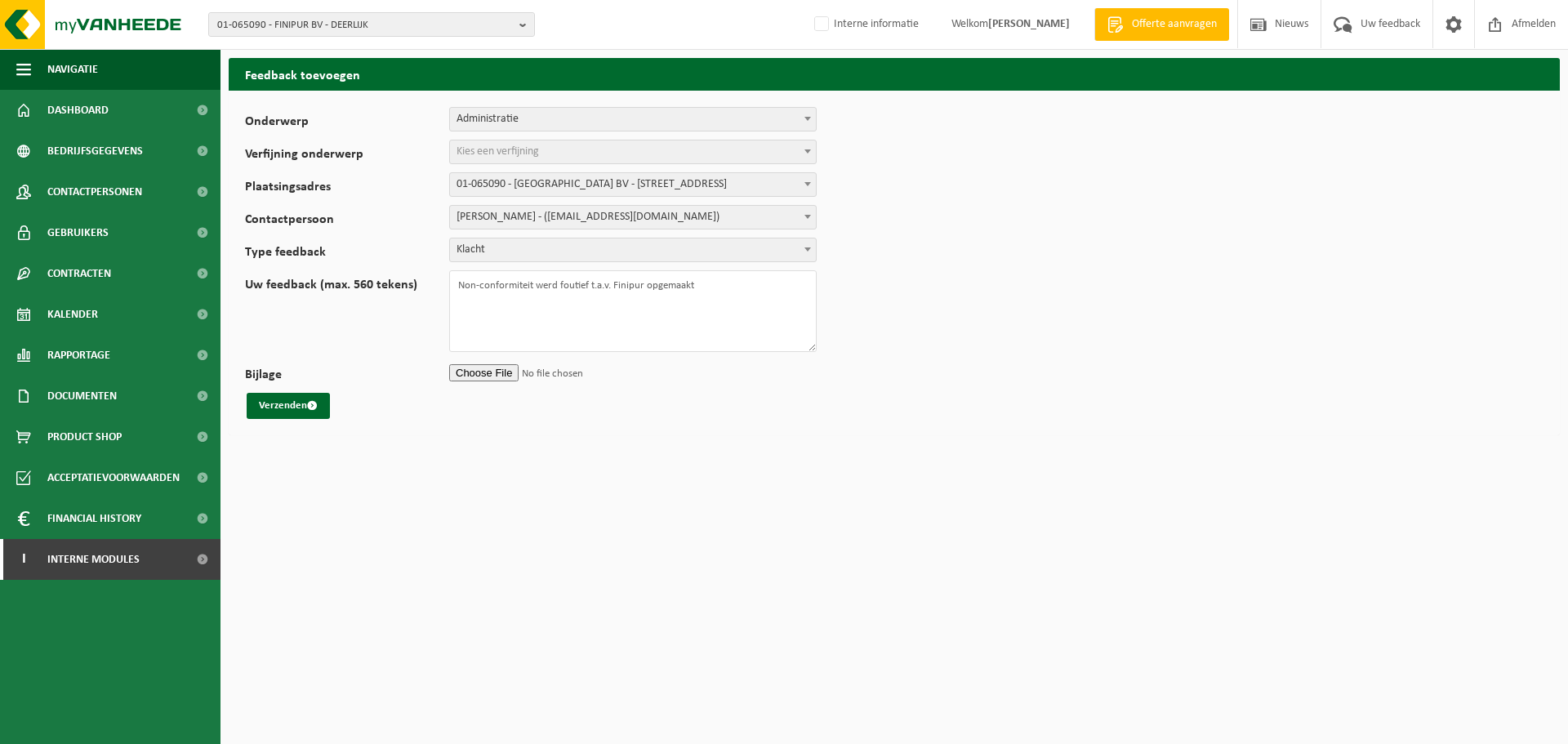
click at [490, 153] on span "Kies een verfijning" at bounding box center [497, 152] width 83 height 12
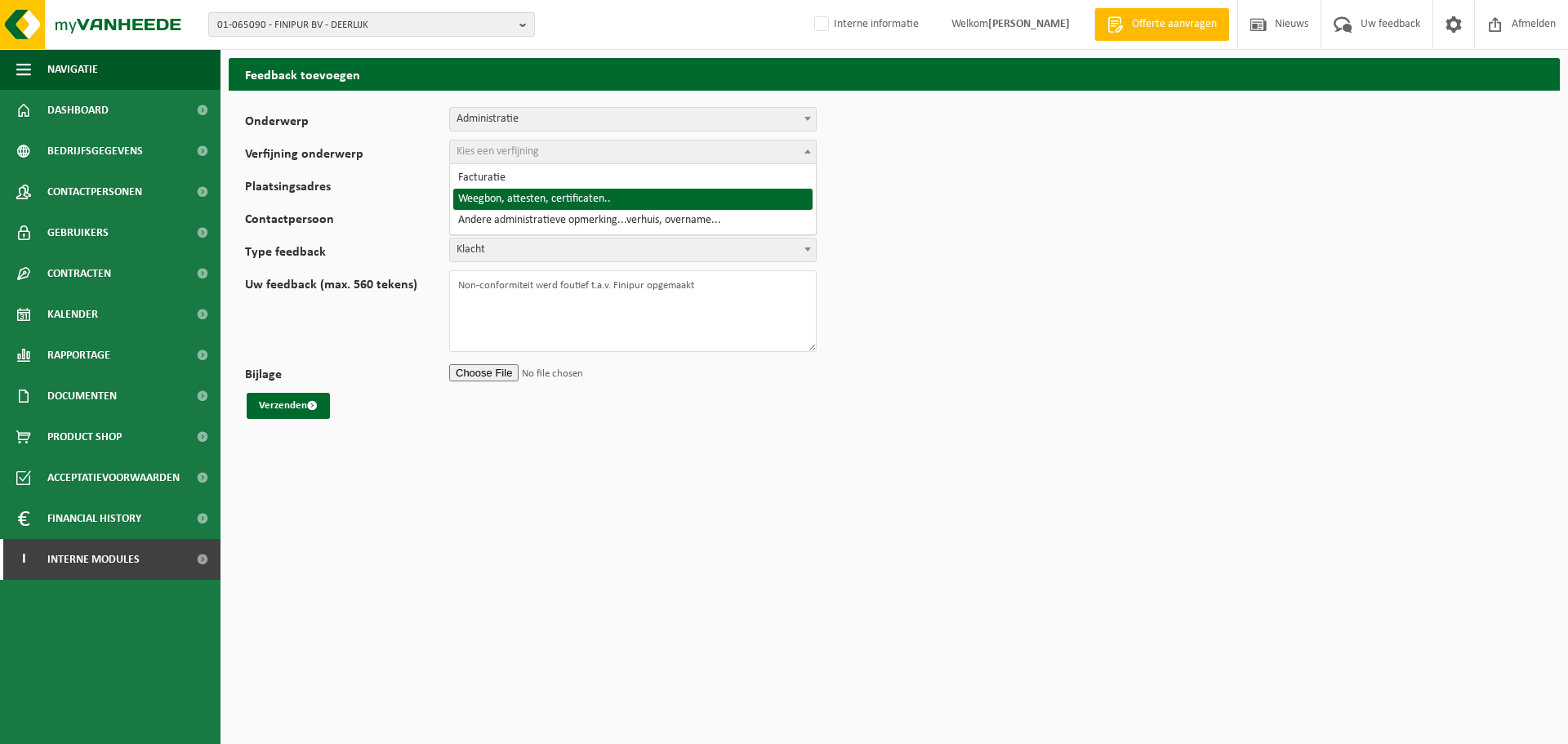
select select "9"
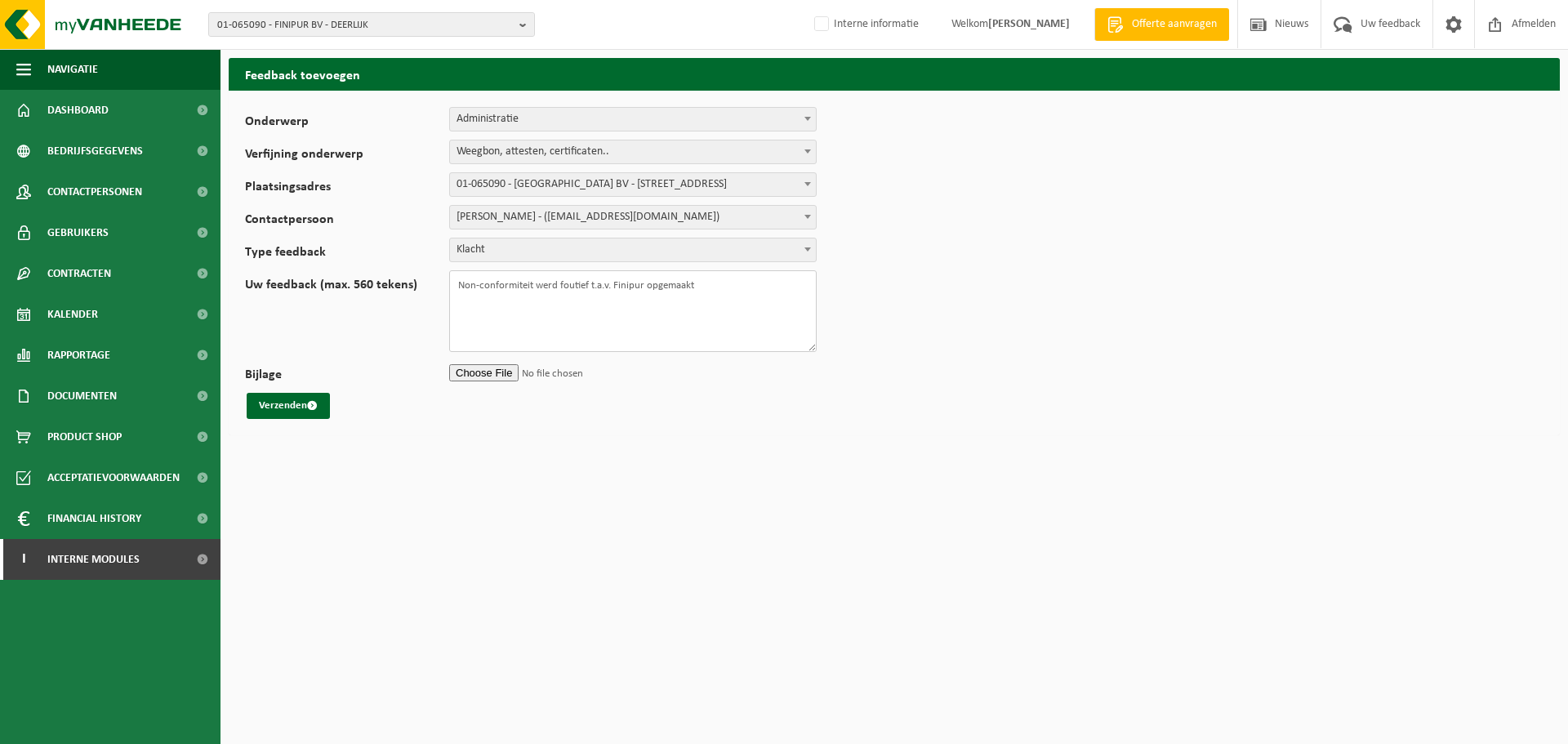
click at [596, 323] on textarea "Non-conformiteit werd foutief t.a.v. Finipur opgemaakt" at bounding box center [633, 311] width 368 height 82
click at [596, 324] on textarea "Non-conformiteit werd foutief t.a.v. Finipur opgemaakt" at bounding box center [633, 311] width 368 height 82
click at [290, 409] on button "Verzenden" at bounding box center [289, 405] width 83 height 26
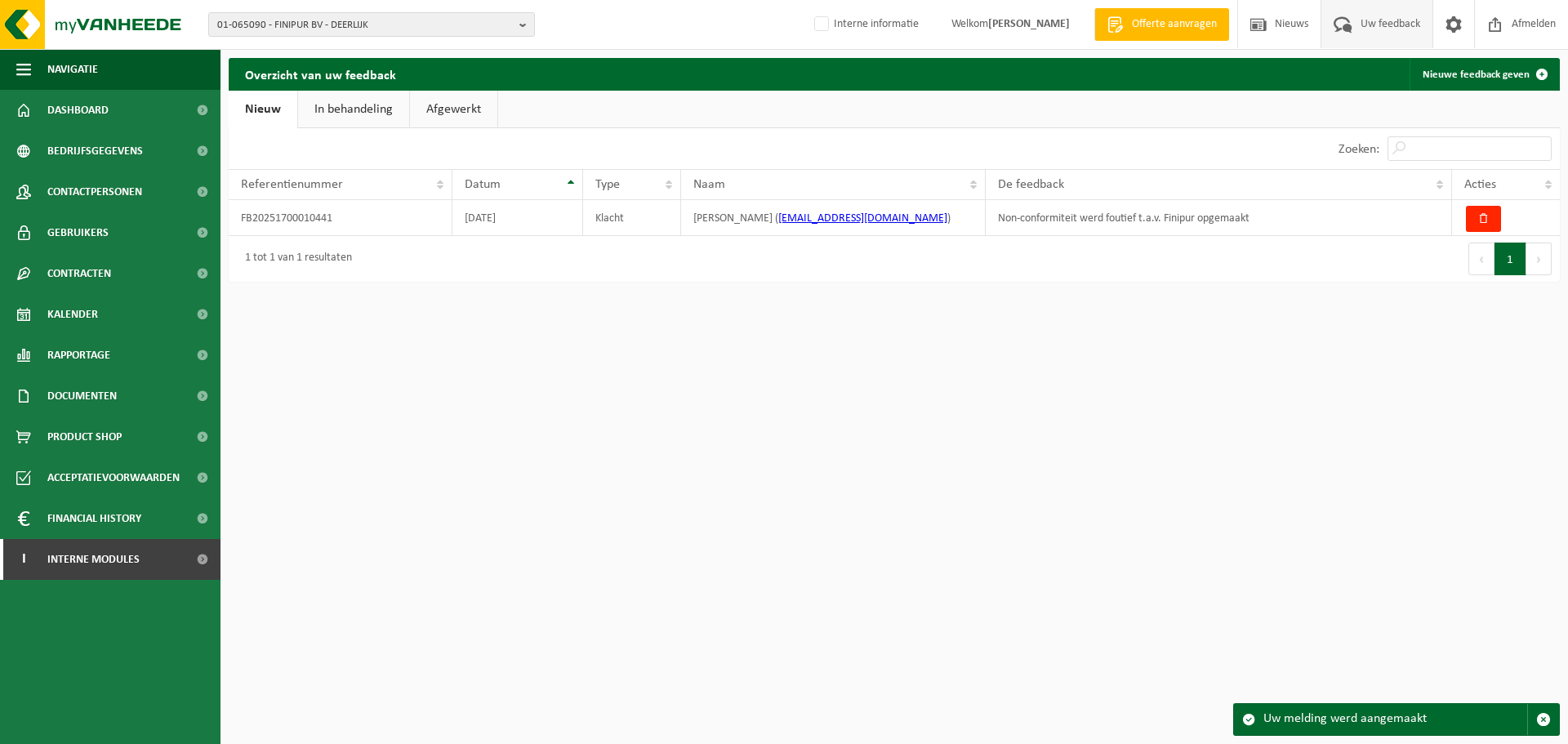
click at [1193, 249] on div "Eerste Vorige 1 Volgende Laatste" at bounding box center [1227, 259] width 666 height 46
click at [386, 112] on link "In behandeling" at bounding box center [353, 109] width 111 height 37
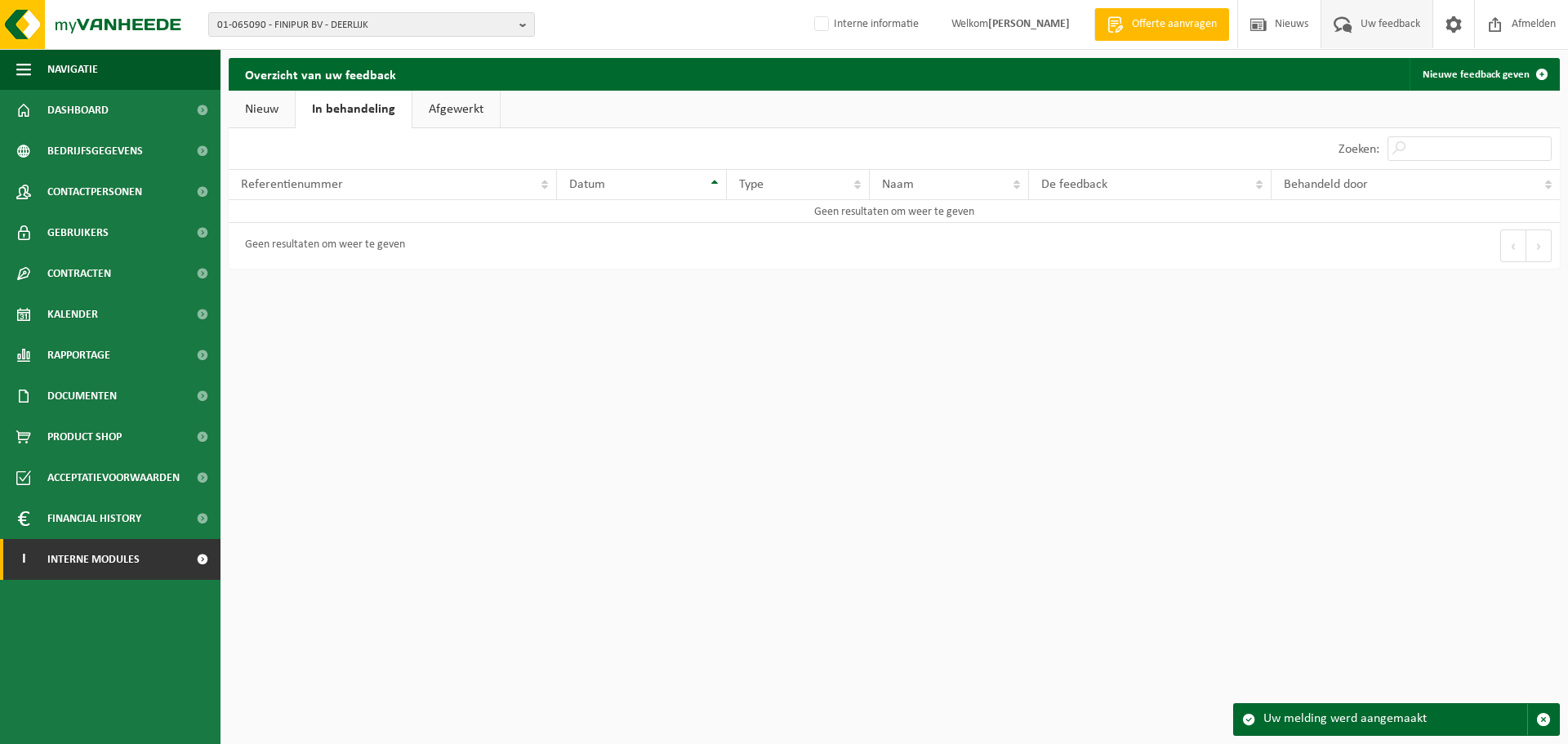
click at [130, 564] on span "Interne modules" at bounding box center [94, 559] width 92 height 41
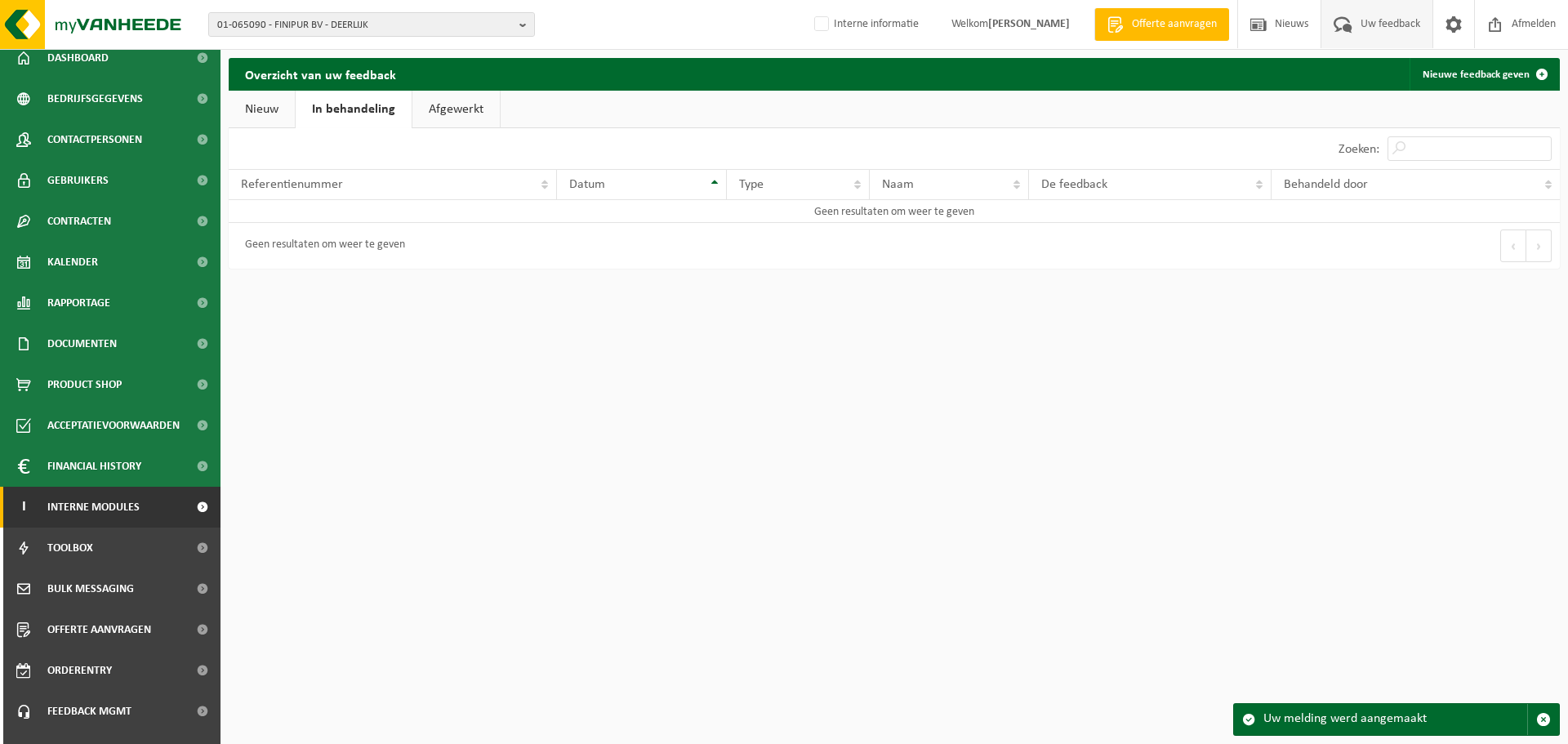
scroll to position [81, 0]
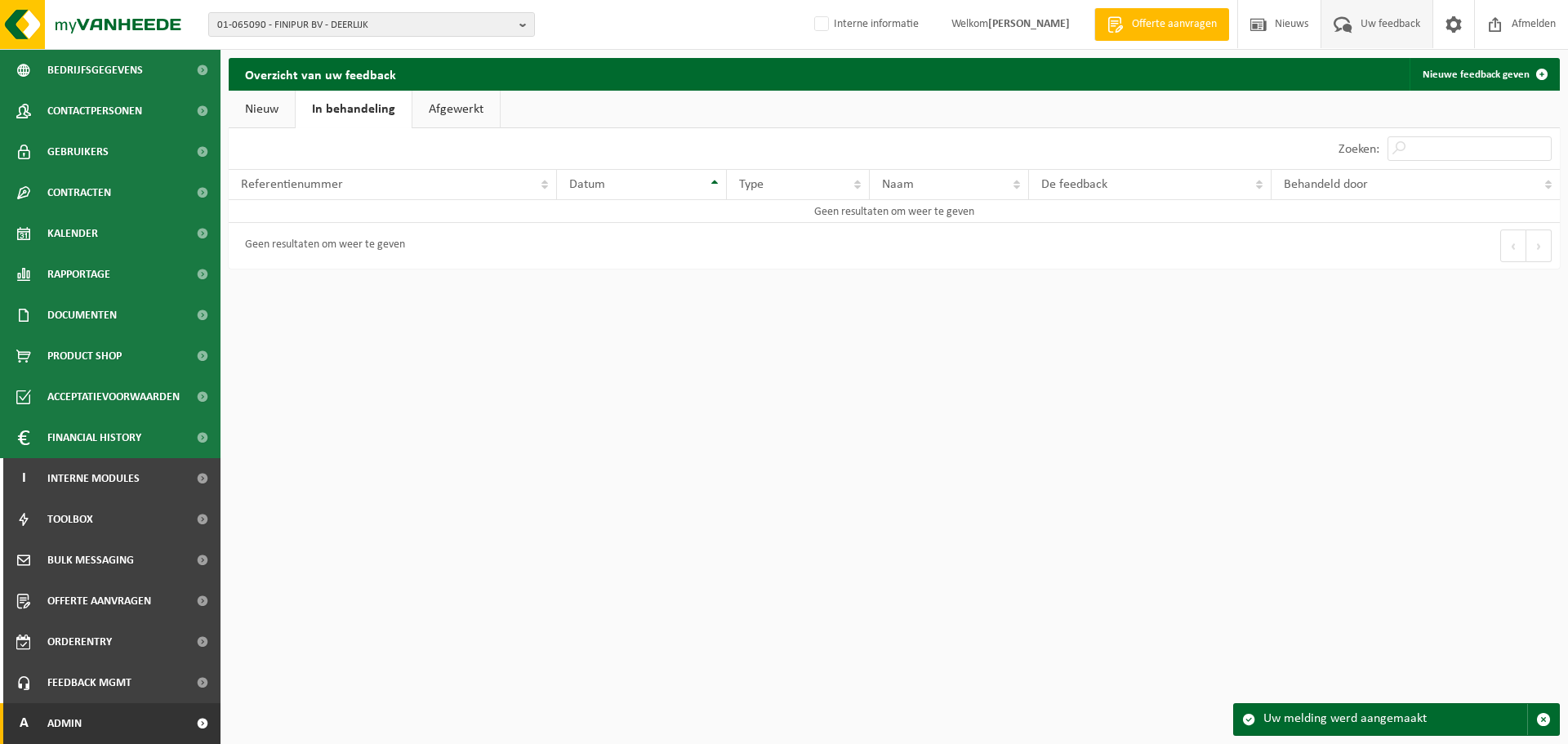
click at [142, 725] on link "A Admin" at bounding box center [110, 724] width 220 height 41
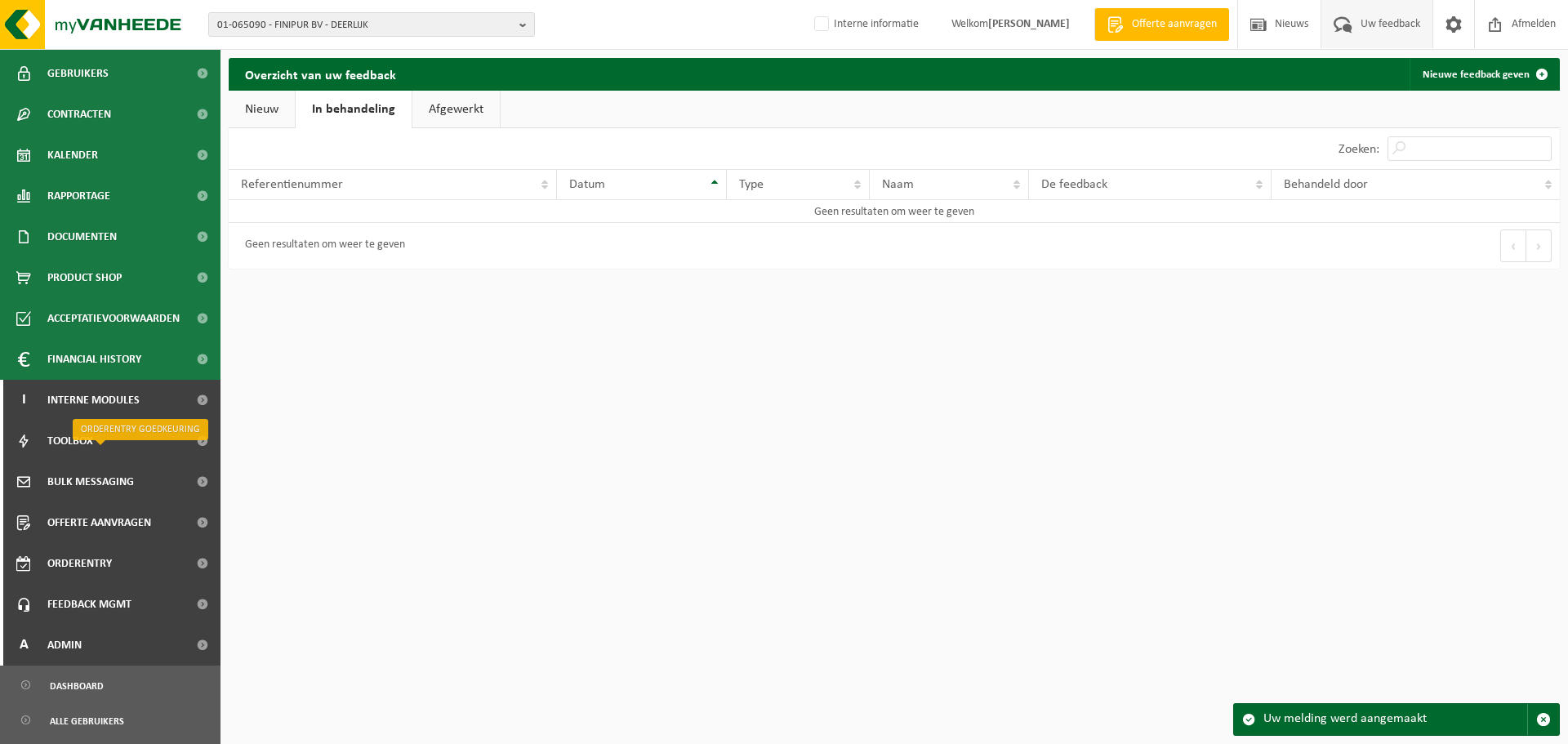
scroll to position [489, 0]
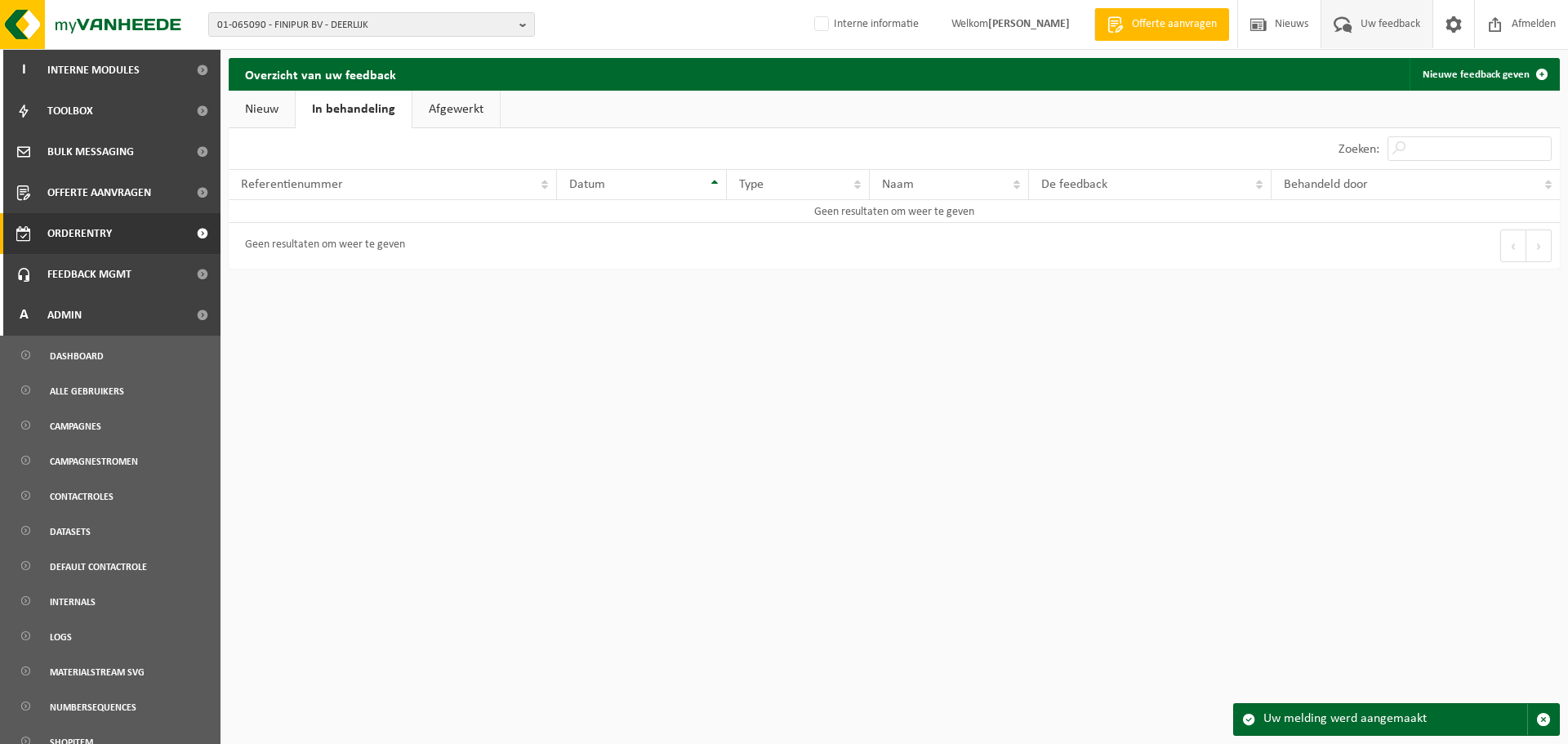
click at [150, 251] on span "Orderentry Goedkeuring" at bounding box center [116, 233] width 137 height 41
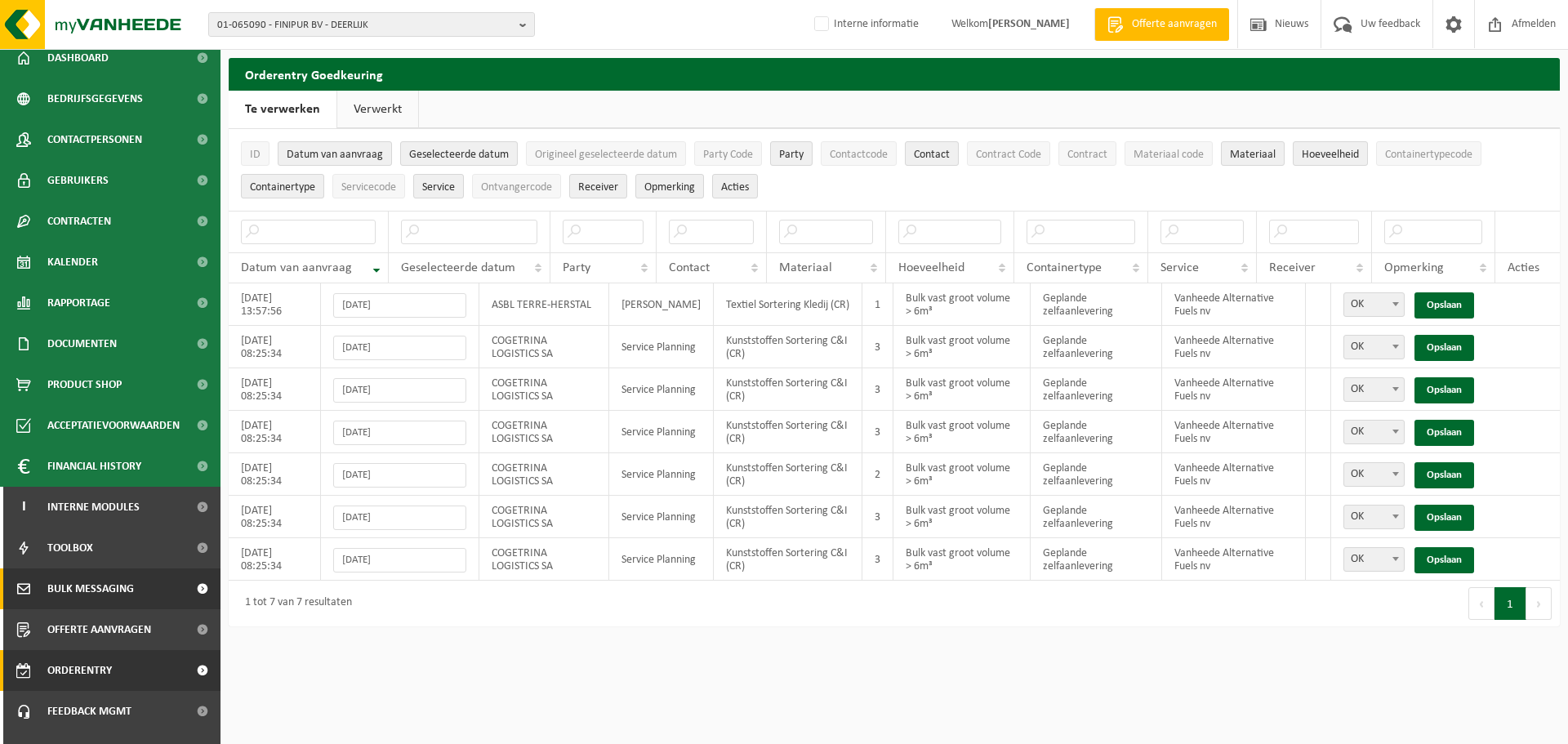
scroll to position [81, 0]
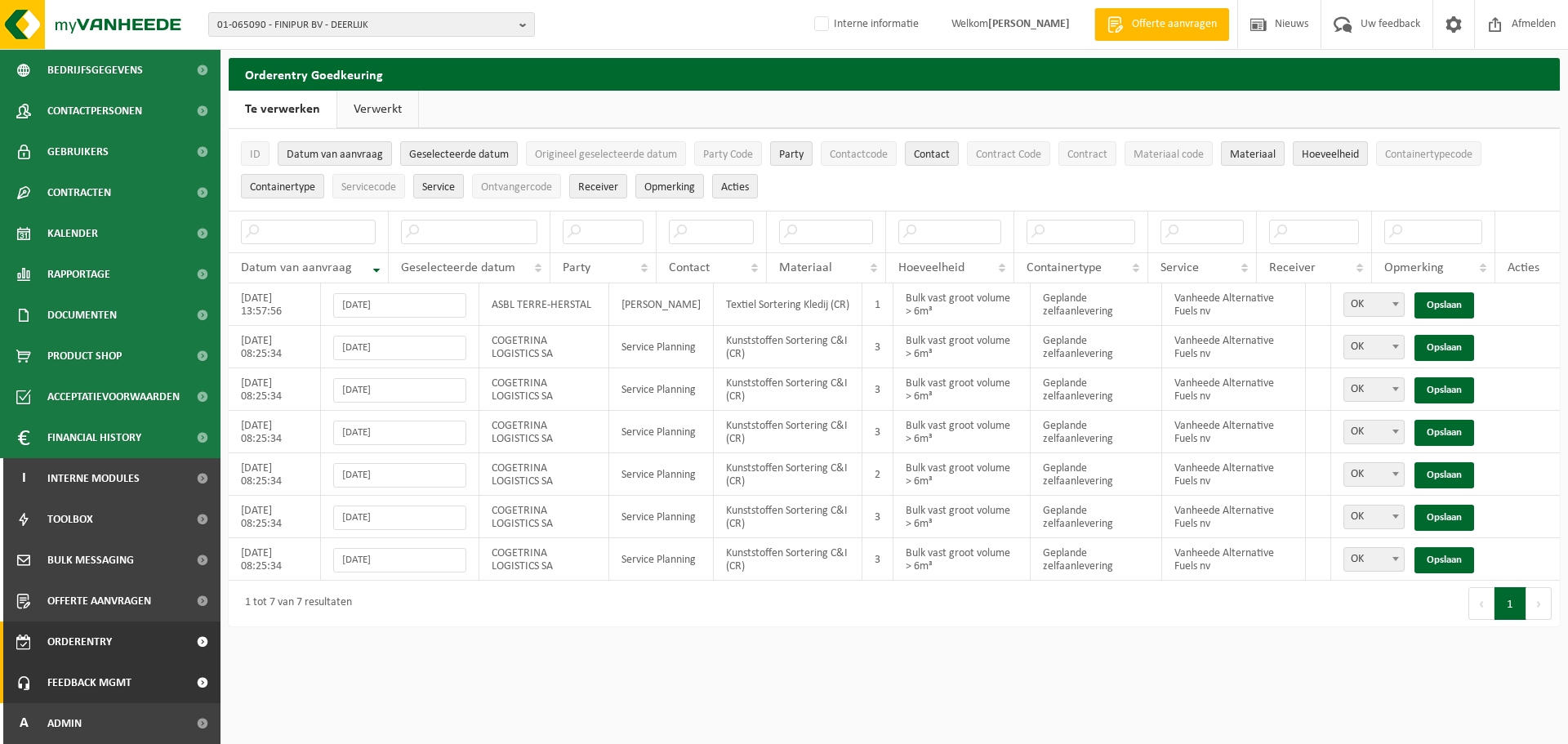
click at [135, 678] on link "Feedback MGMT" at bounding box center [110, 683] width 220 height 41
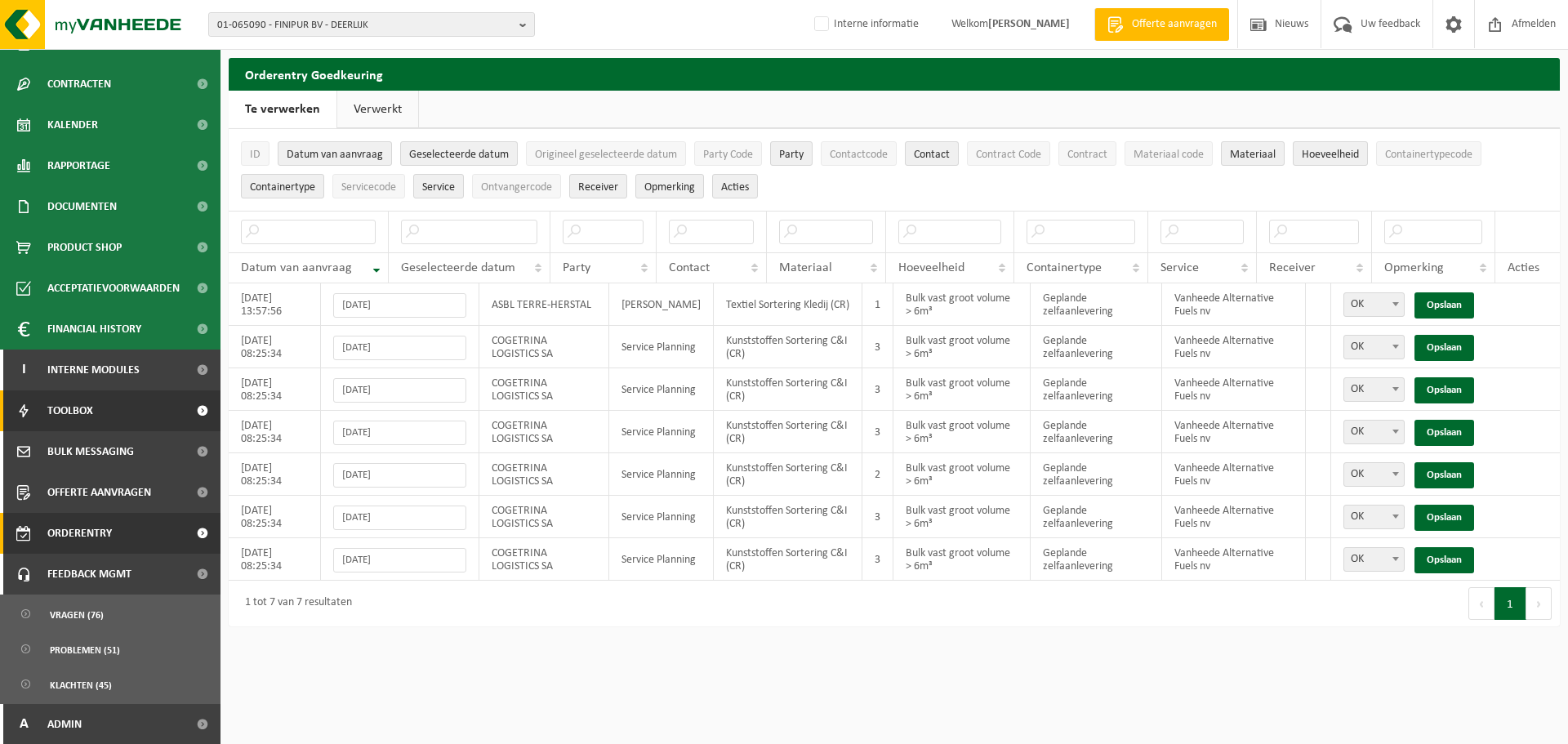
scroll to position [190, 0]
click at [79, 675] on span "Klachten (45)" at bounding box center [81, 684] width 62 height 31
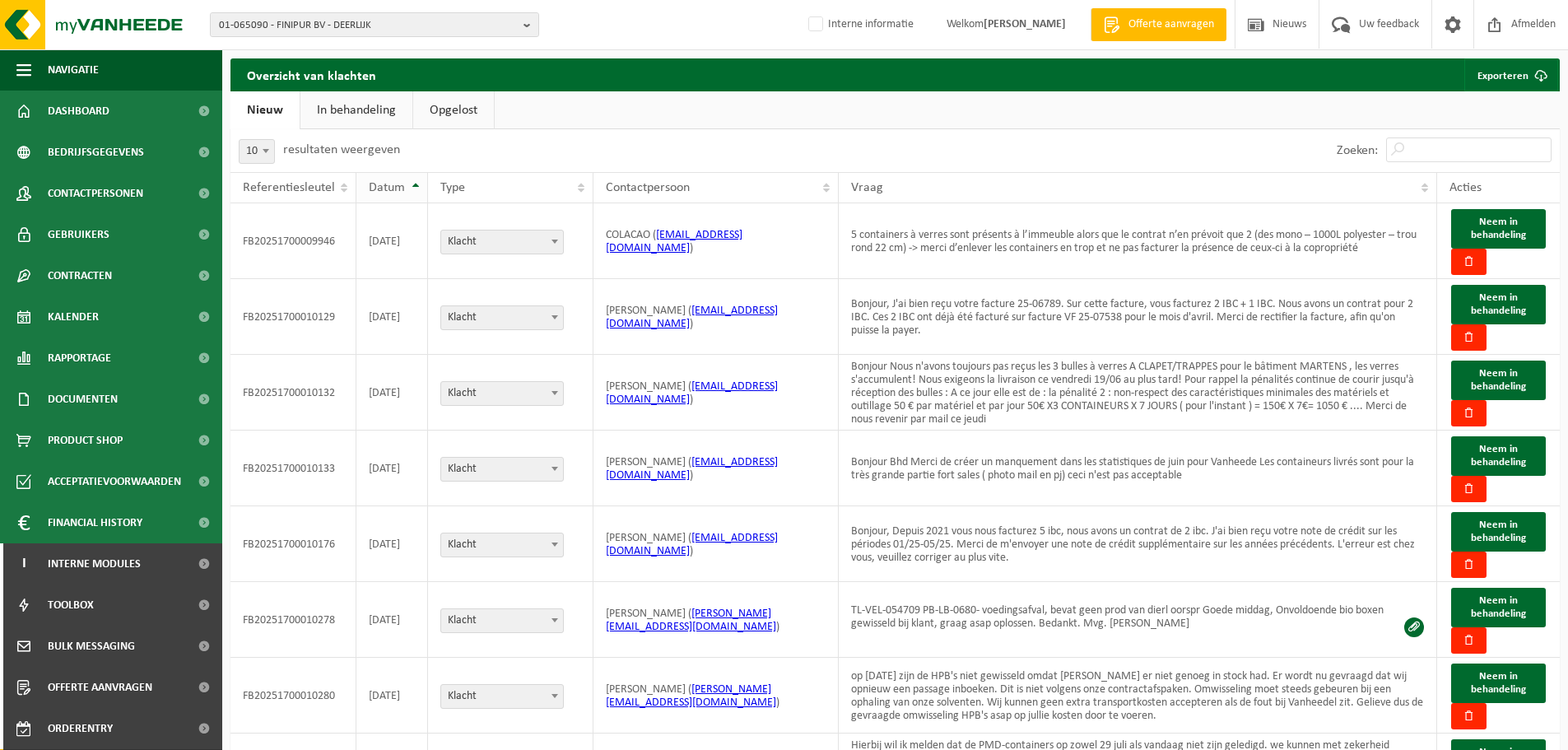
click at [394, 192] on span "Datum" at bounding box center [387, 187] width 36 height 13
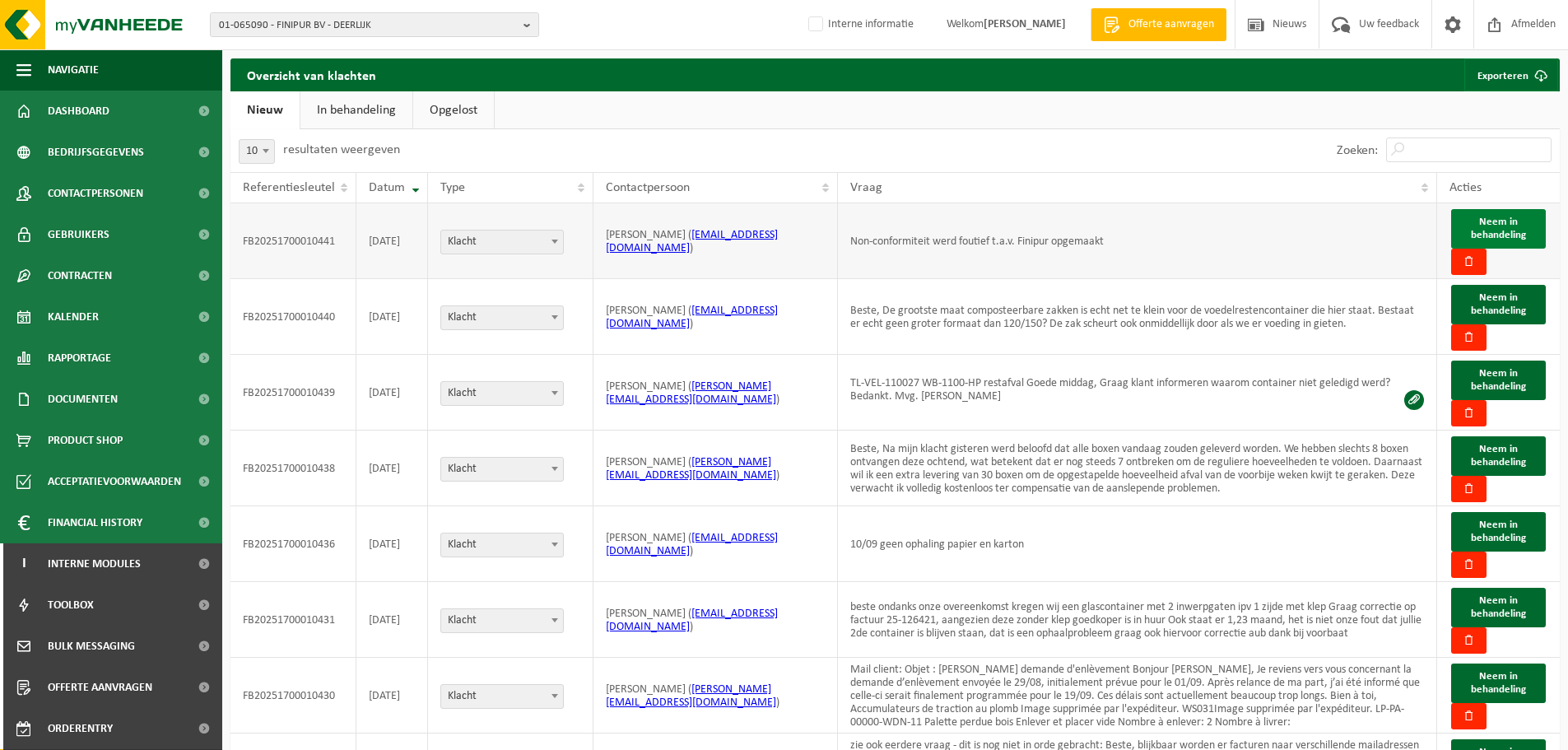
click at [1521, 225] on button "Neem in behandeling" at bounding box center [1498, 229] width 94 height 39
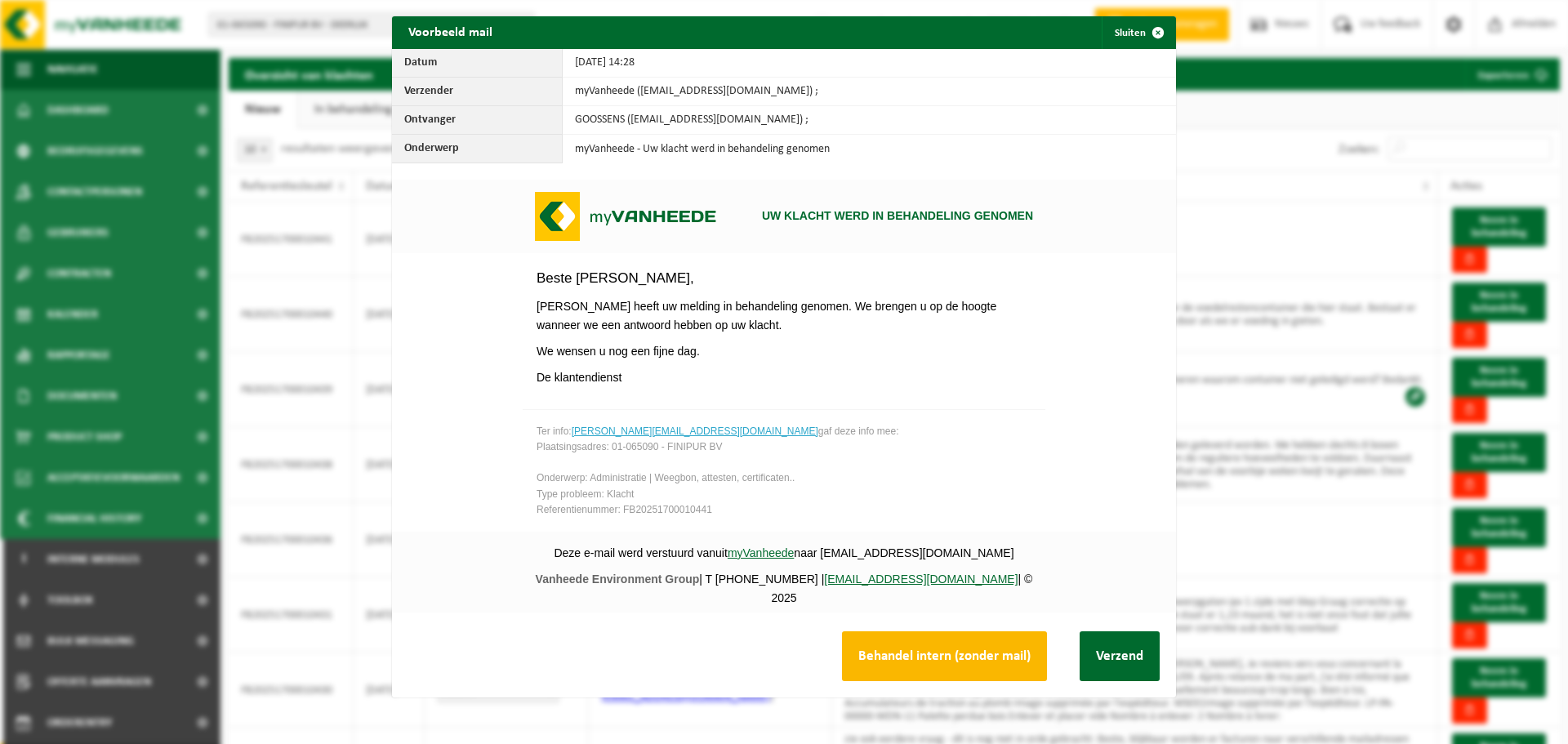
click at [927, 653] on button "Behandel intern (zonder mail)" at bounding box center [944, 655] width 205 height 50
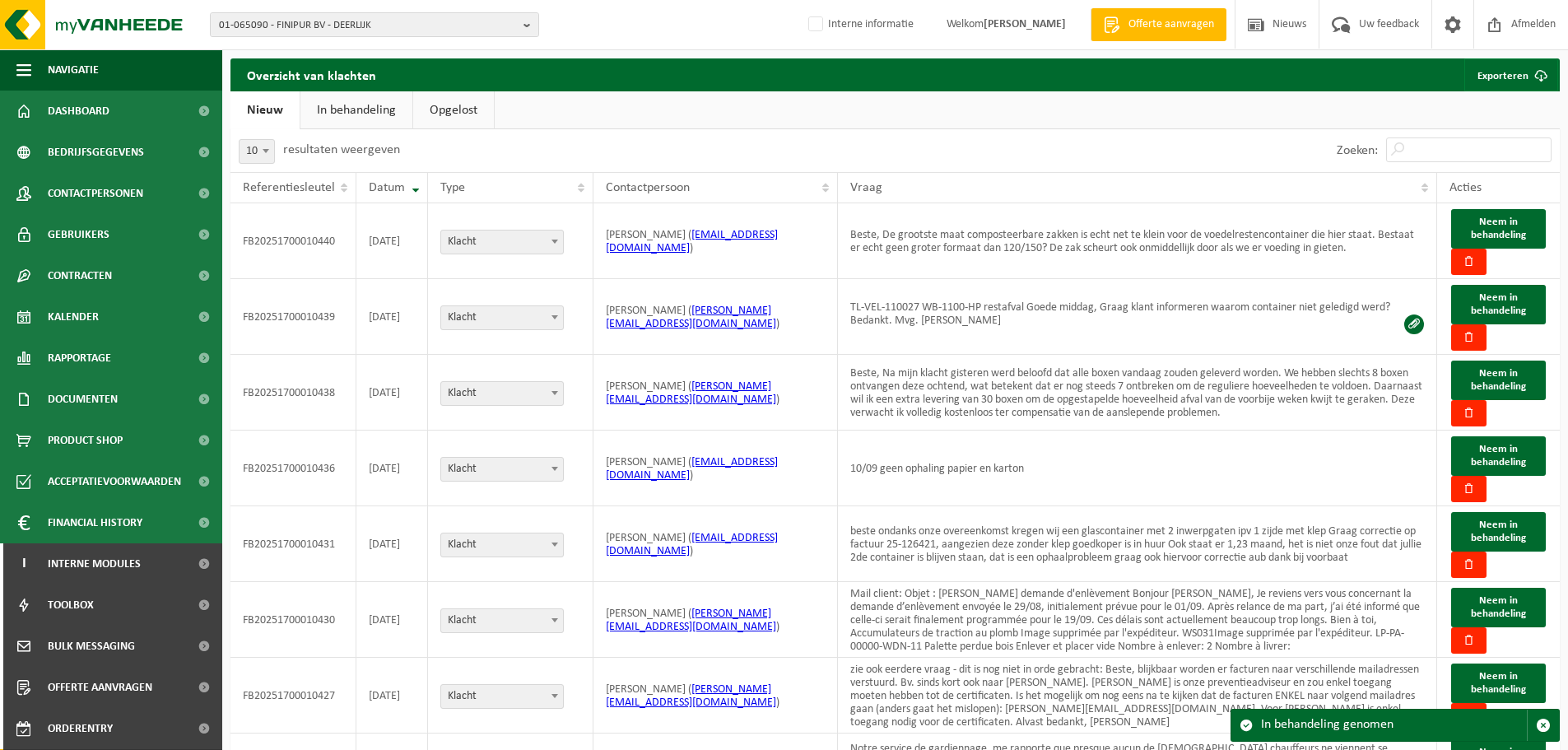
click at [372, 113] on link "In behandeling" at bounding box center [356, 110] width 112 height 38
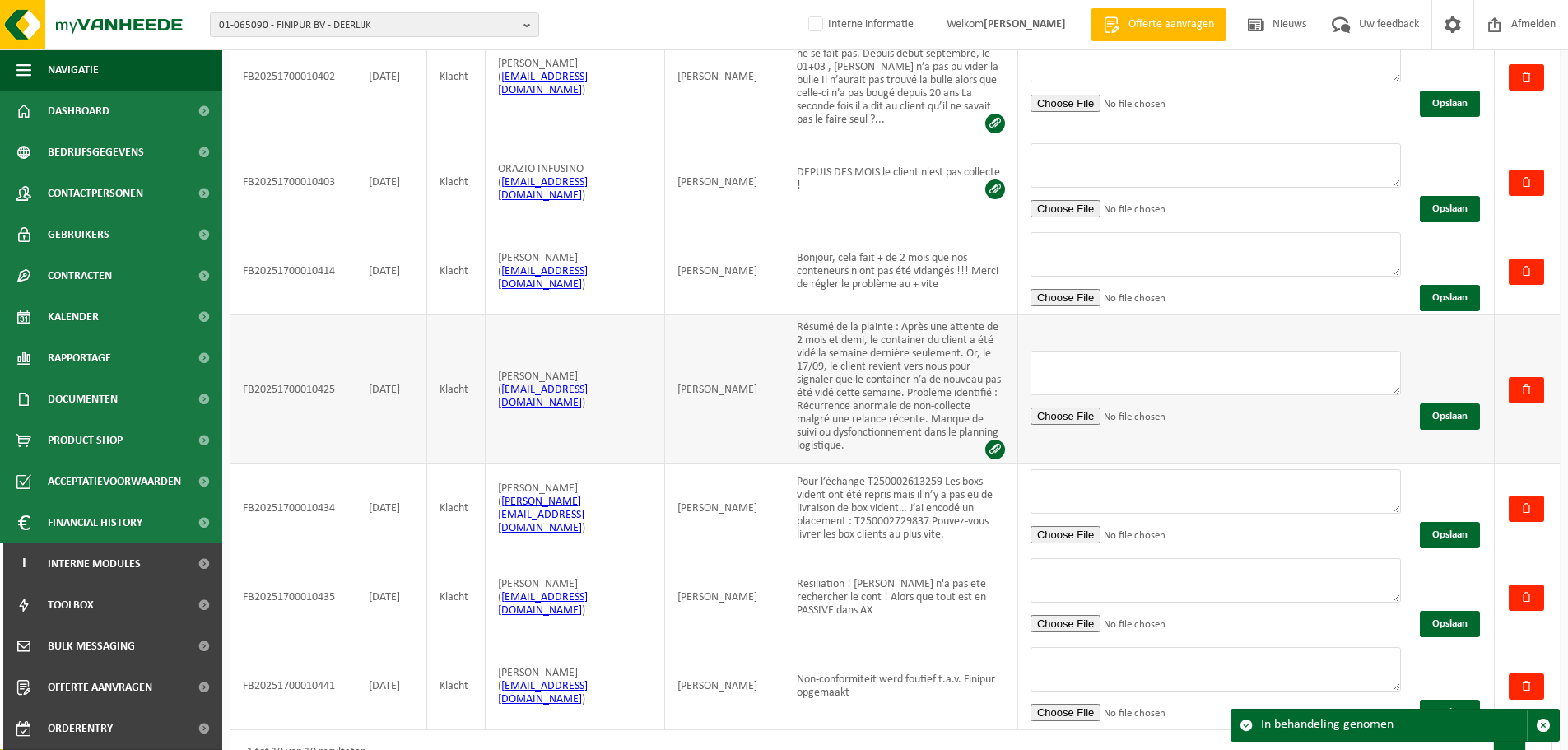
scroll to position [502, 0]
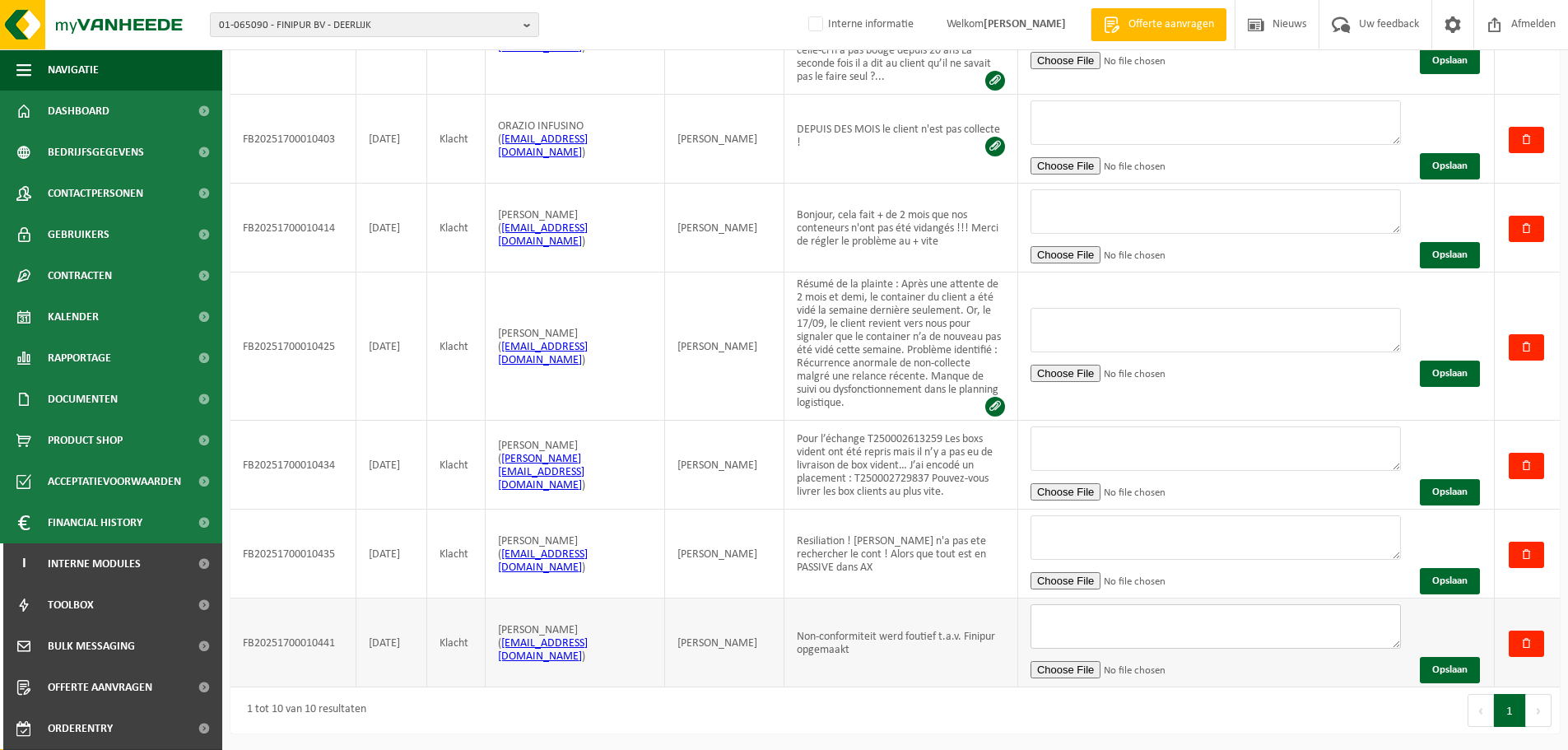
click at [1174, 649] on textarea at bounding box center [1216, 626] width 371 height 45
type textarea "Werd aangepast door [PERSON_NAME], wel na te zien intern want is niet de eerste…"
click at [1426, 667] on button "Opslaan" at bounding box center [1450, 669] width 60 height 27
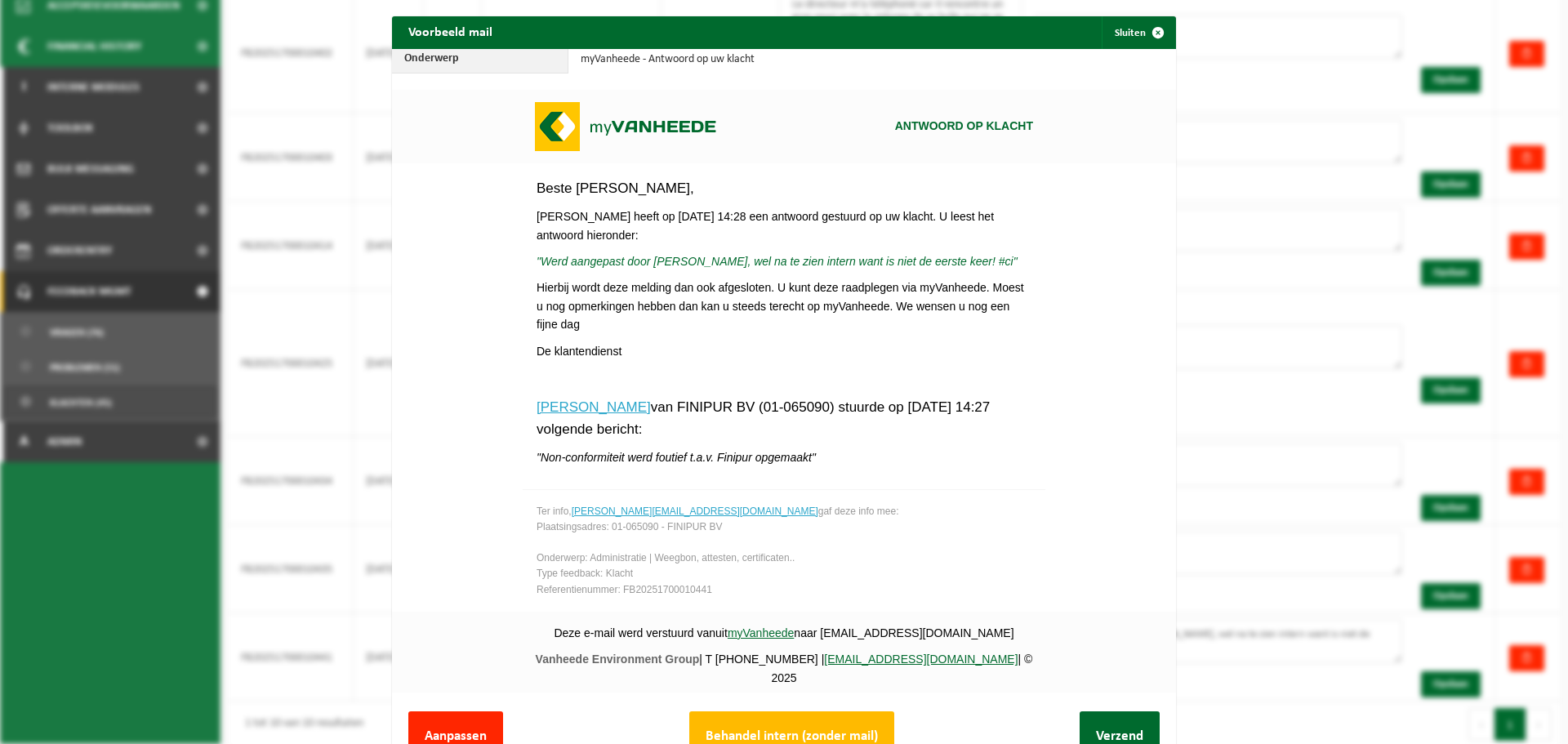
scroll to position [61, 0]
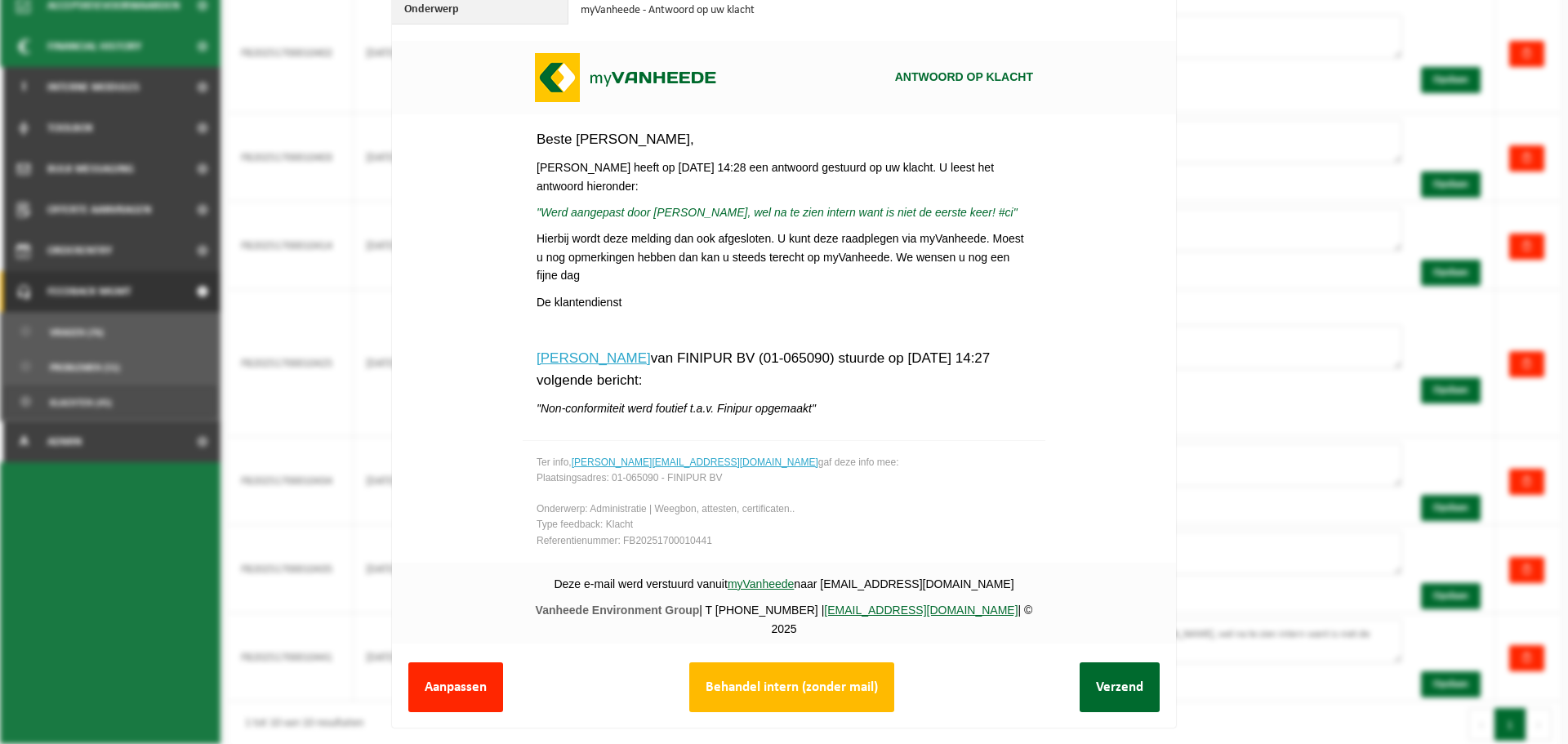
drag, startPoint x: 781, startPoint y: 685, endPoint x: 855, endPoint y: 670, distance: 75.5
click at [781, 685] on button "Behandel intern (zonder mail)" at bounding box center [792, 687] width 205 height 50
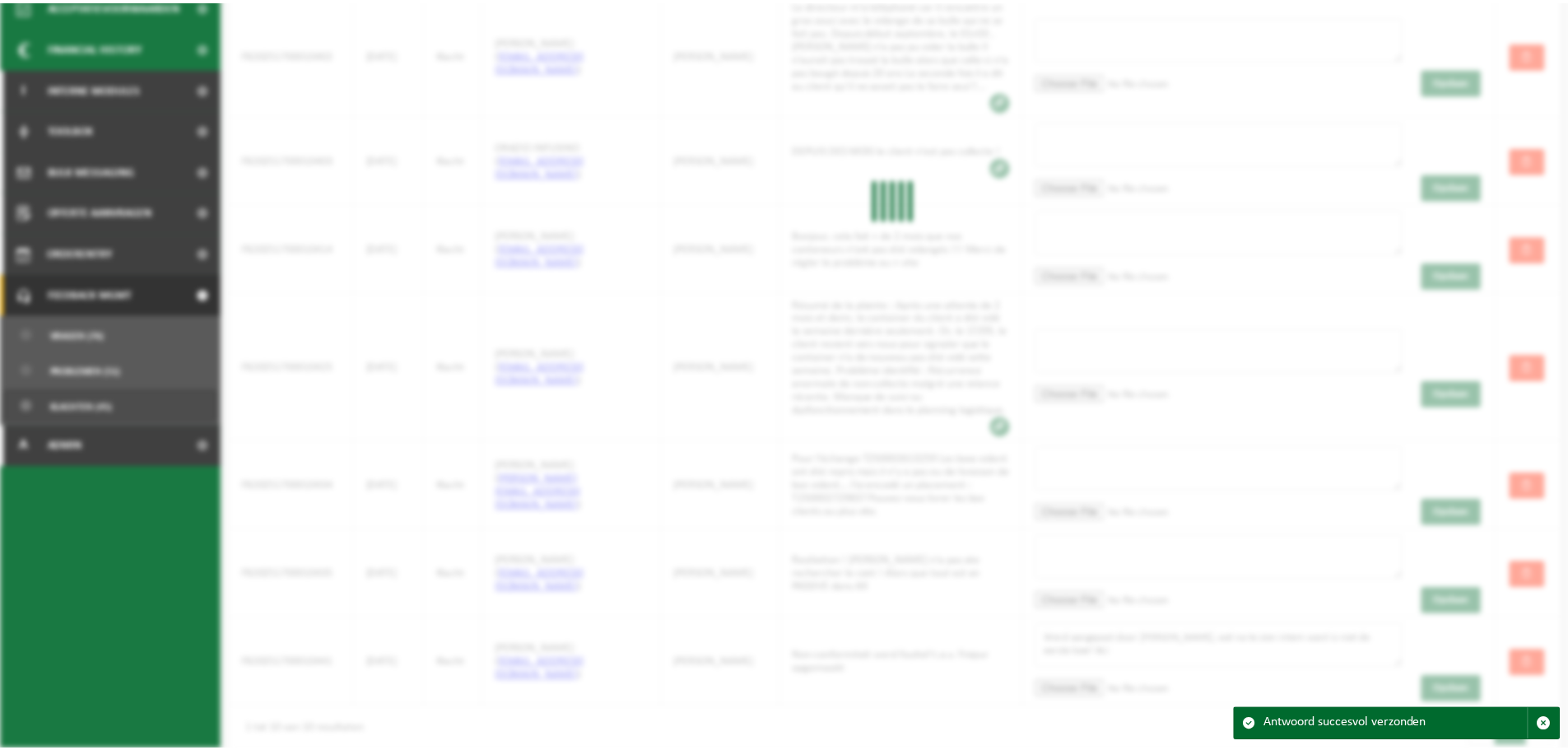
scroll to position [446, 0]
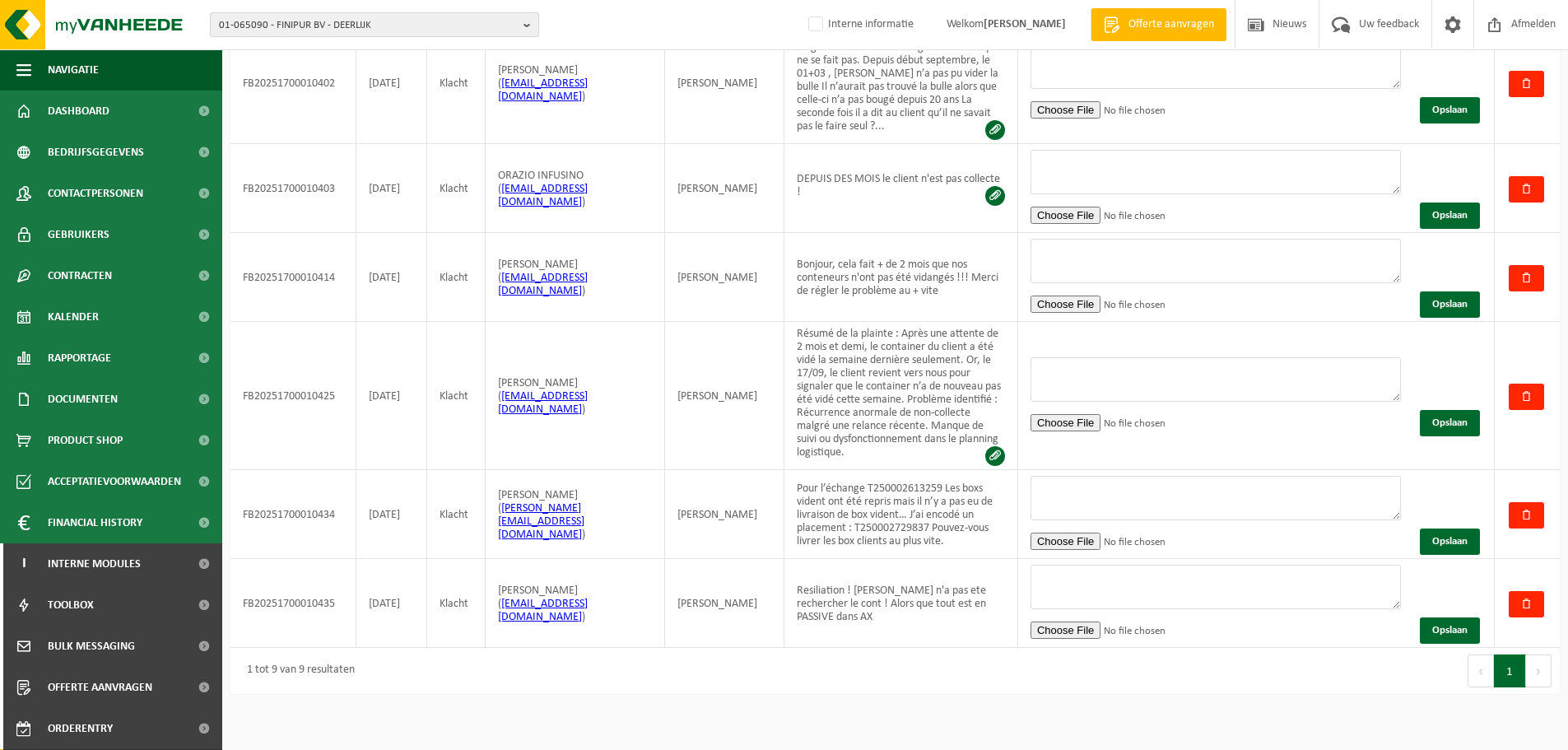
click at [401, 30] on span "01-065090 - FINIPUR BV - DEERLIJK" at bounding box center [367, 25] width 298 height 25
paste input "10-768222"
type input "10-768222"
click at [303, 77] on strong "10-768222 - BROUWERIJ [PERSON_NAME]" at bounding box center [338, 76] width 239 height 12
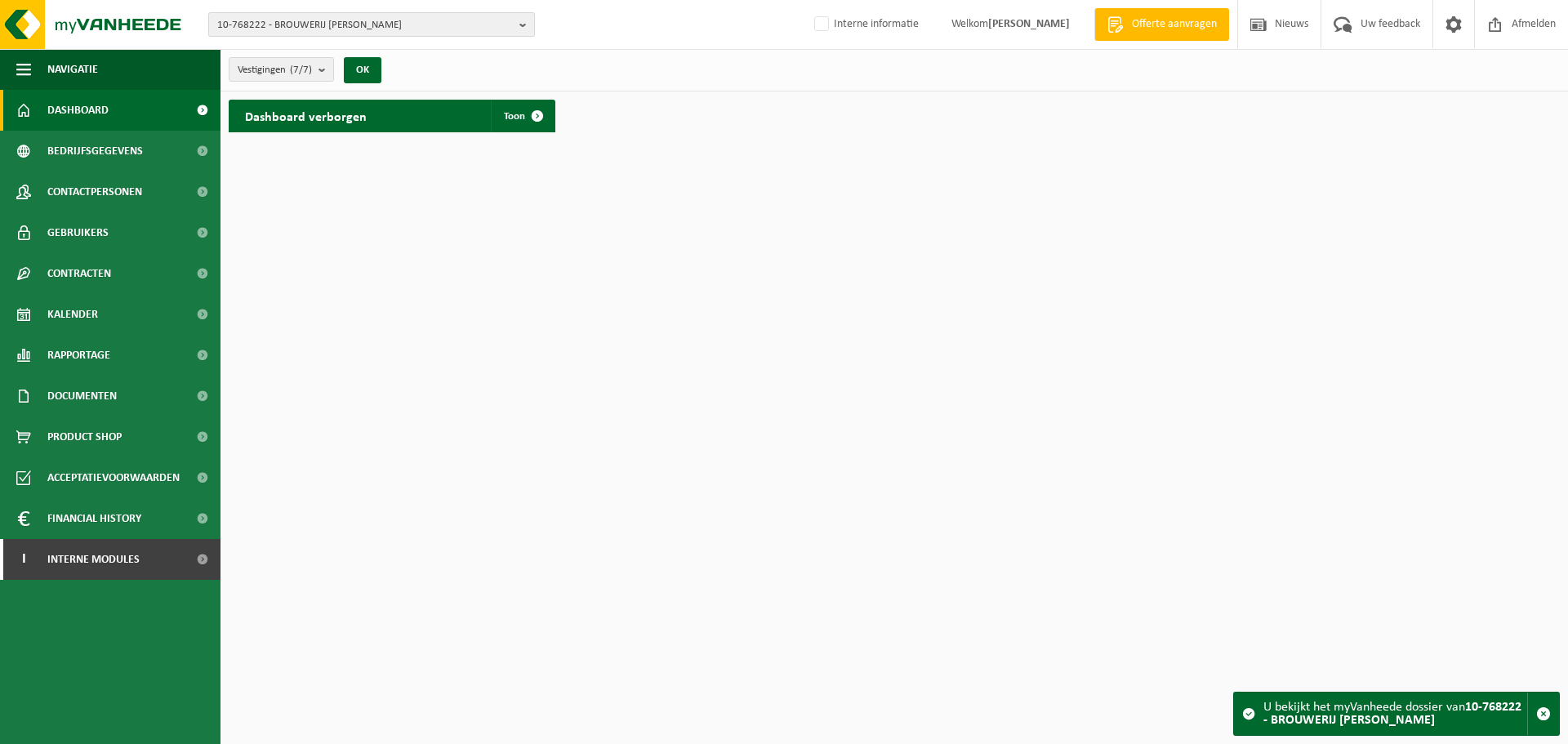
click at [407, 25] on span "10-768222 - BROUWERIJ [PERSON_NAME]" at bounding box center [364, 25] width 295 height 25
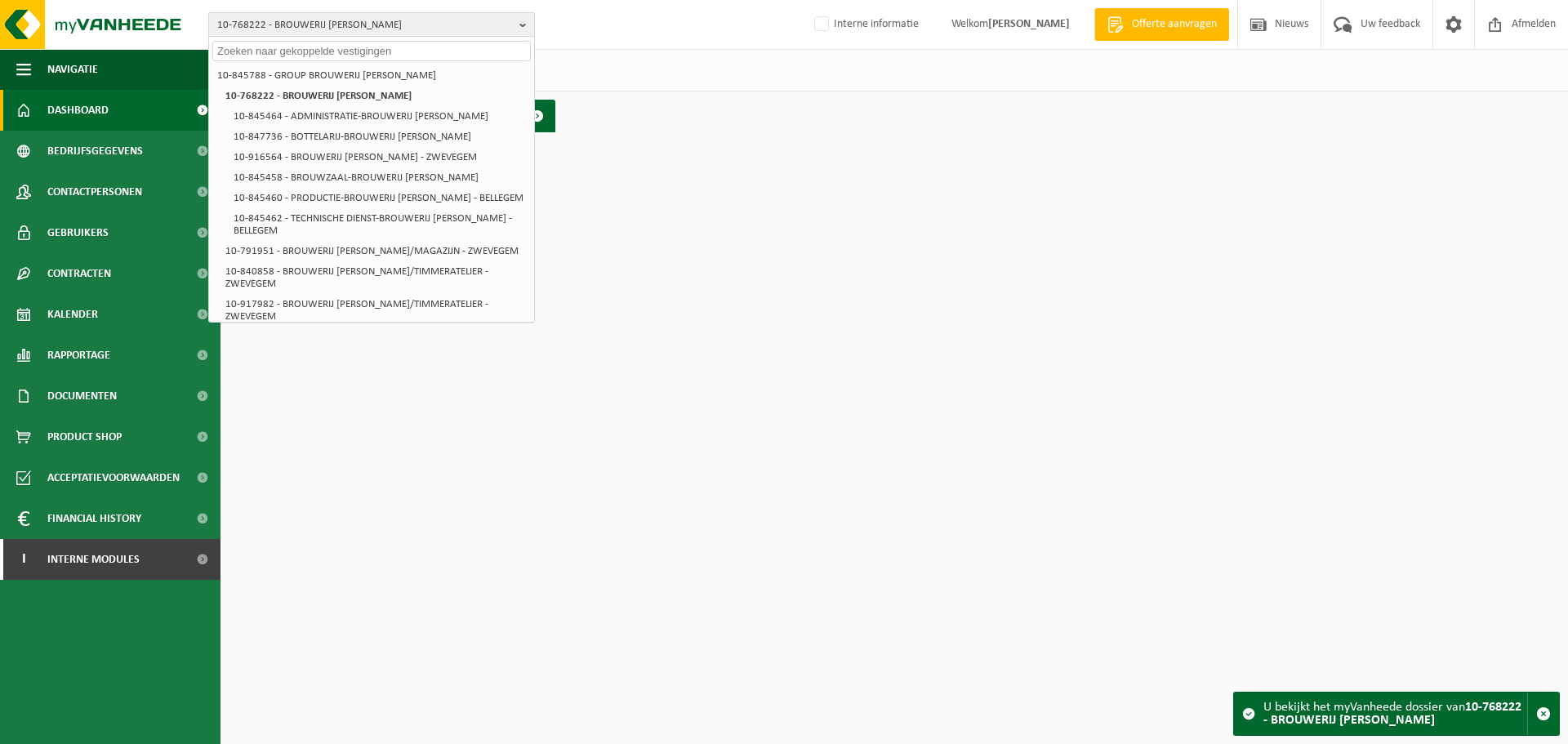
paste input "01-052764"
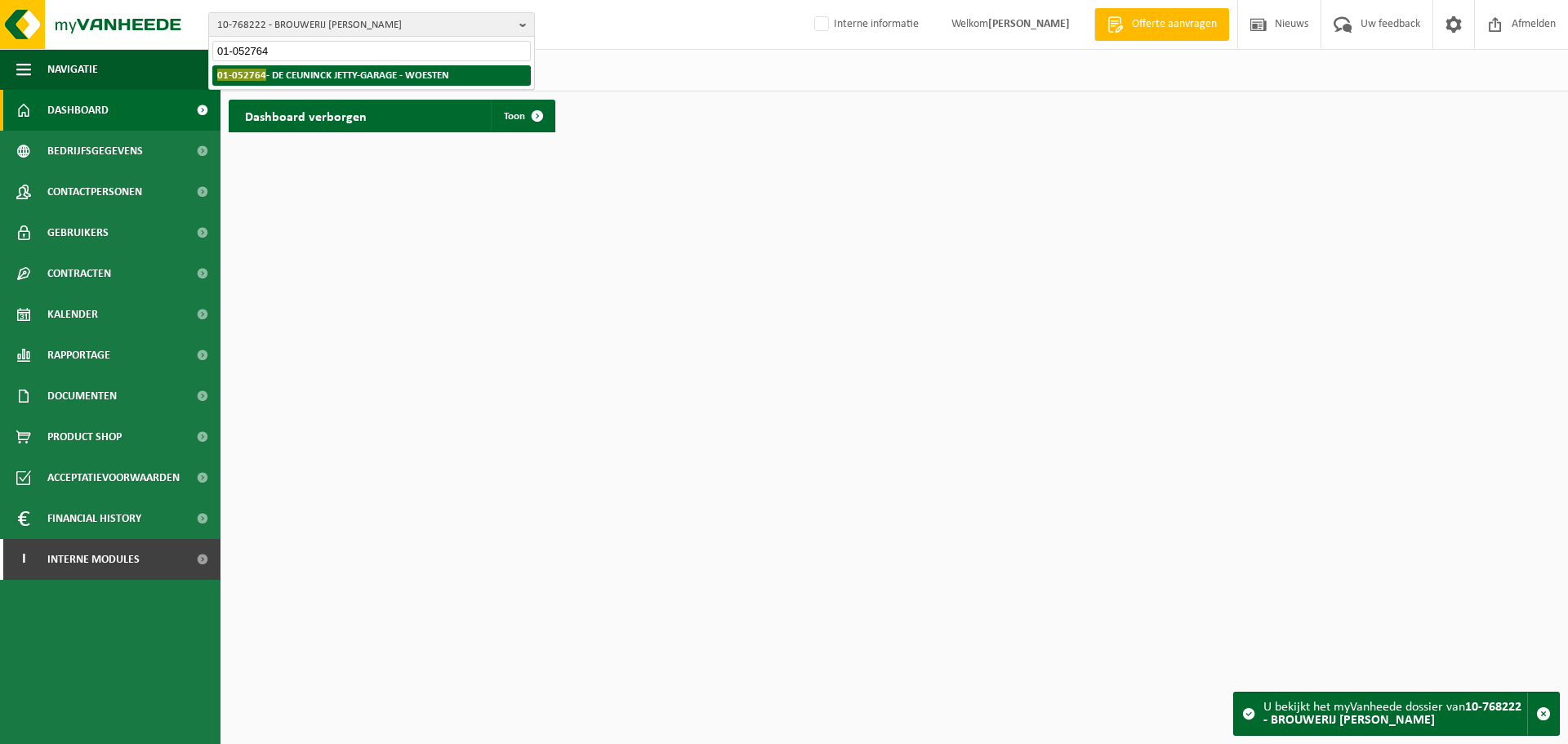
type input "01-052764"
click at [307, 76] on strong "01-052764 - DE CEUNINCK JETTY-GARAGE - WOESTEN" at bounding box center [333, 75] width 232 height 12
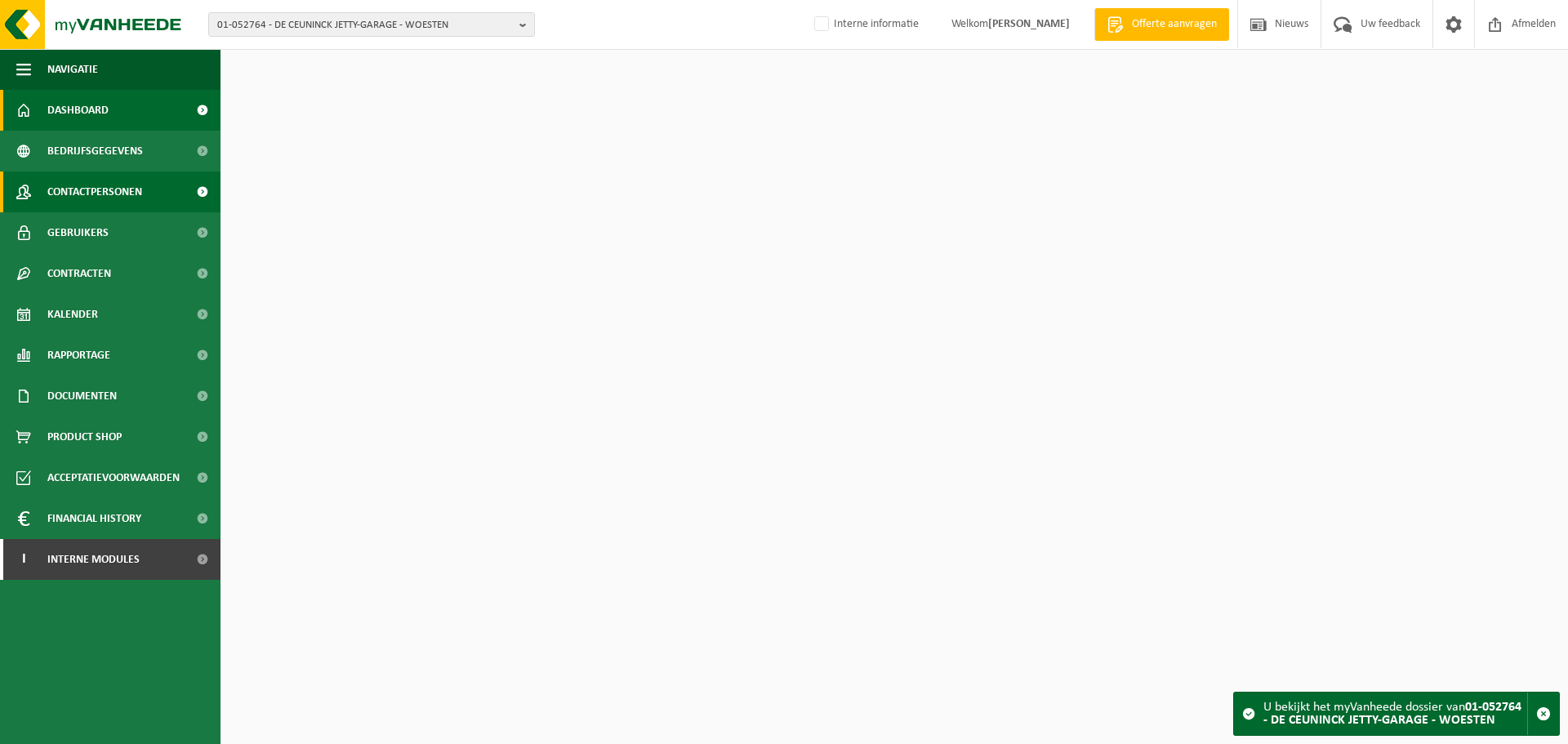
click at [129, 201] on span "Contactpersonen" at bounding box center [94, 192] width 94 height 41
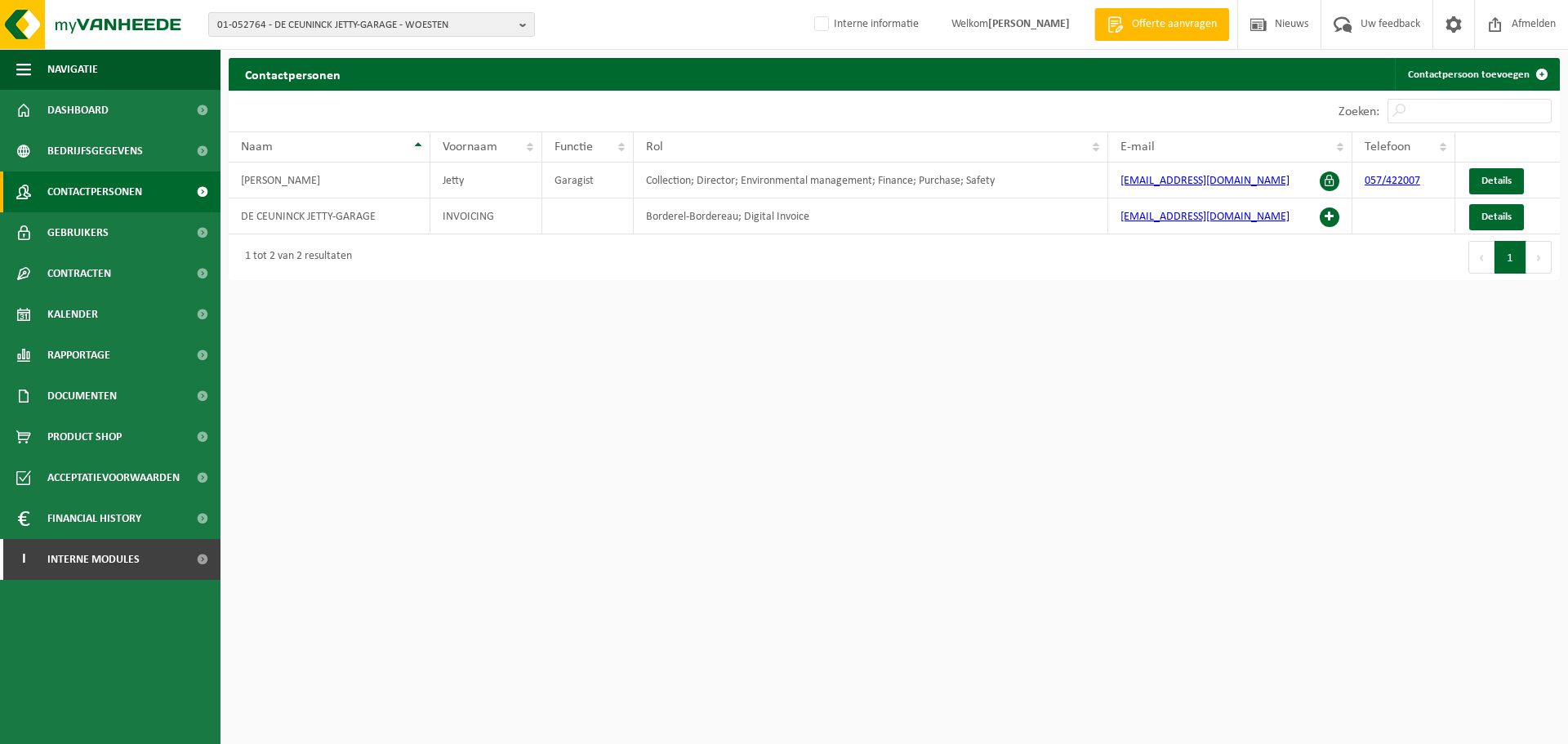
click at [1032, 411] on html "01-052764 - DE CEUNINCK JETTY-GARAGE - WOESTEN 01-052764 - DE CEUNINCK JETTY-GA…" at bounding box center [784, 372] width 1568 height 744
click at [1079, 368] on html "01-052764 - DE CEUNINCK JETTY-GARAGE - WOESTEN 01-052764 - DE CEUNINCK JETTY-GA…" at bounding box center [784, 372] width 1568 height 744
click at [890, 278] on div "1 tot 2 van 2 resultaten" at bounding box center [562, 257] width 666 height 46
click at [592, 459] on html "01-052764 - DE CEUNINCK JETTY-GARAGE - WOESTEN 01-052764 - DE CEUNINCK JETTY-GA…" at bounding box center [784, 372] width 1568 height 744
click at [375, 21] on span "01-052764 - DE CEUNINCK JETTY-GARAGE - WOESTEN" at bounding box center [364, 25] width 295 height 25
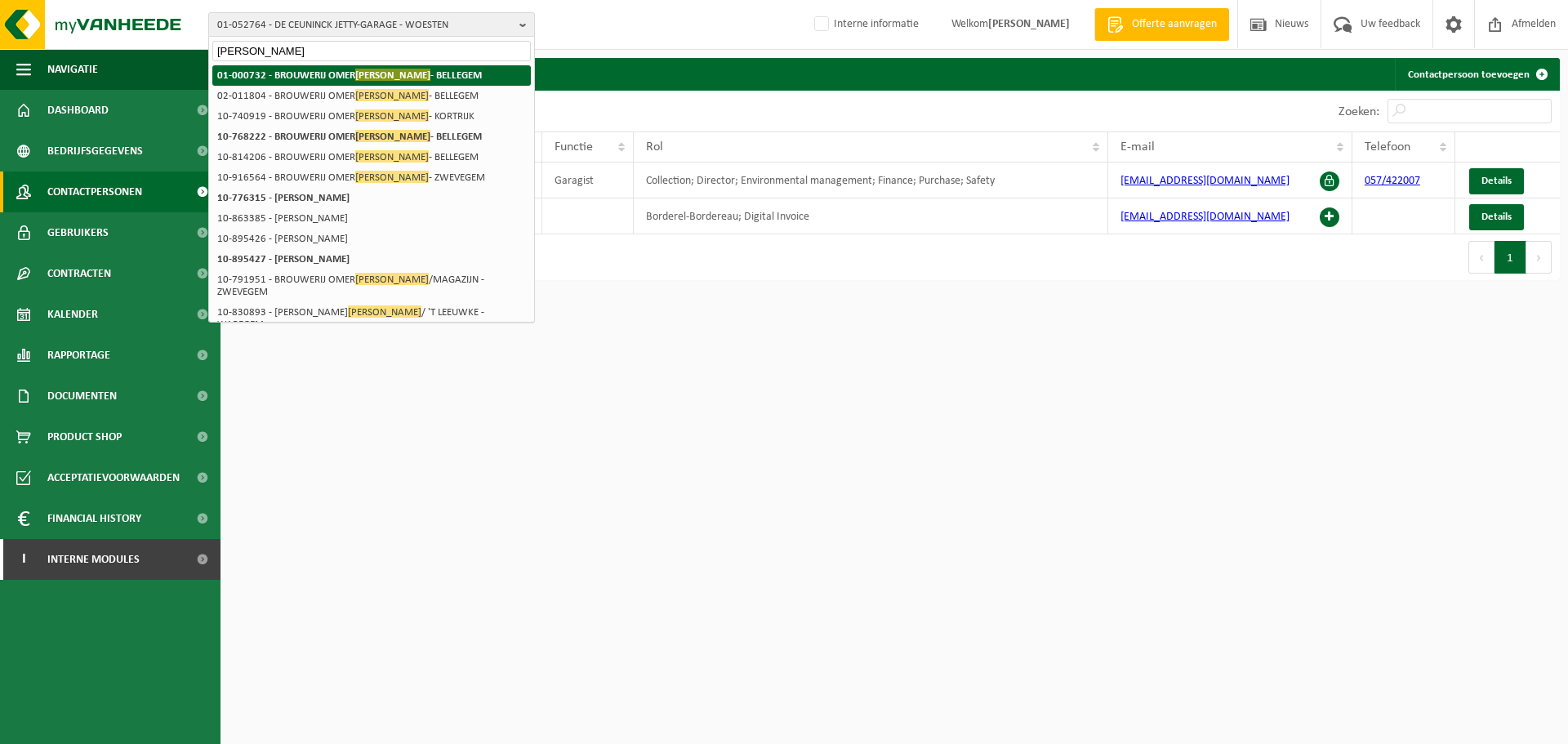
type input "vander ghinste"
click at [296, 80] on strong "01-000732 - BROUWERIJ OMER VANDER GHINSTE - BELLEGEM" at bounding box center [349, 75] width 265 height 12
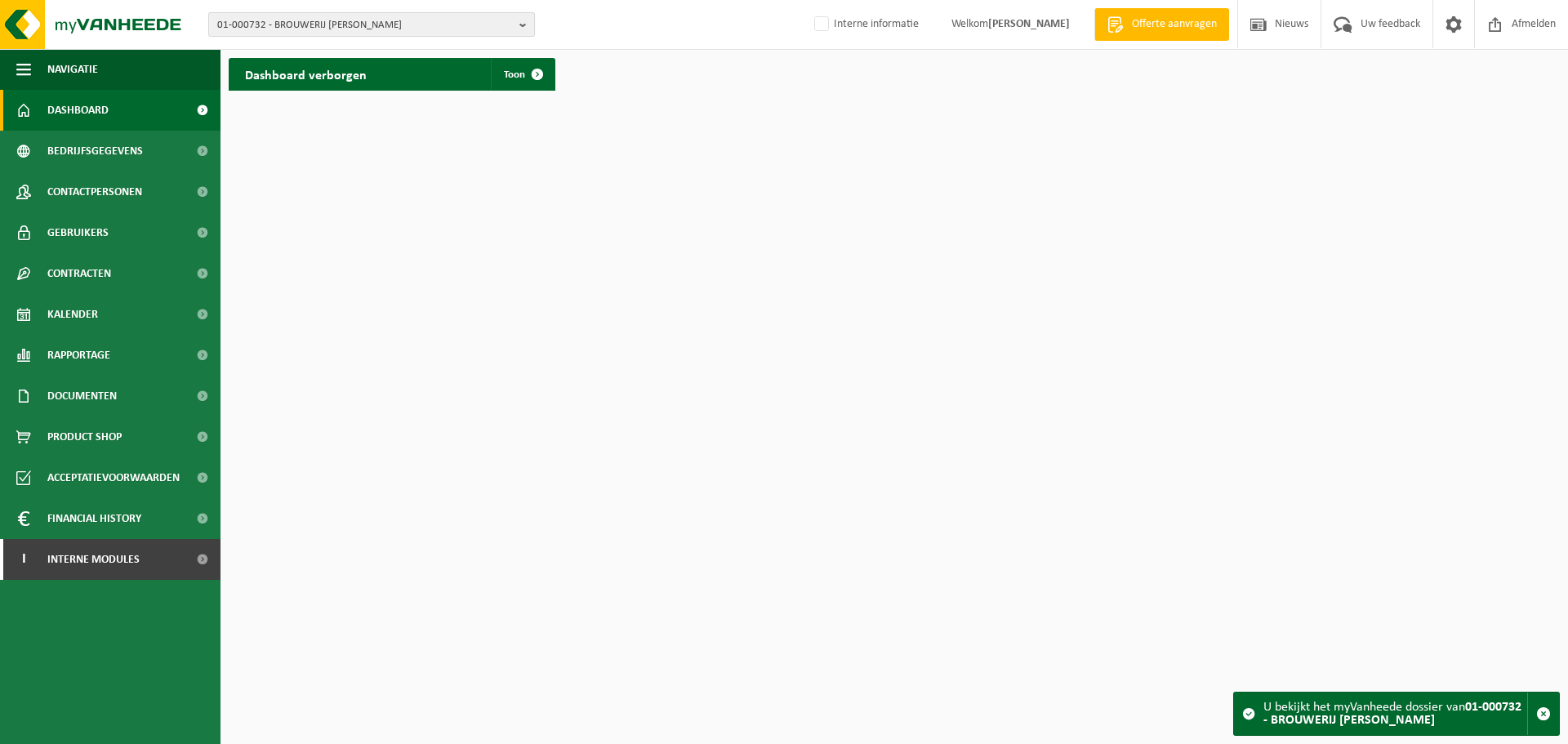
click at [437, 30] on span "01-000732 - BROUWERIJ [PERSON_NAME]" at bounding box center [364, 25] width 295 height 25
click at [105, 407] on span "Documenten" at bounding box center [83, 396] width 70 height 41
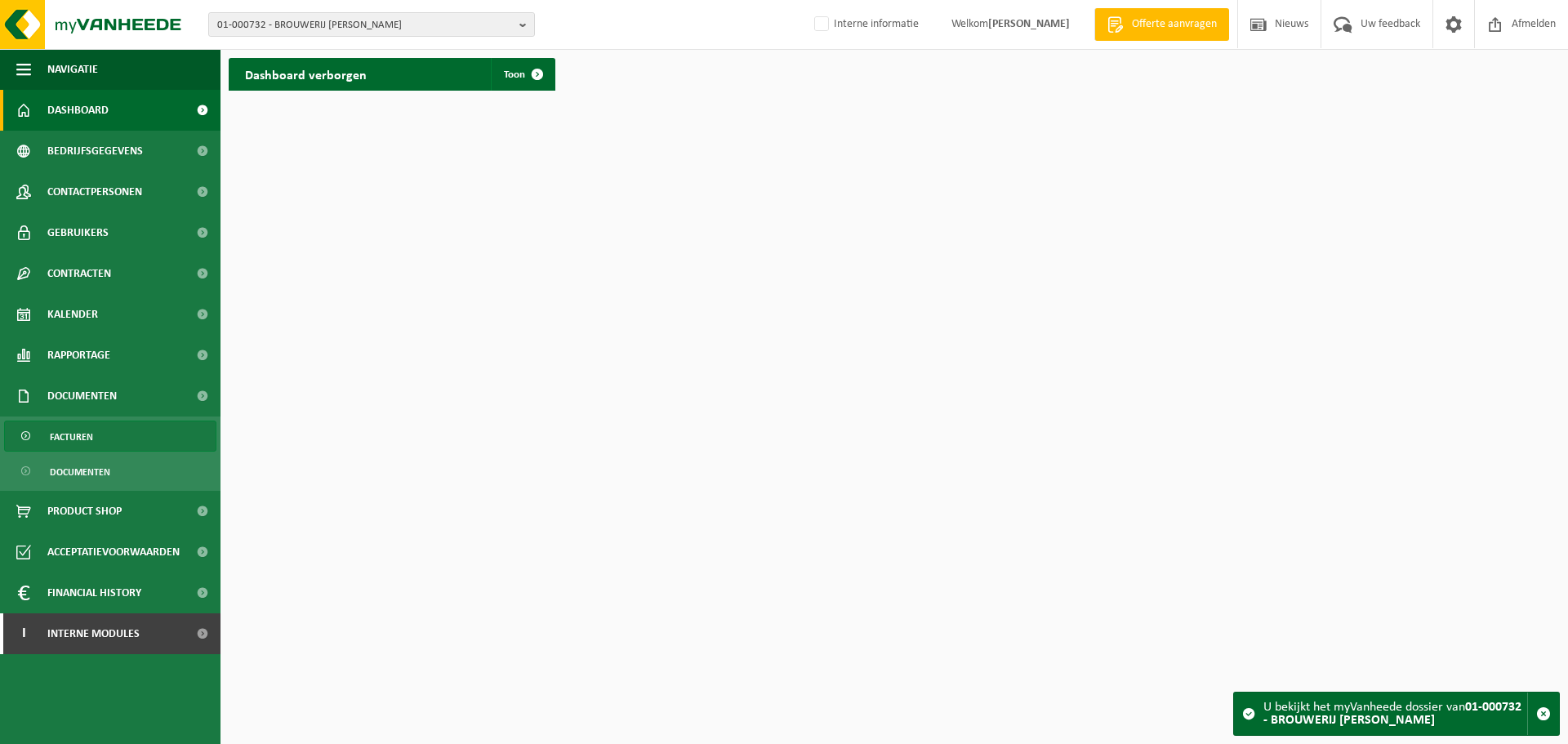
click at [70, 438] on span "Facturen" at bounding box center [72, 437] width 43 height 31
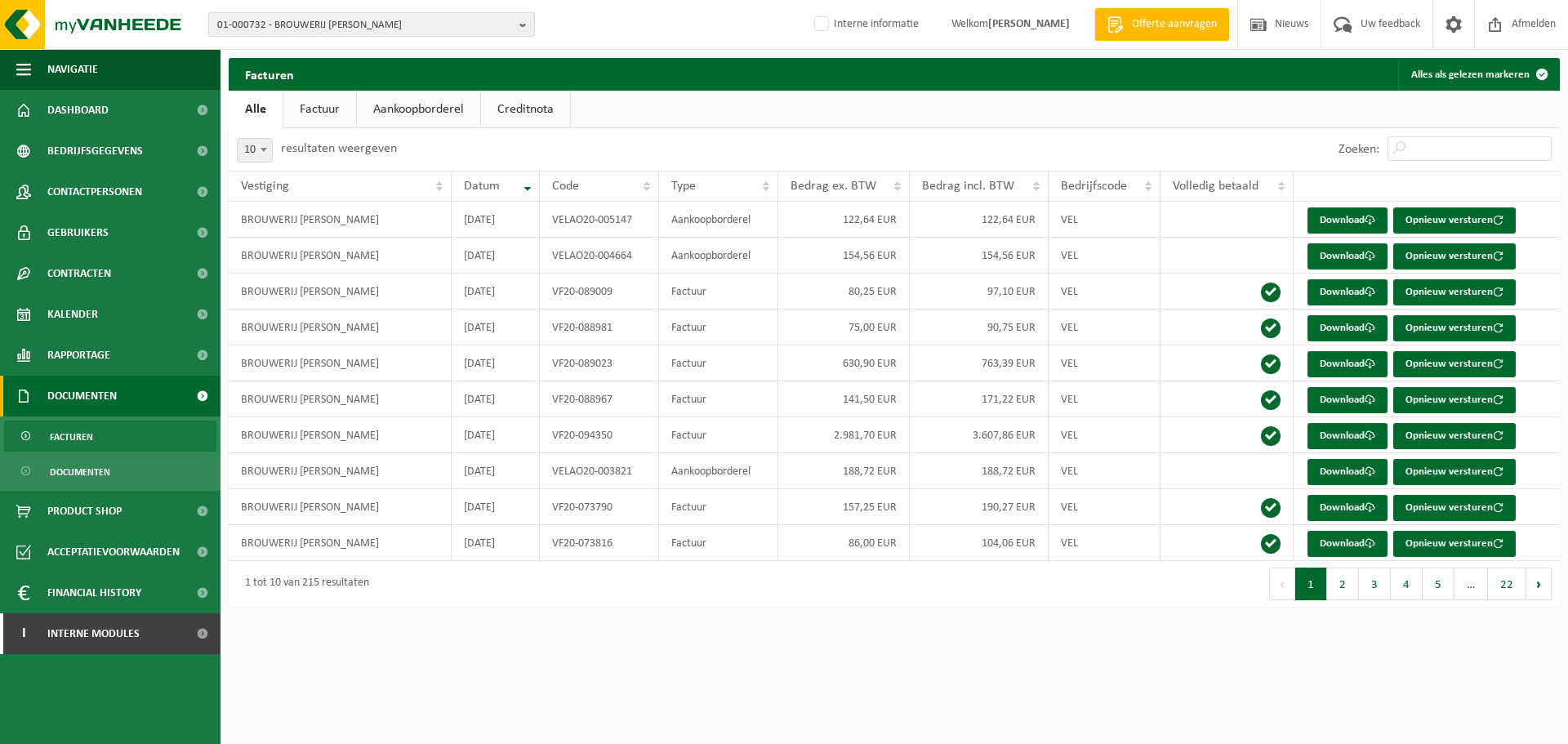
click at [399, 35] on span "01-000732 - BROUWERIJ [PERSON_NAME]" at bounding box center [364, 25] width 295 height 25
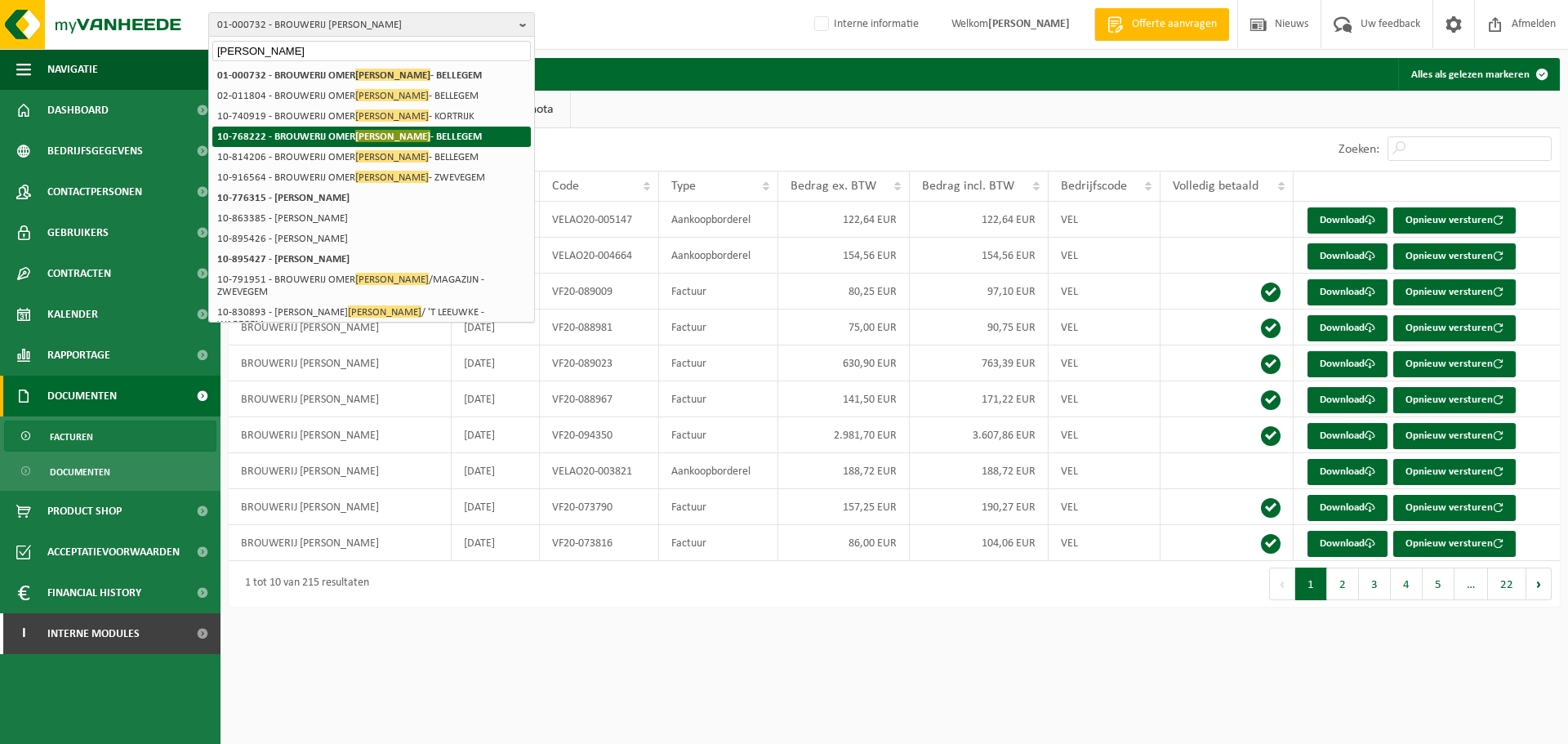
type input "[PERSON_NAME]"
click at [346, 139] on strong "10-768222 - BROUWERIJ [PERSON_NAME]" at bounding box center [349, 136] width 265 height 12
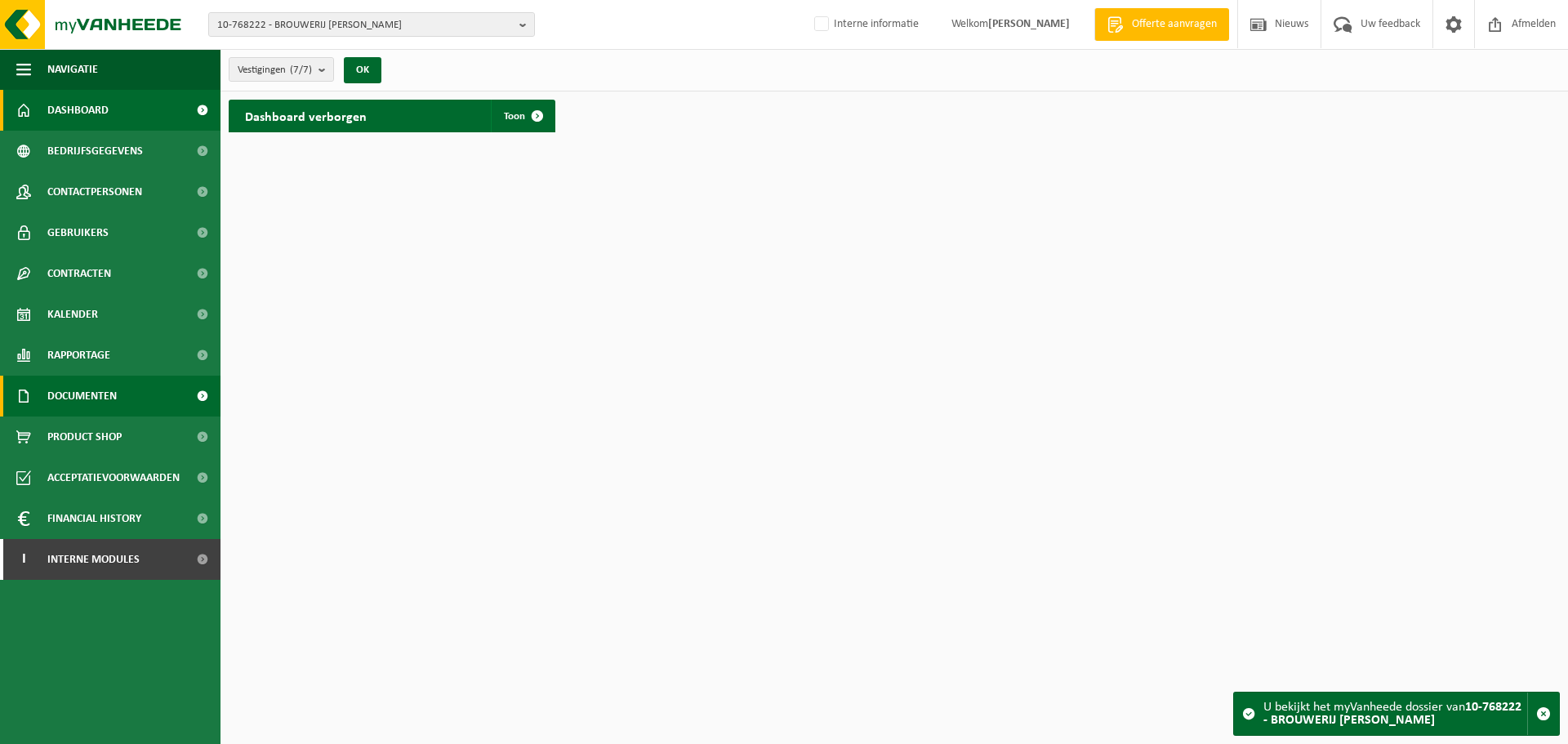
click at [103, 384] on span "Documenten" at bounding box center [83, 396] width 70 height 41
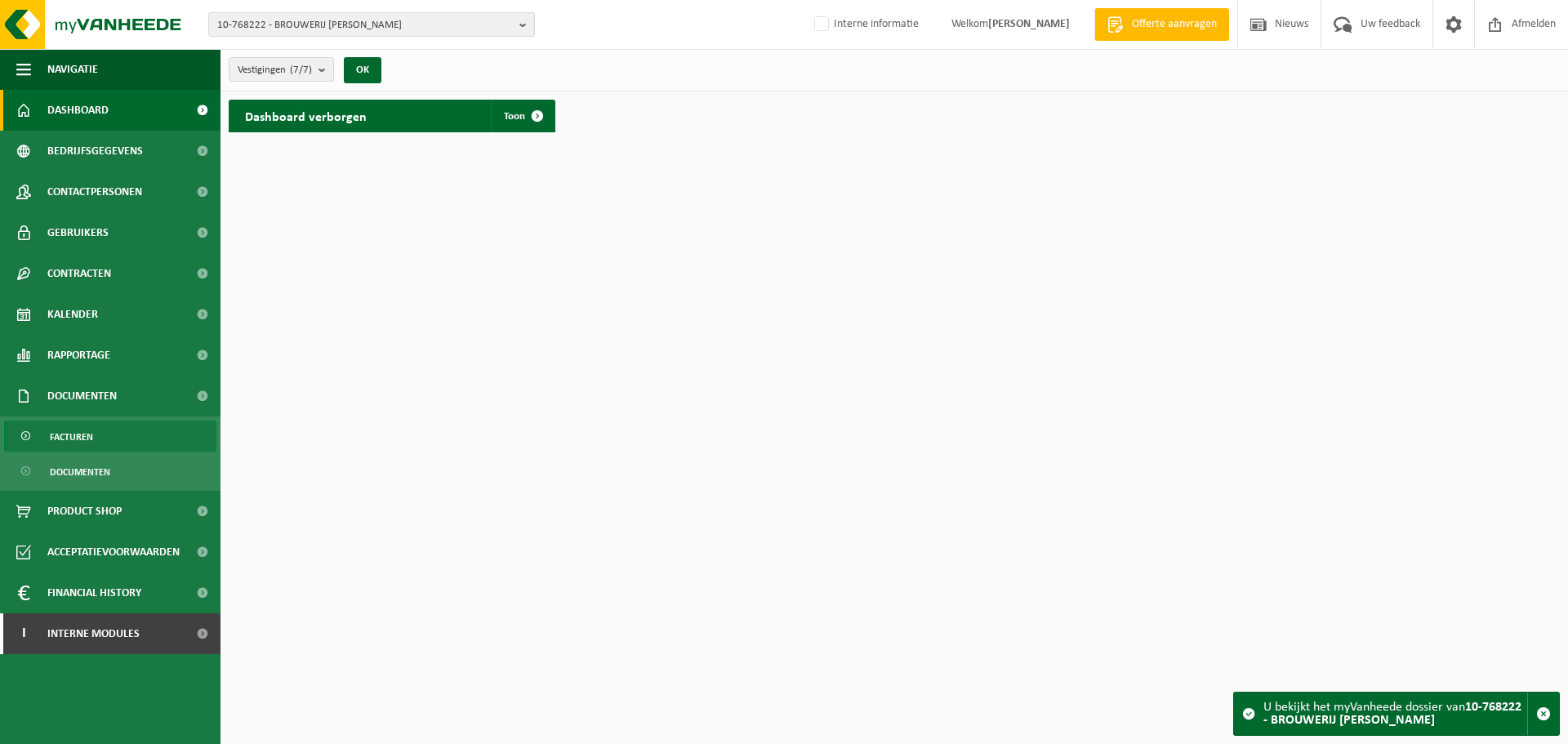
click at [83, 436] on span "Facturen" at bounding box center [72, 437] width 43 height 31
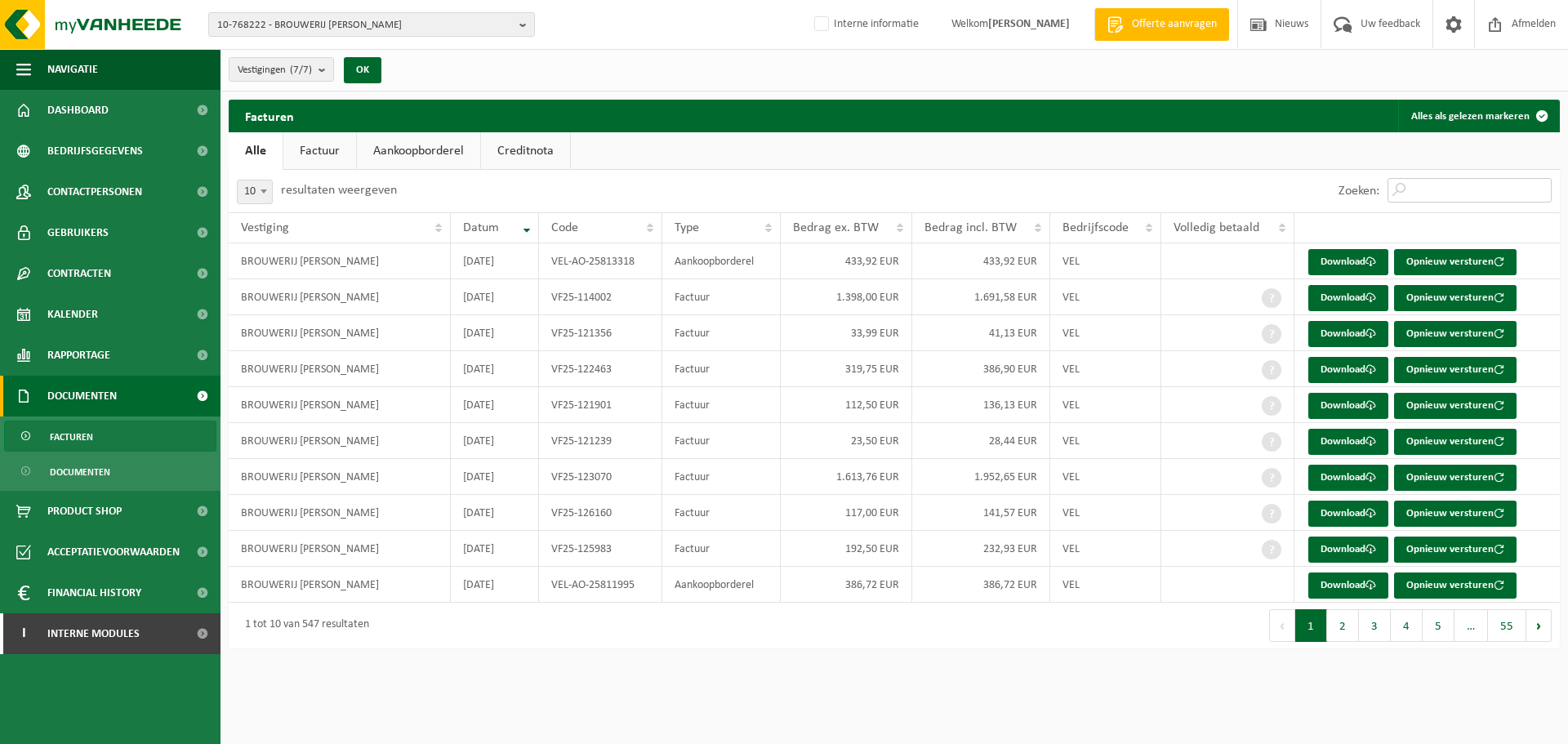
click at [1434, 186] on input "Zoeken:" at bounding box center [1469, 190] width 164 height 25
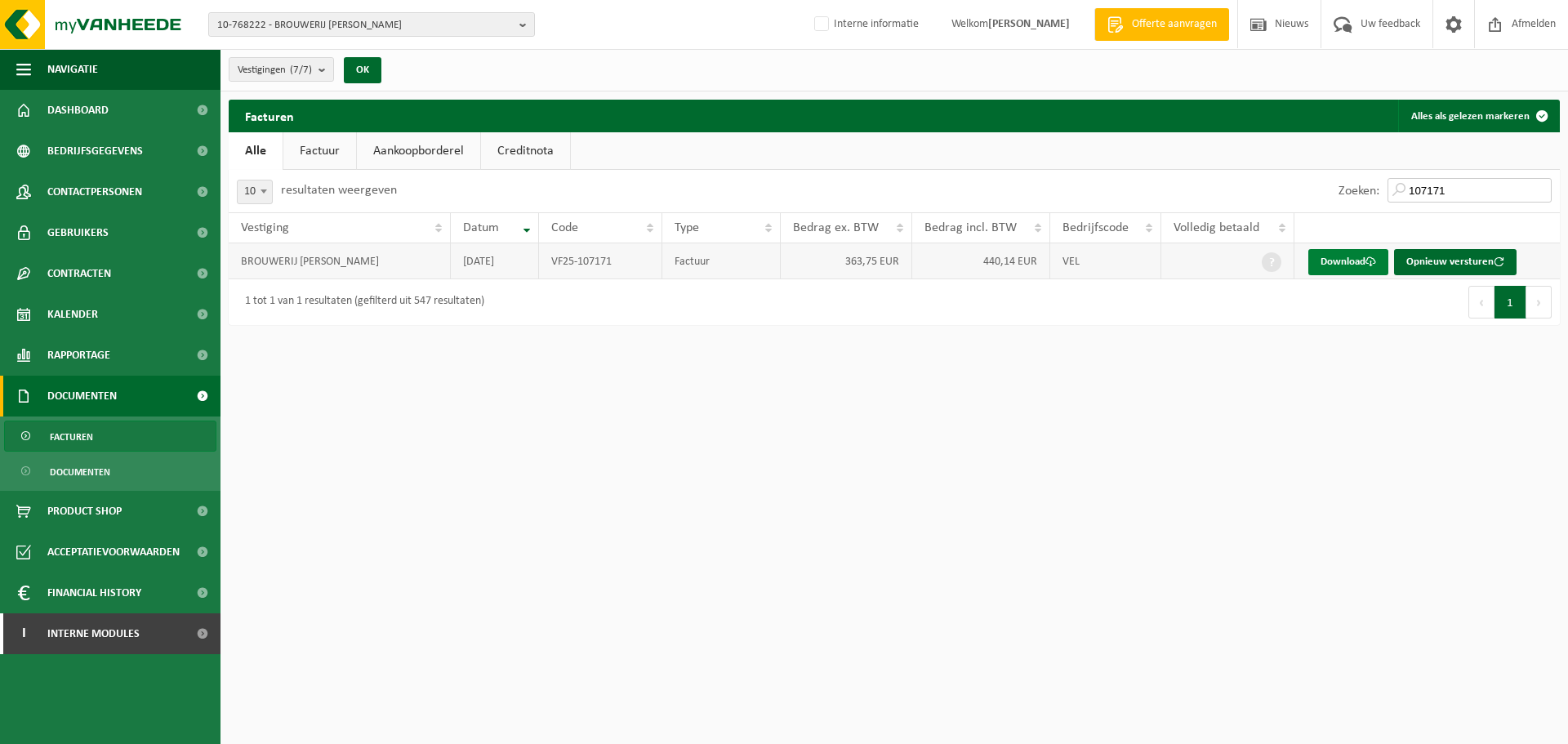
type input "107171"
click at [1328, 269] on link "Download" at bounding box center [1348, 262] width 80 height 26
